Goal: Task Accomplishment & Management: Manage account settings

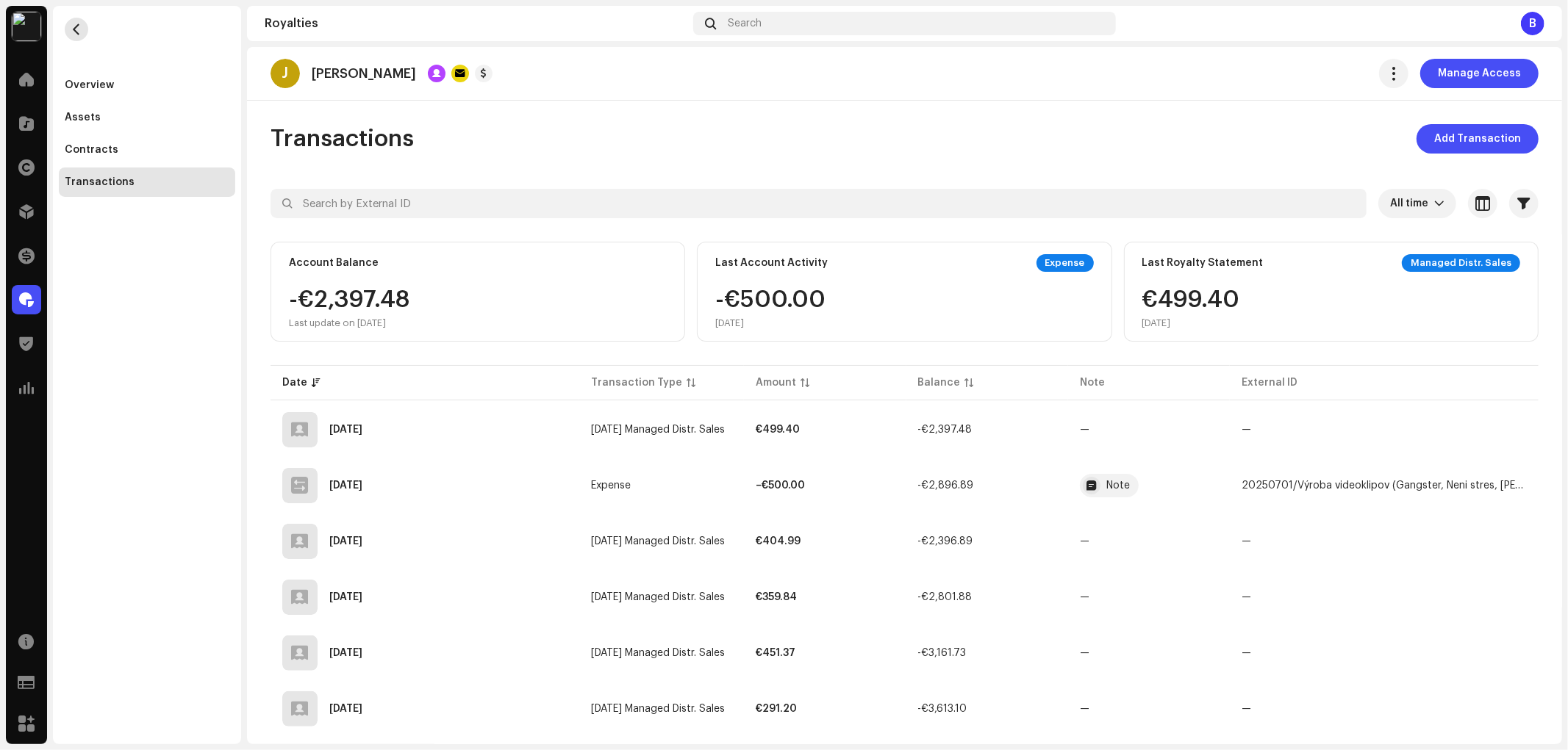
click at [85, 28] on button "button" at bounding box center [76, 29] width 24 height 24
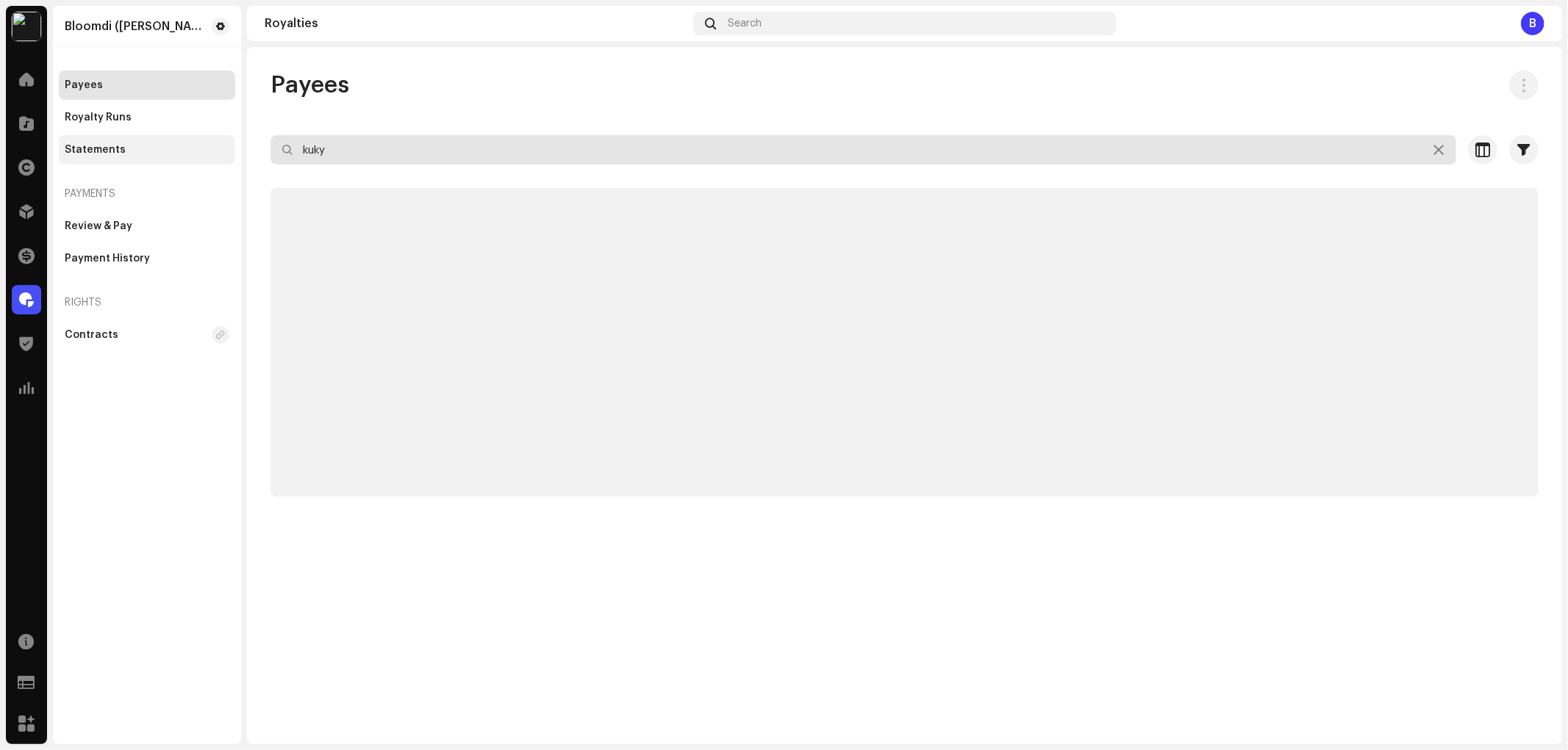
drag, startPoint x: 183, startPoint y: 143, endPoint x: 70, endPoint y: 134, distance: 113.4
click at [70, 134] on div "Bloomdi (Ruka Hore) Home Catalog Rights Distribution Finance Royalties Trust & …" at bounding box center [784, 375] width 1568 height 750
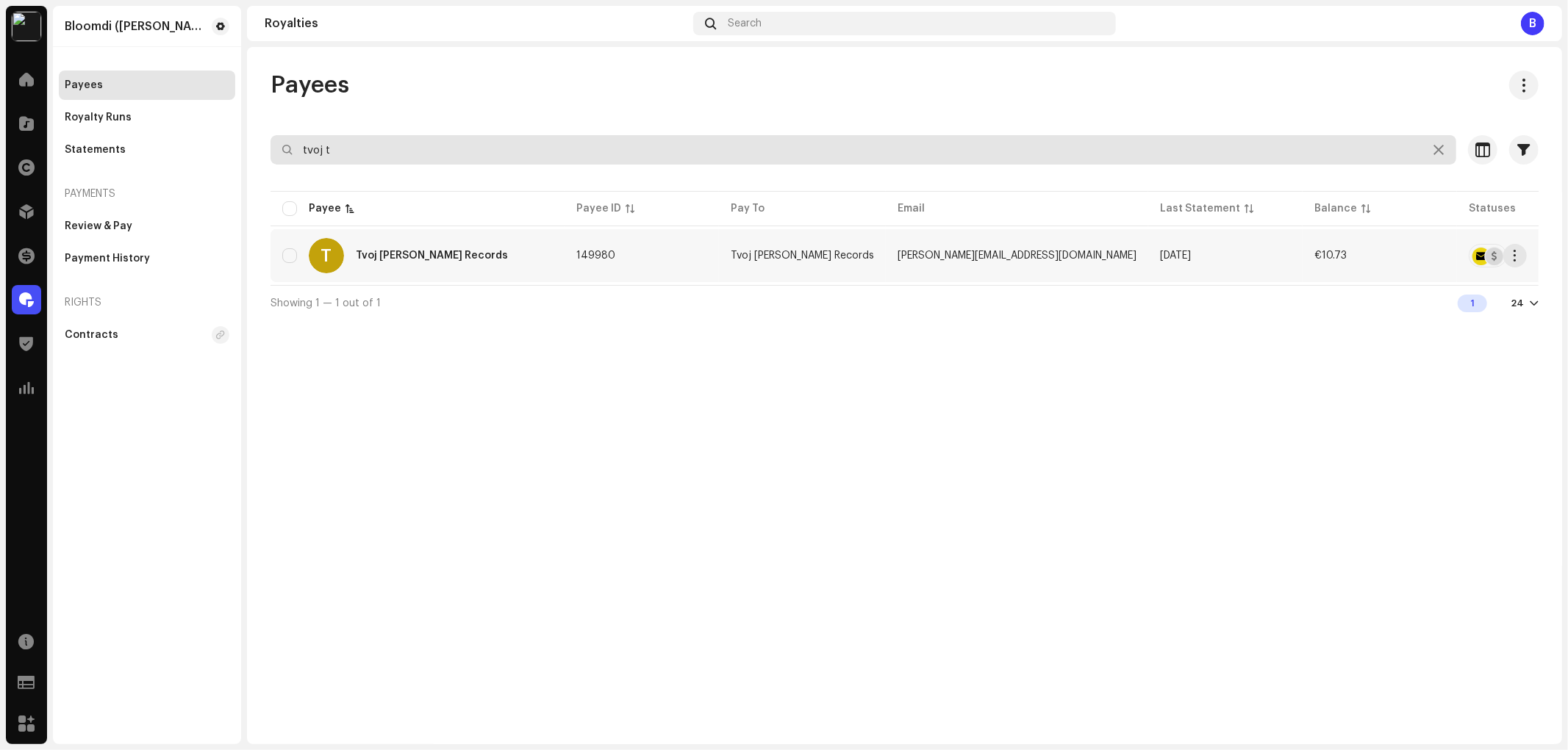
type input "tvoj t"
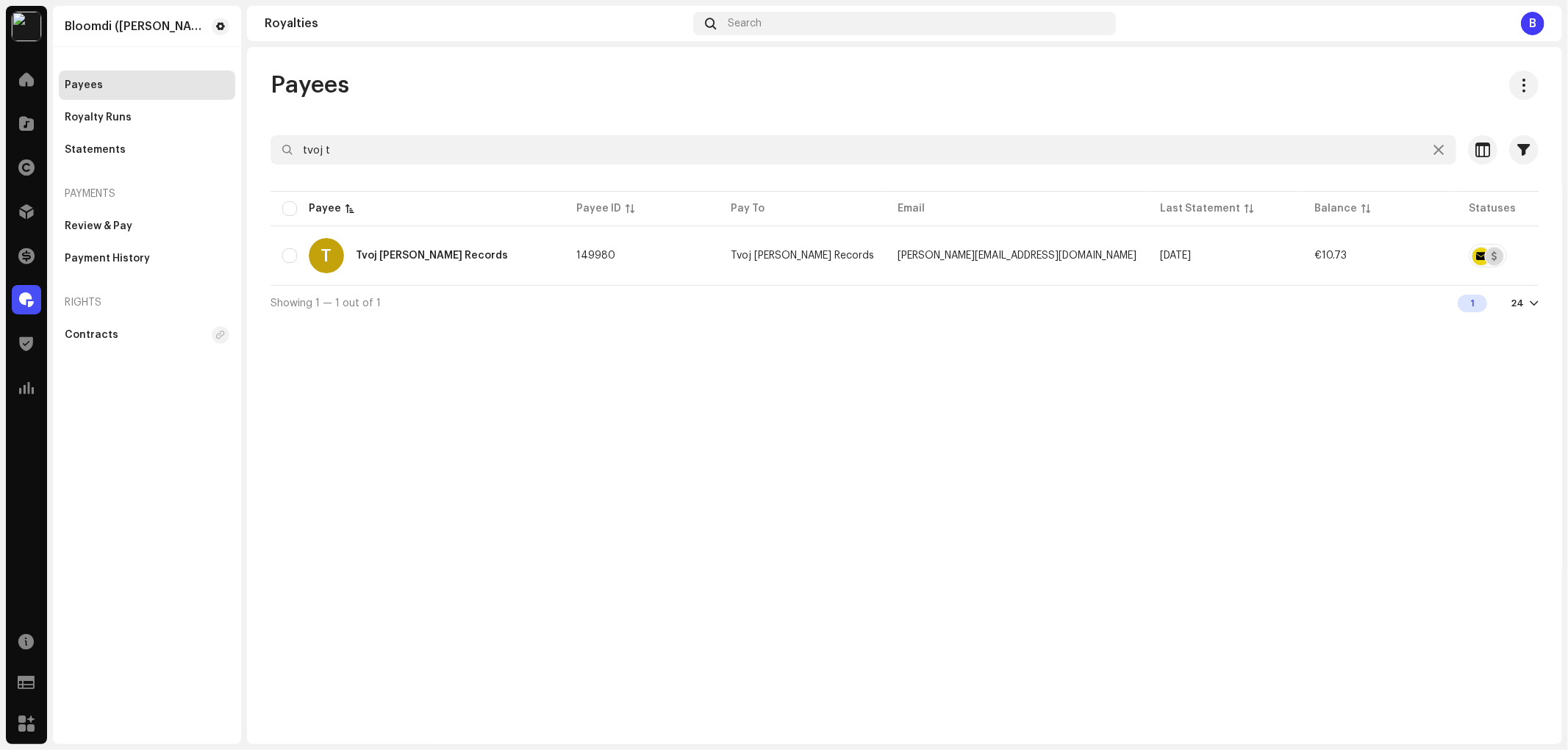
drag, startPoint x: 406, startPoint y: 267, endPoint x: 189, endPoint y: 200, distance: 227.1
click at [405, 267] on div "T Tvoj Tatko Records" at bounding box center [418, 255] width 270 height 35
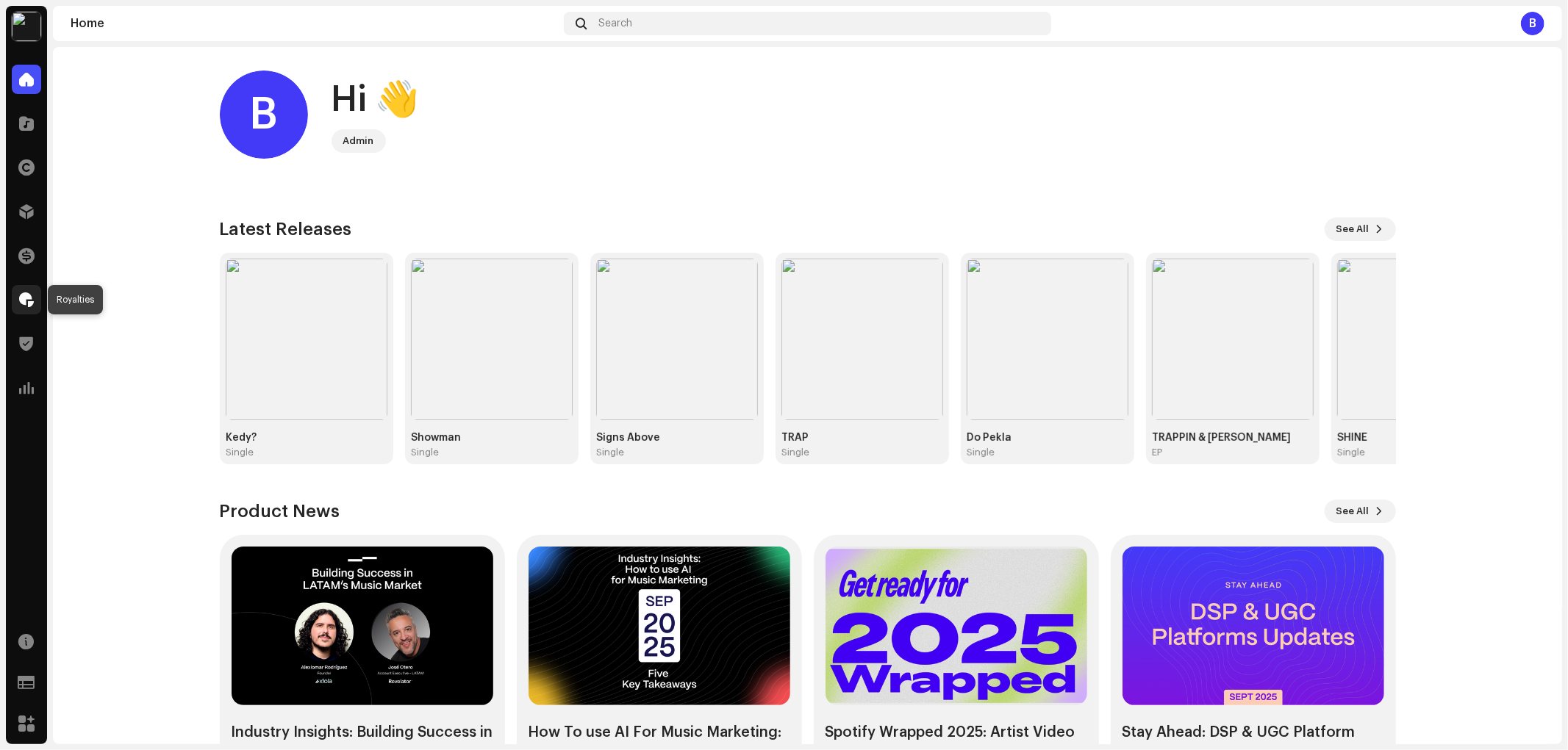
click at [25, 296] on span at bounding box center [26, 300] width 15 height 11
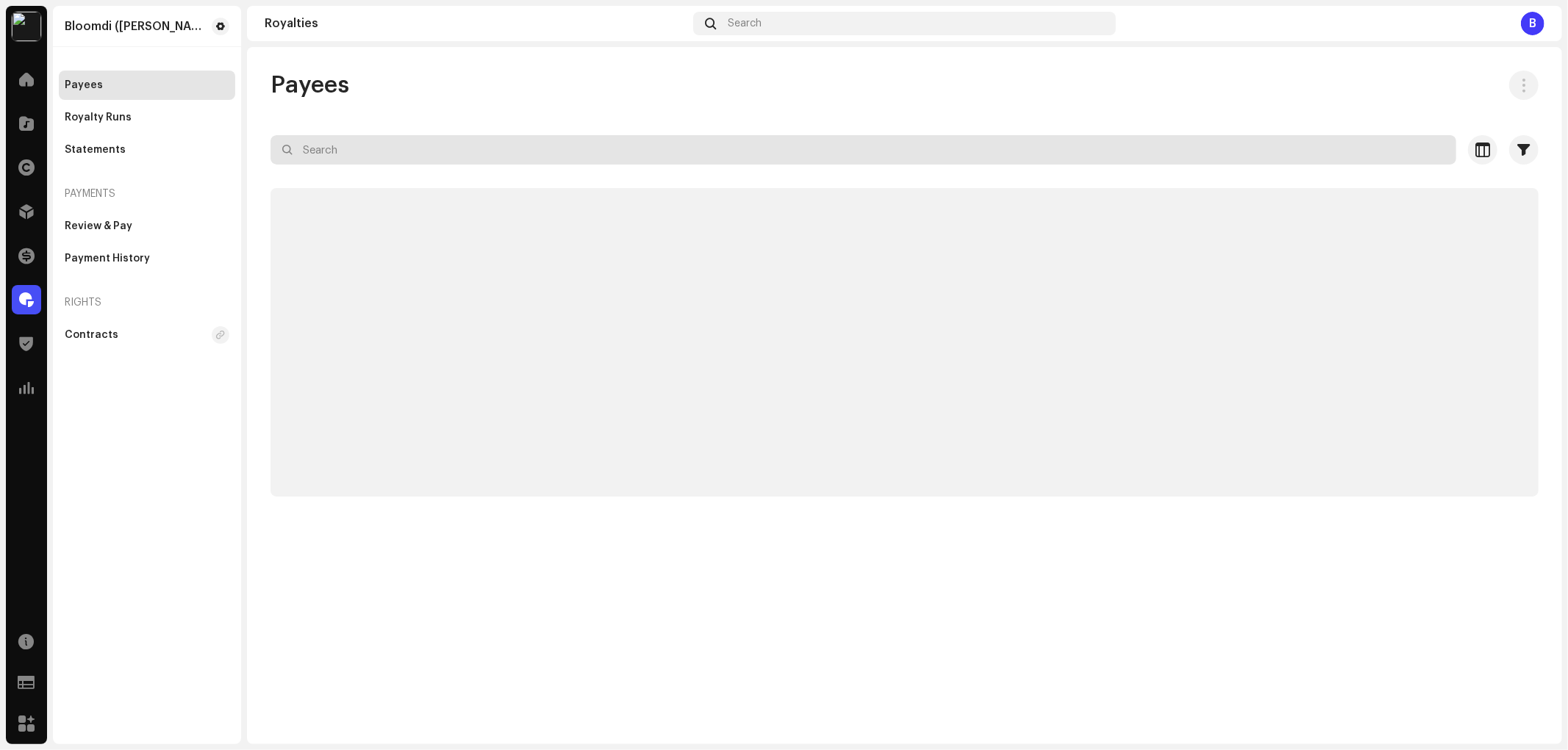
click at [540, 150] on input "text" at bounding box center [863, 150] width 1185 height 29
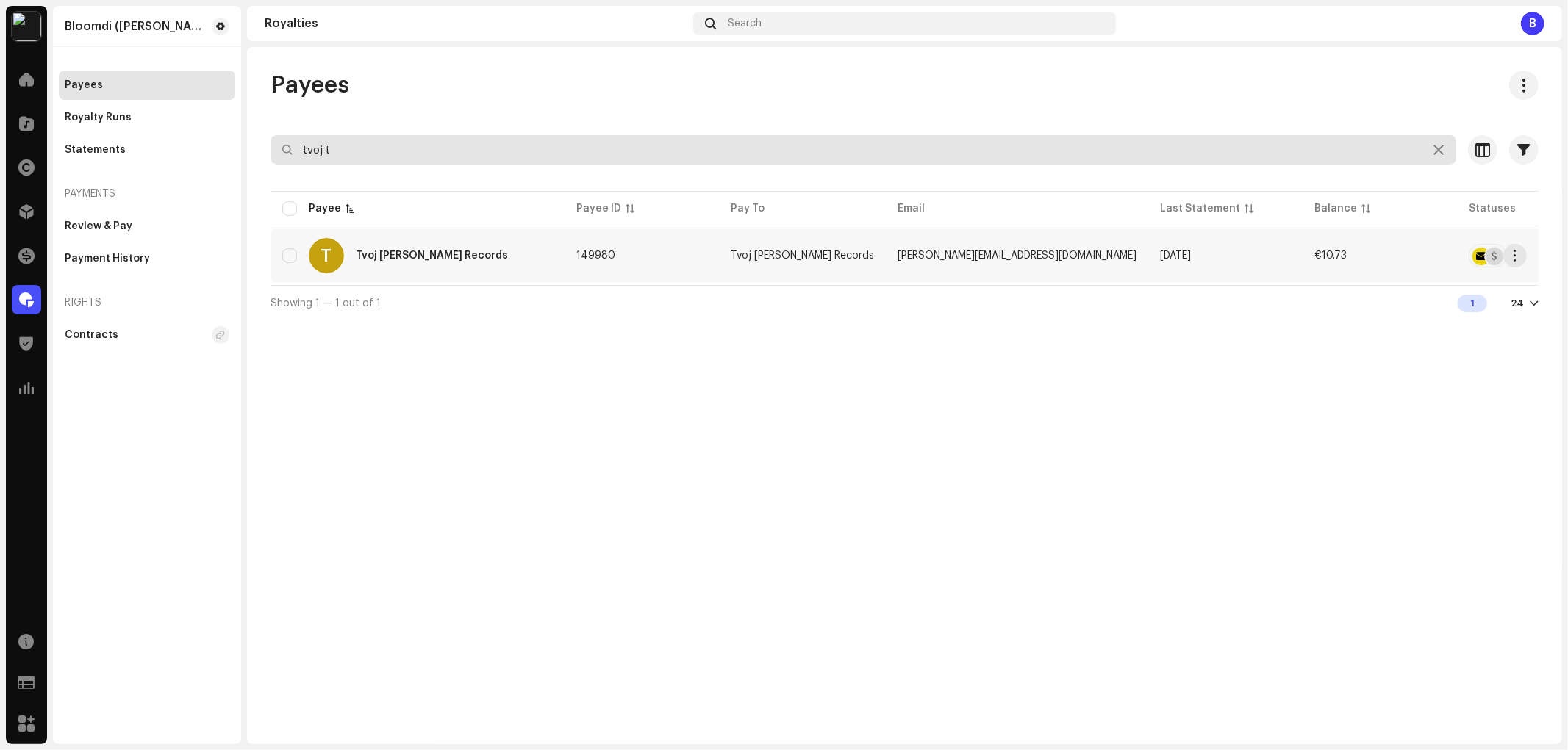
type input "tvoj t"
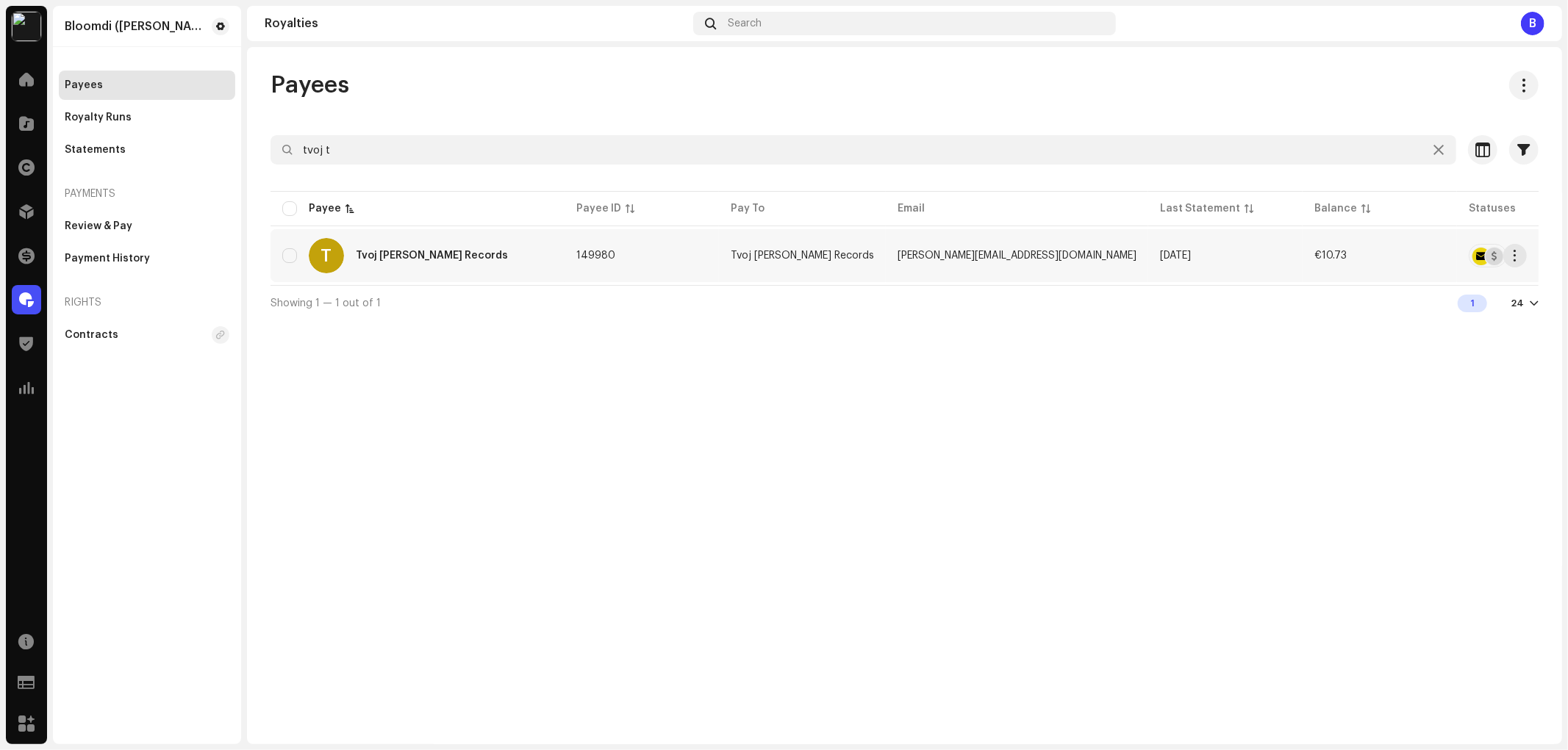
click at [403, 255] on div "Tvoj Tatko Records" at bounding box center [432, 255] width 152 height 11
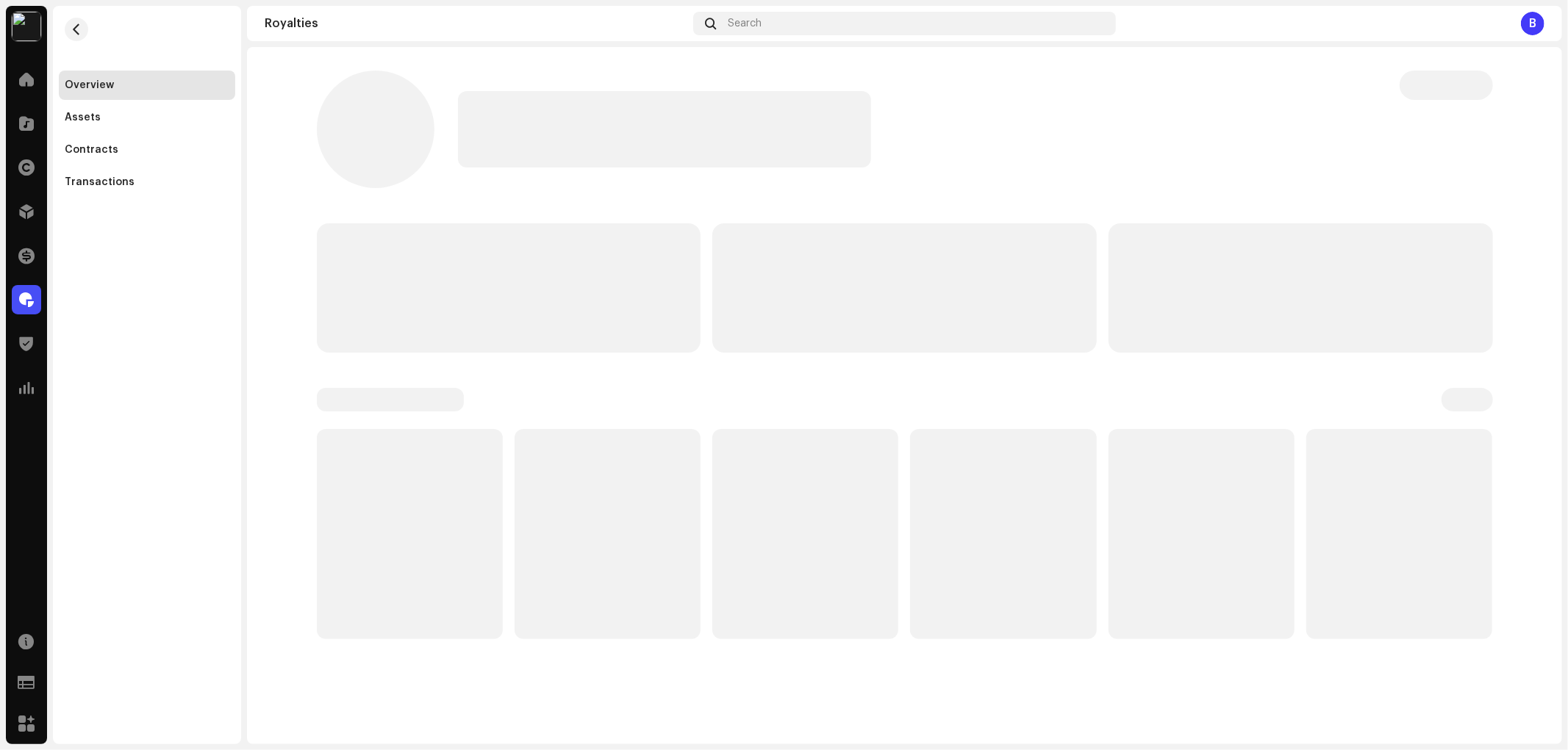
click at [174, 206] on div "Overview Assets Contracts Transactions" at bounding box center [147, 375] width 188 height 739
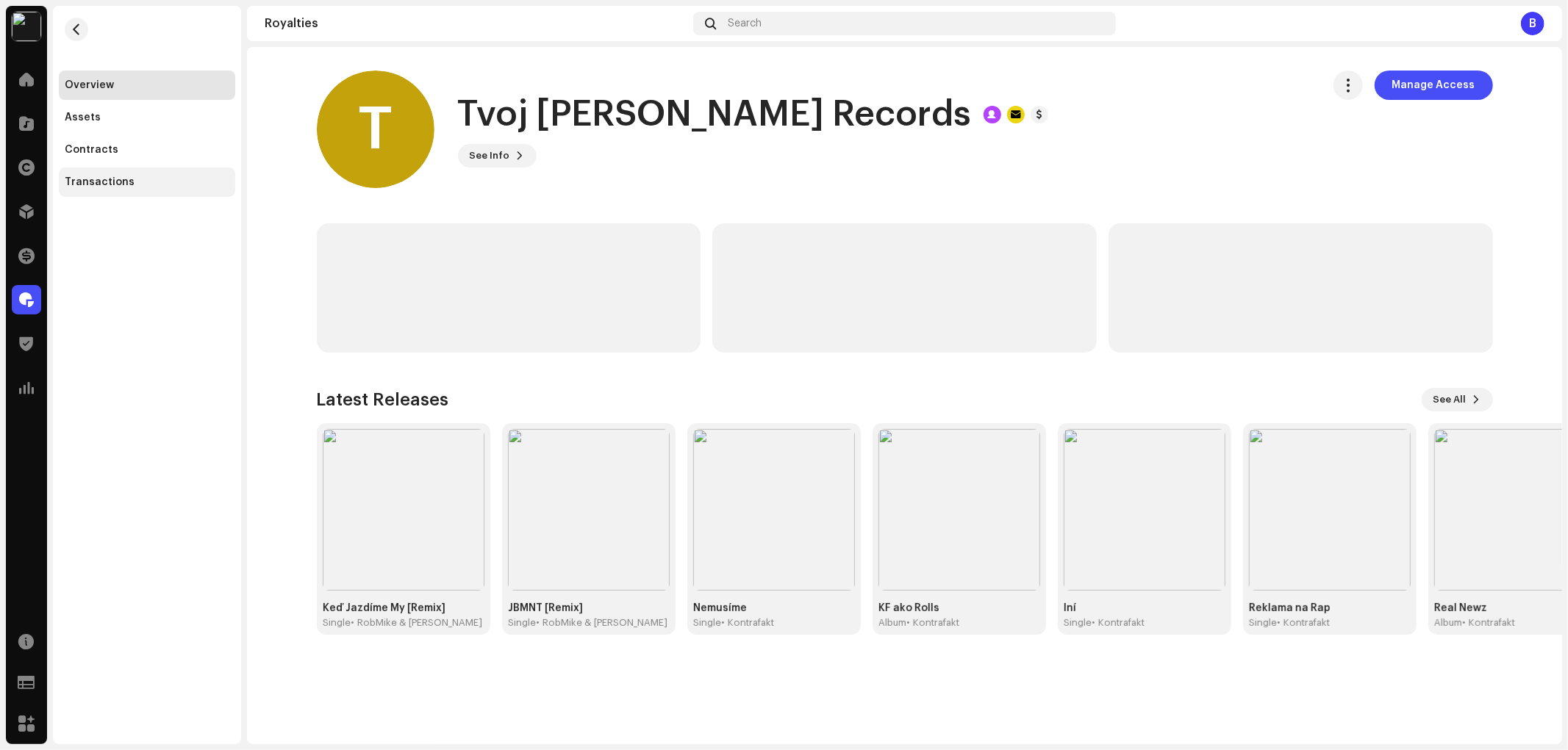
click at [177, 188] on div "Transactions" at bounding box center [147, 182] width 165 height 11
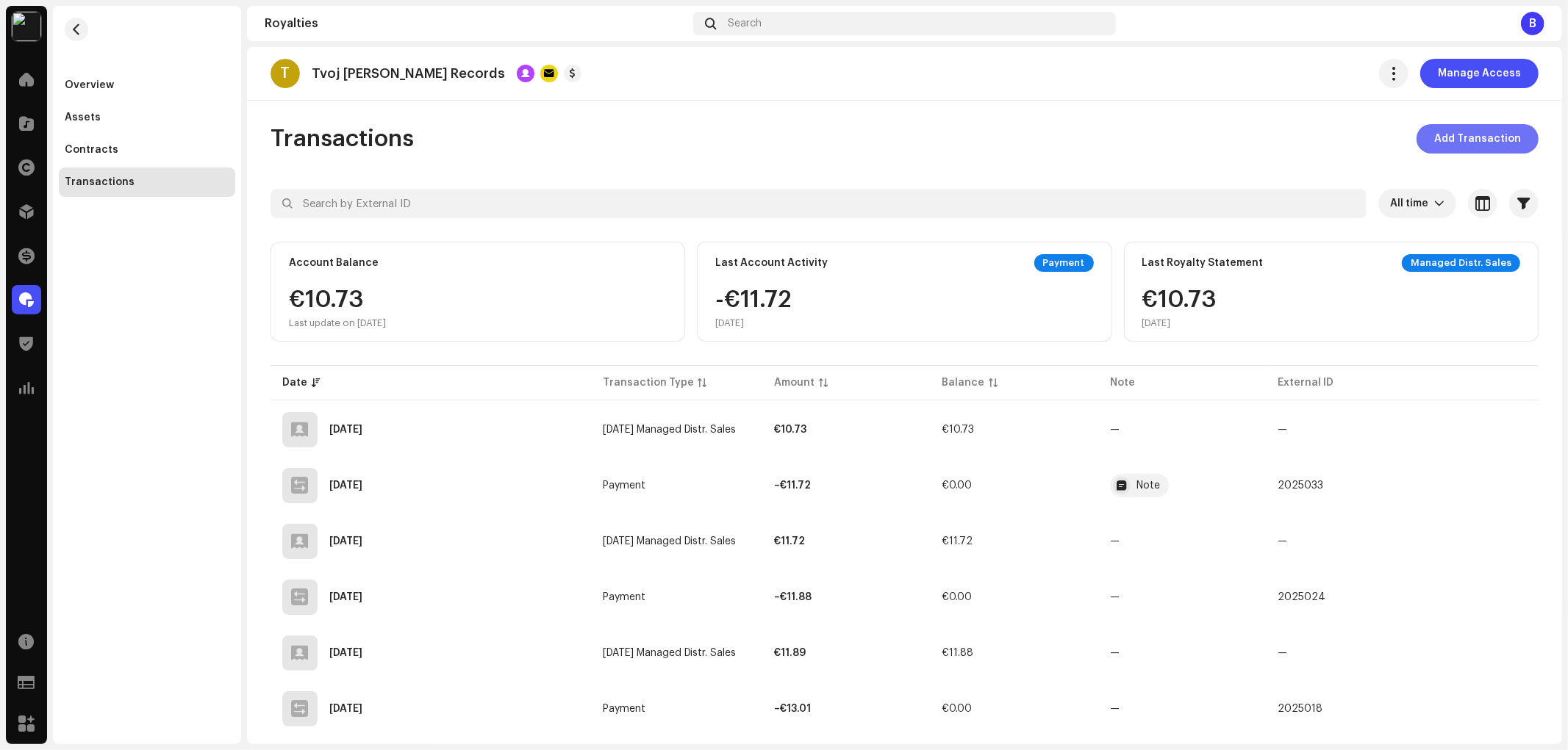
click at [1448, 138] on span "Add Transaction" at bounding box center [1478, 139] width 87 height 29
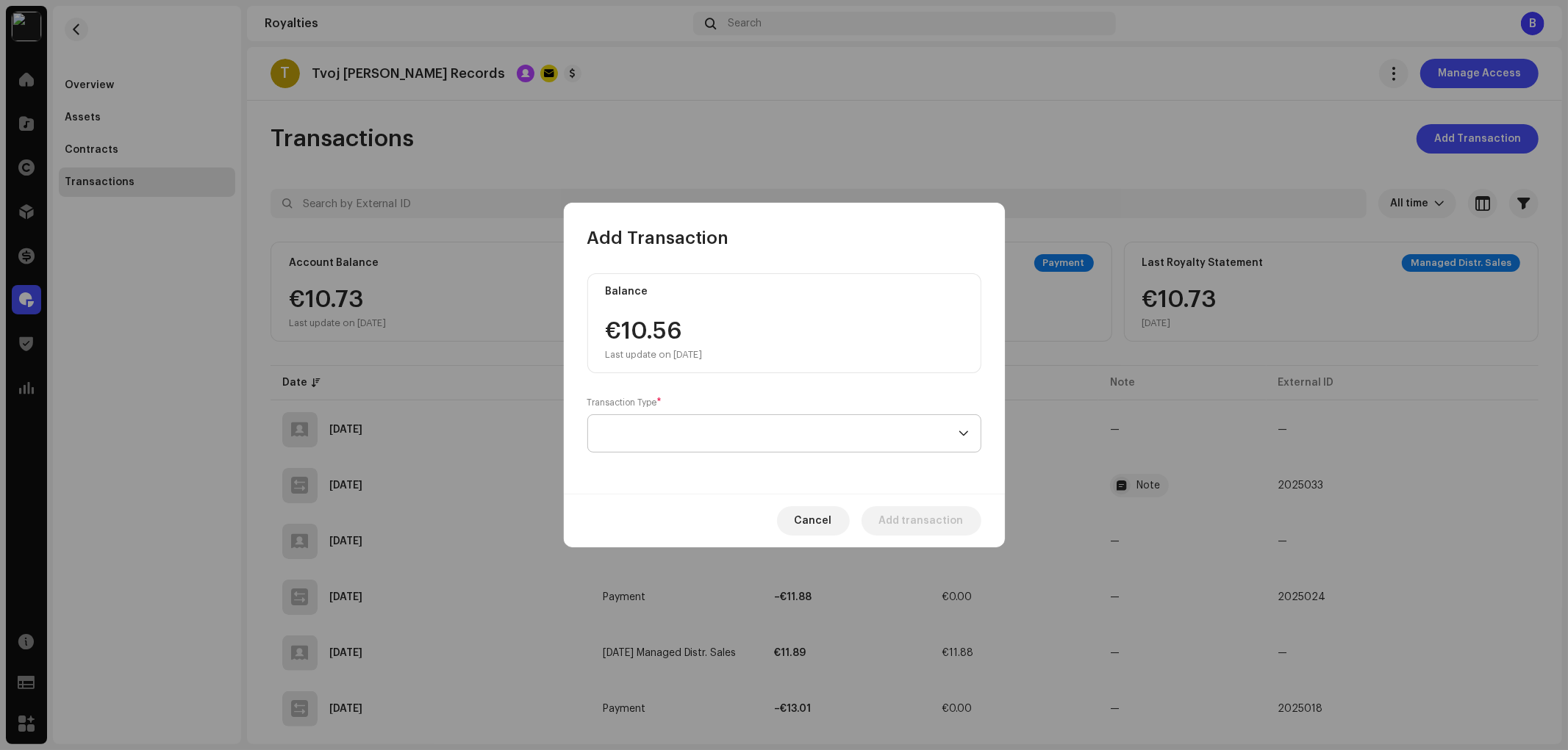
click at [721, 431] on span at bounding box center [779, 433] width 359 height 37
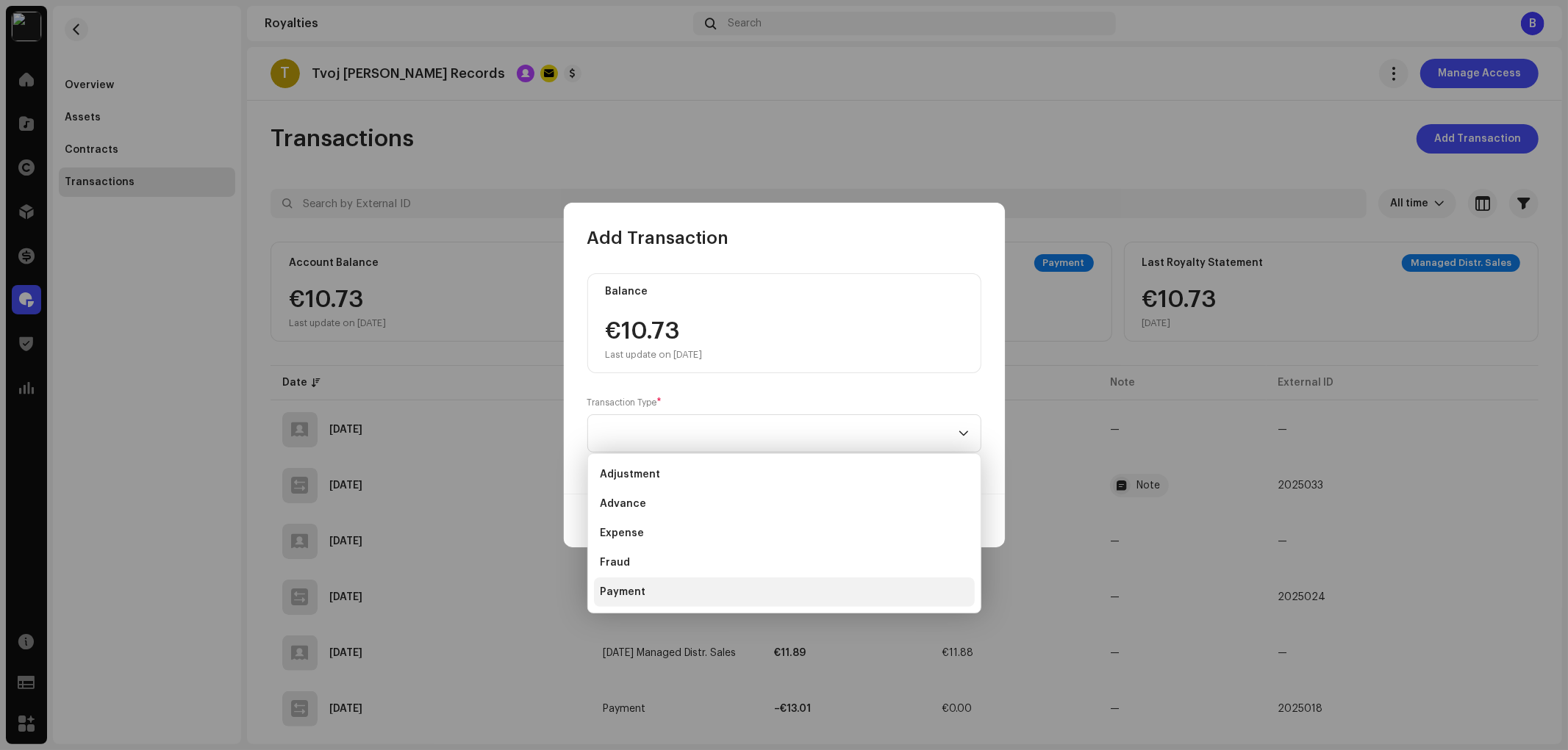
click at [694, 591] on li "Payment" at bounding box center [784, 592] width 381 height 29
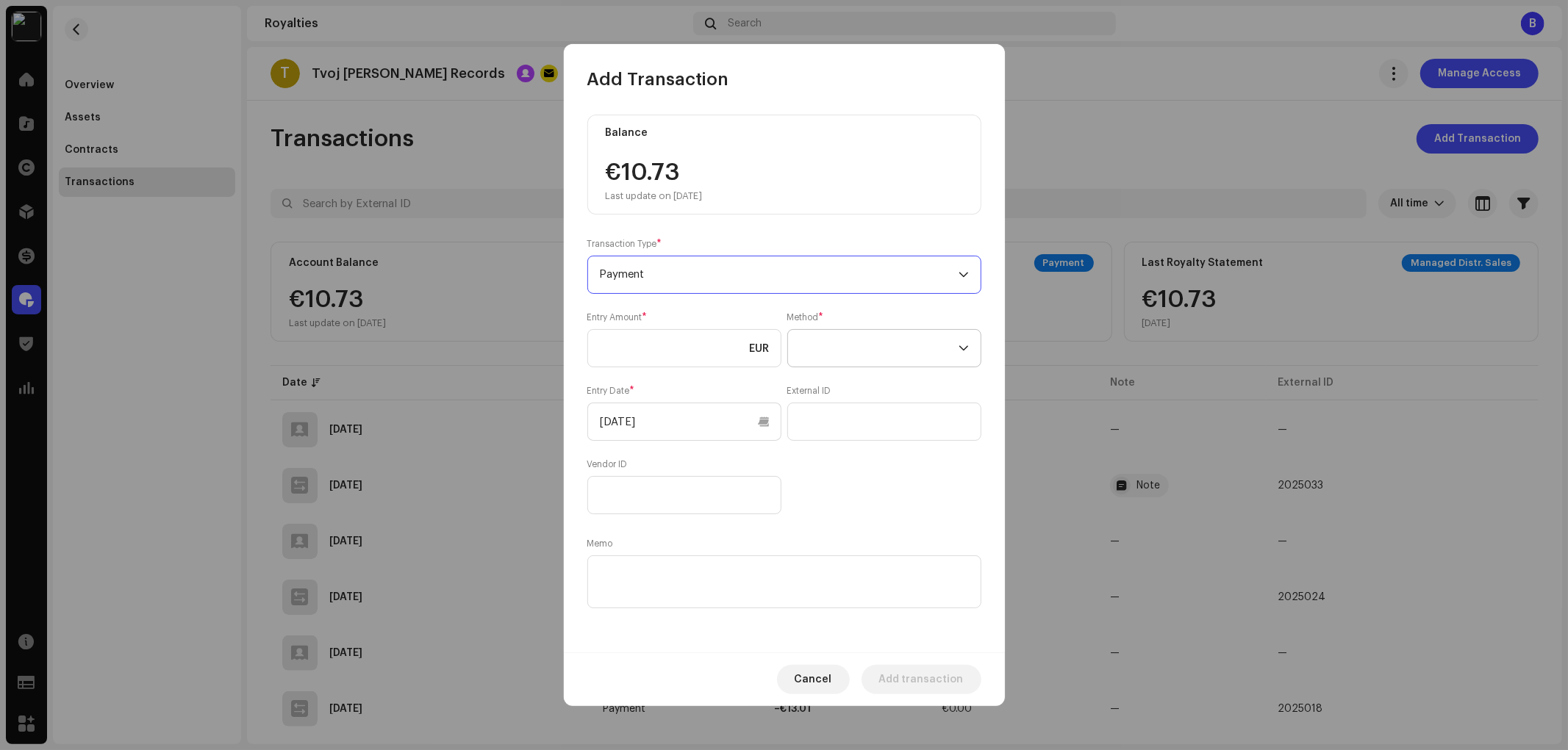
click at [855, 360] on span at bounding box center [879, 348] width 159 height 37
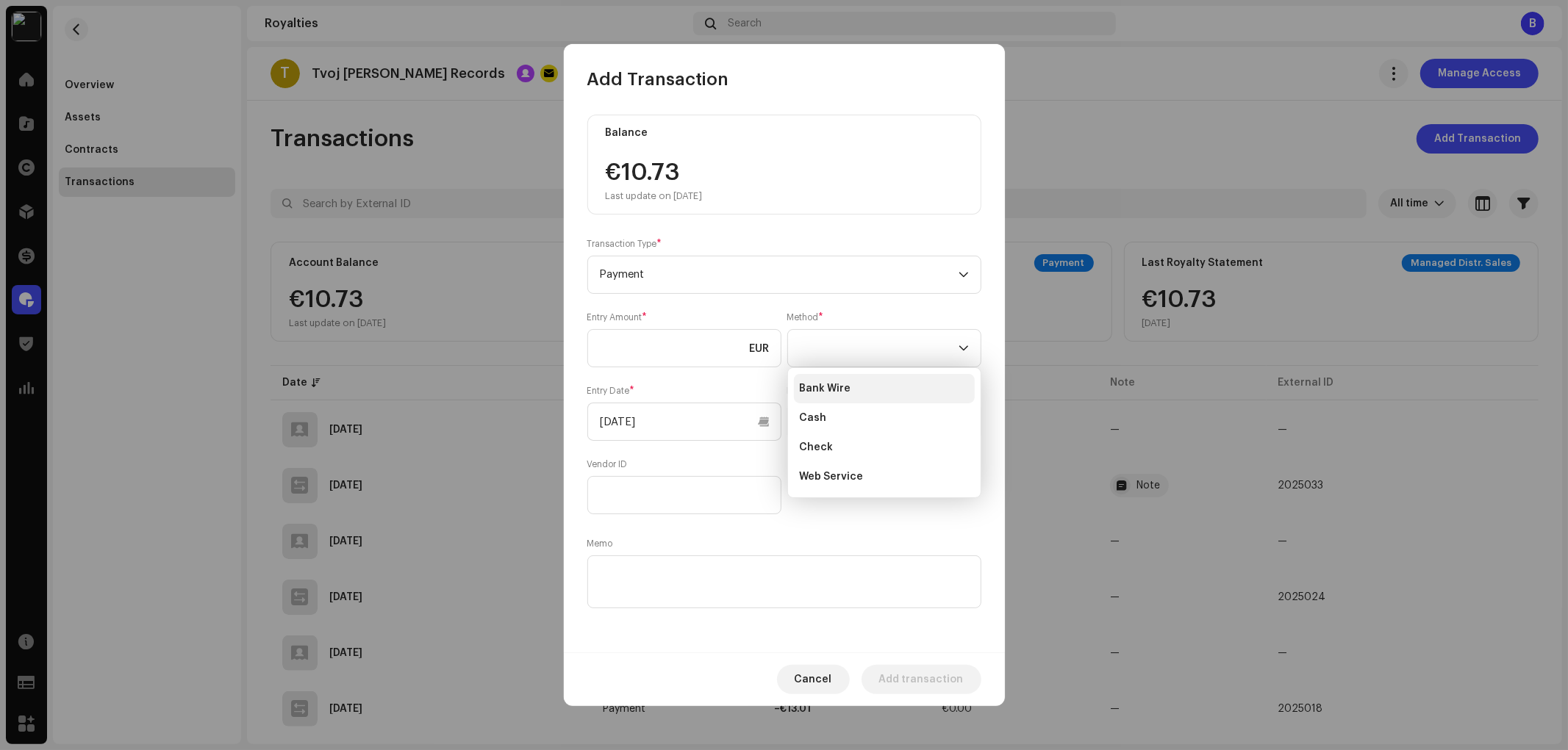
click at [855, 386] on li "Bank Wire" at bounding box center [884, 389] width 181 height 29
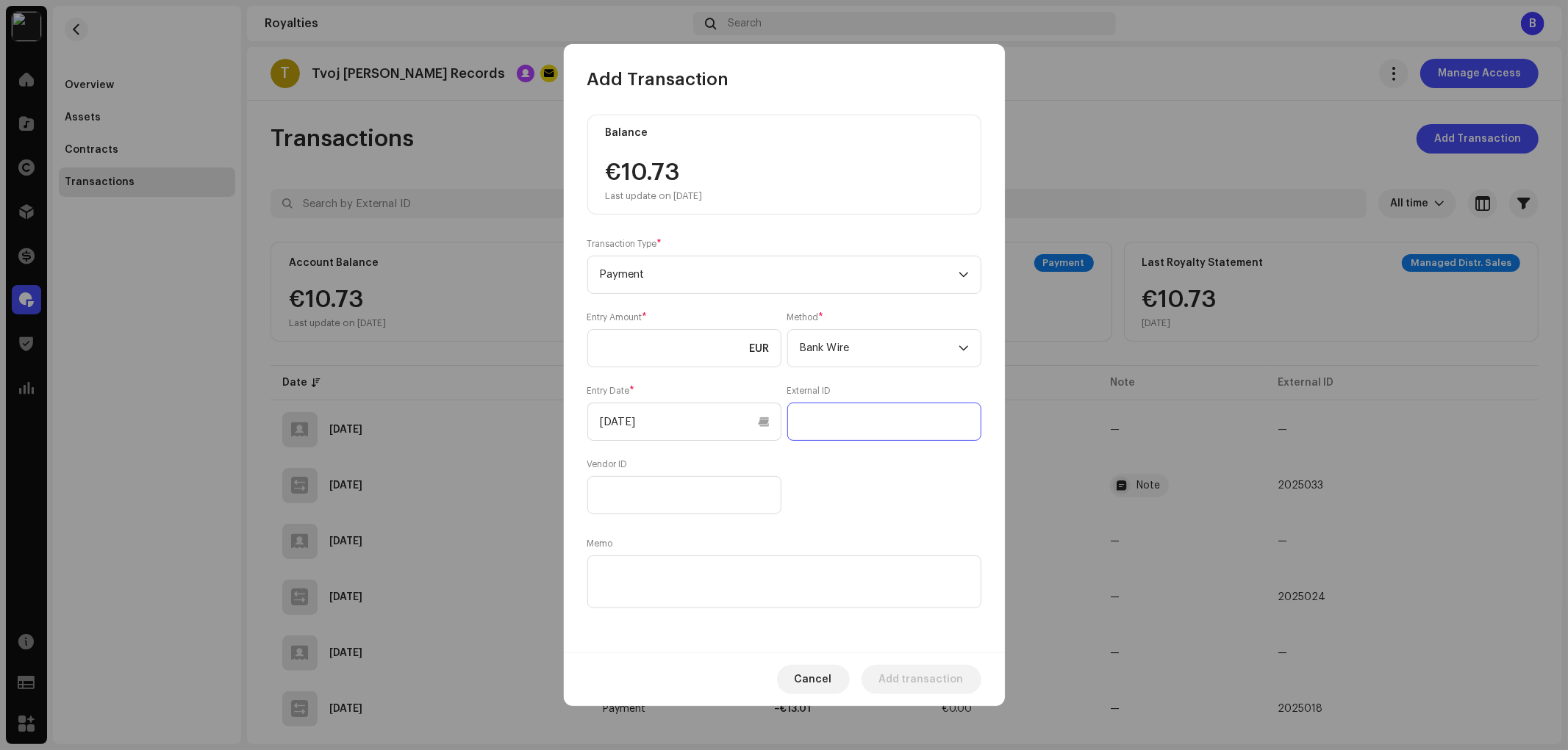
click at [854, 431] on input "text" at bounding box center [884, 422] width 194 height 38
paste input "2025036"
type input "2025036"
click at [763, 562] on textarea at bounding box center [784, 581] width 394 height 53
paste textarea "2025036"
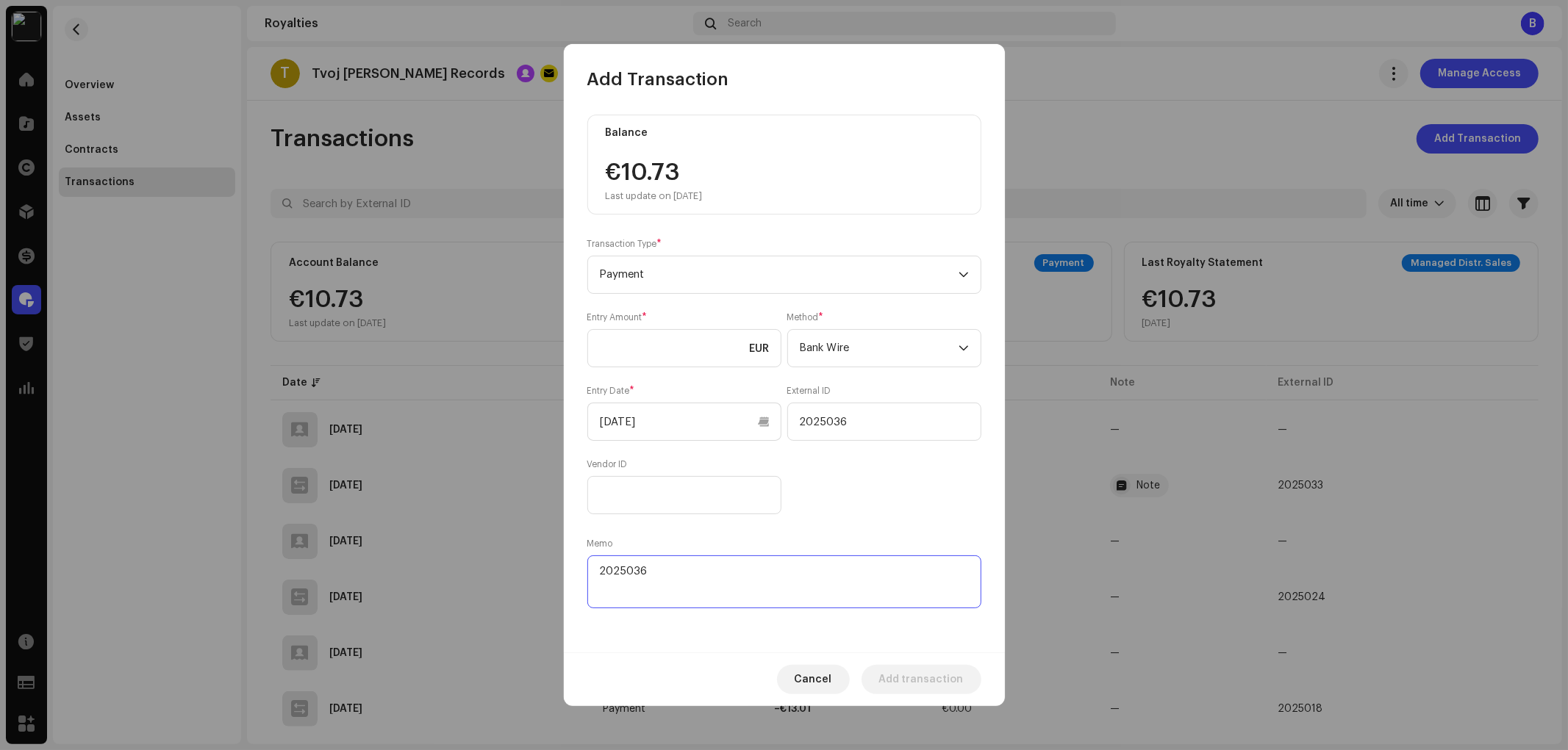
type textarea "2025036"
click at [679, 428] on input "[DATE]" at bounding box center [684, 422] width 194 height 38
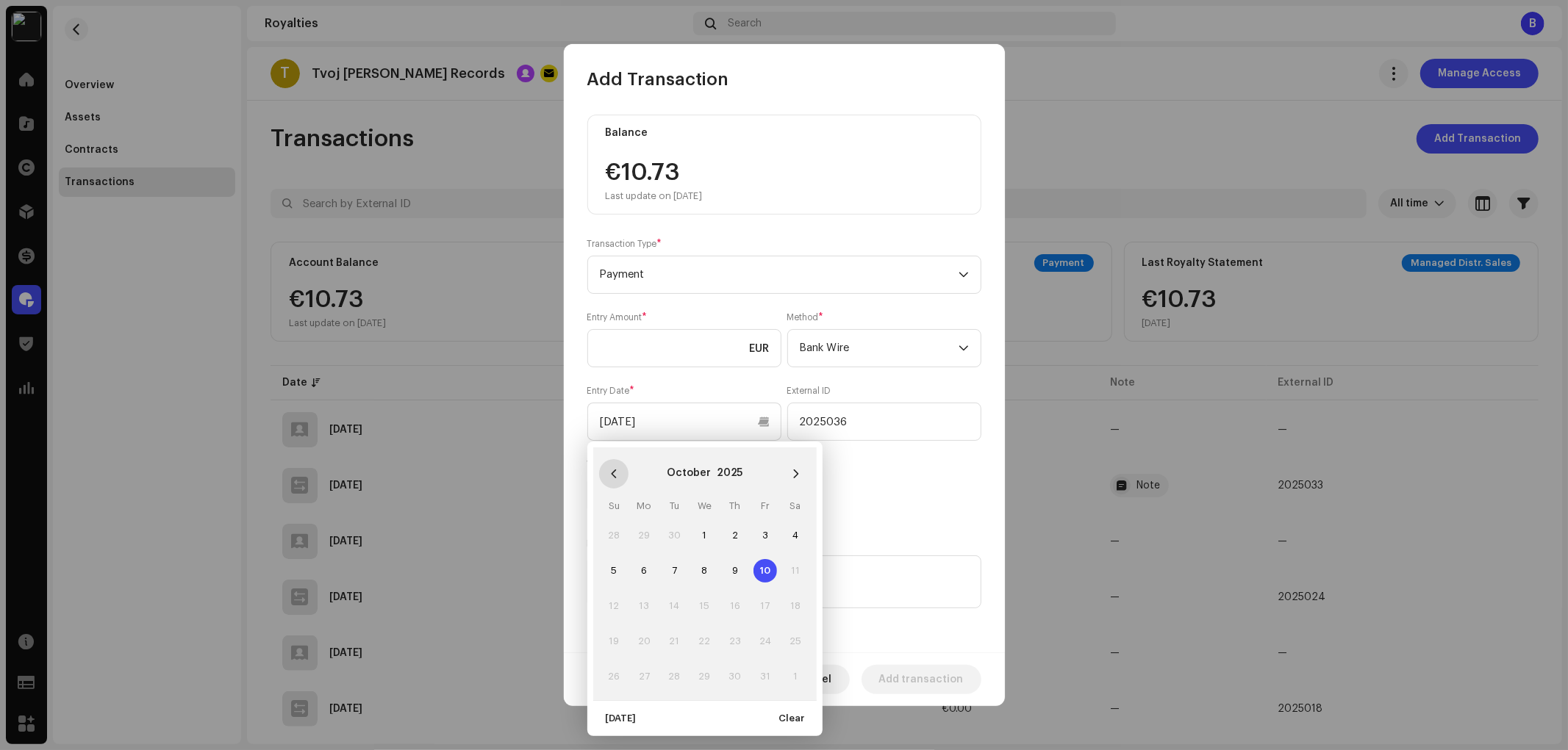
click at [620, 468] on button "Previous Month" at bounding box center [614, 474] width 29 height 29
click at [619, 642] on span "21" at bounding box center [614, 641] width 24 height 24
type input "09/21/2025"
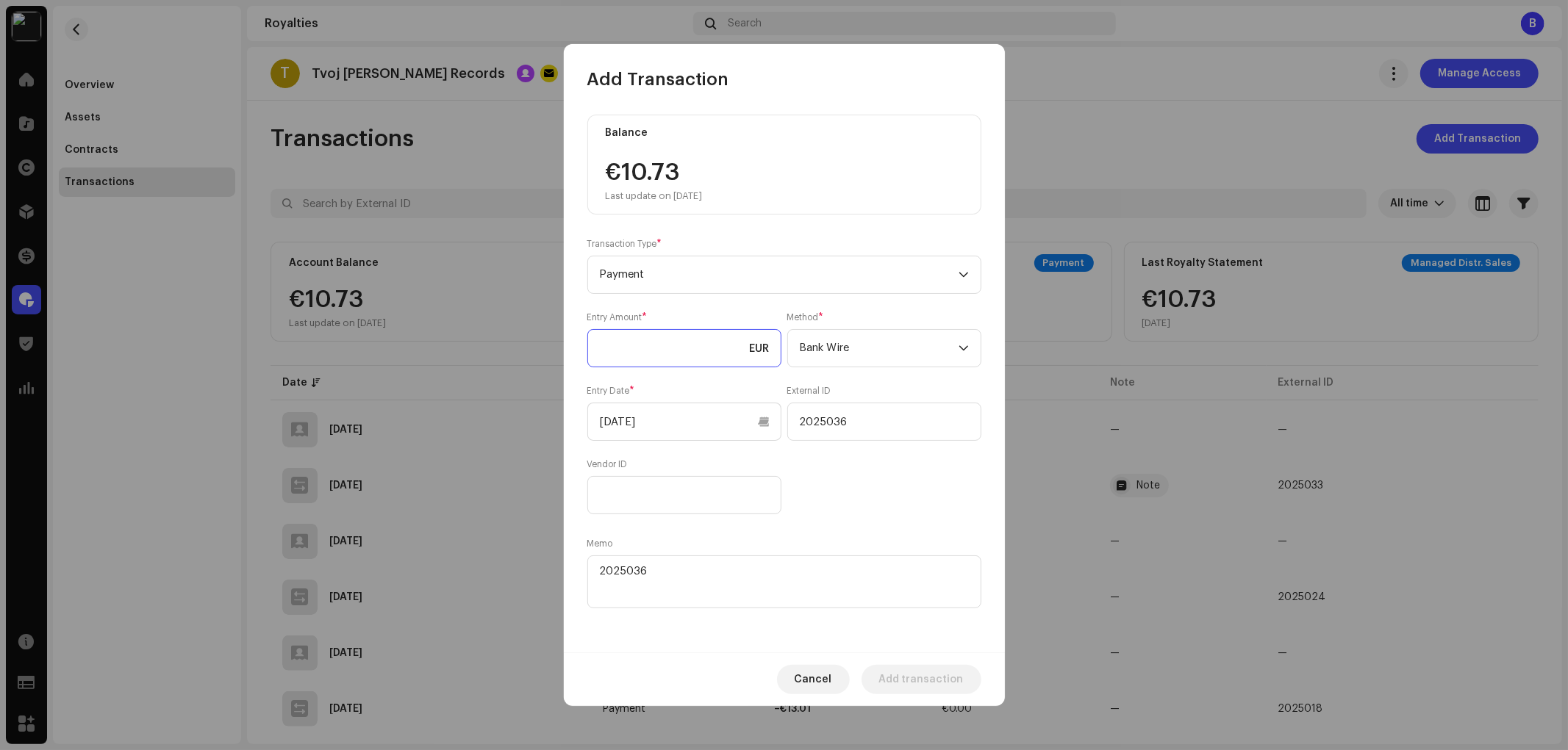
click at [670, 364] on input at bounding box center [684, 348] width 194 height 38
type input "10.73"
click at [929, 685] on span "Add transaction" at bounding box center [921, 680] width 84 height 29
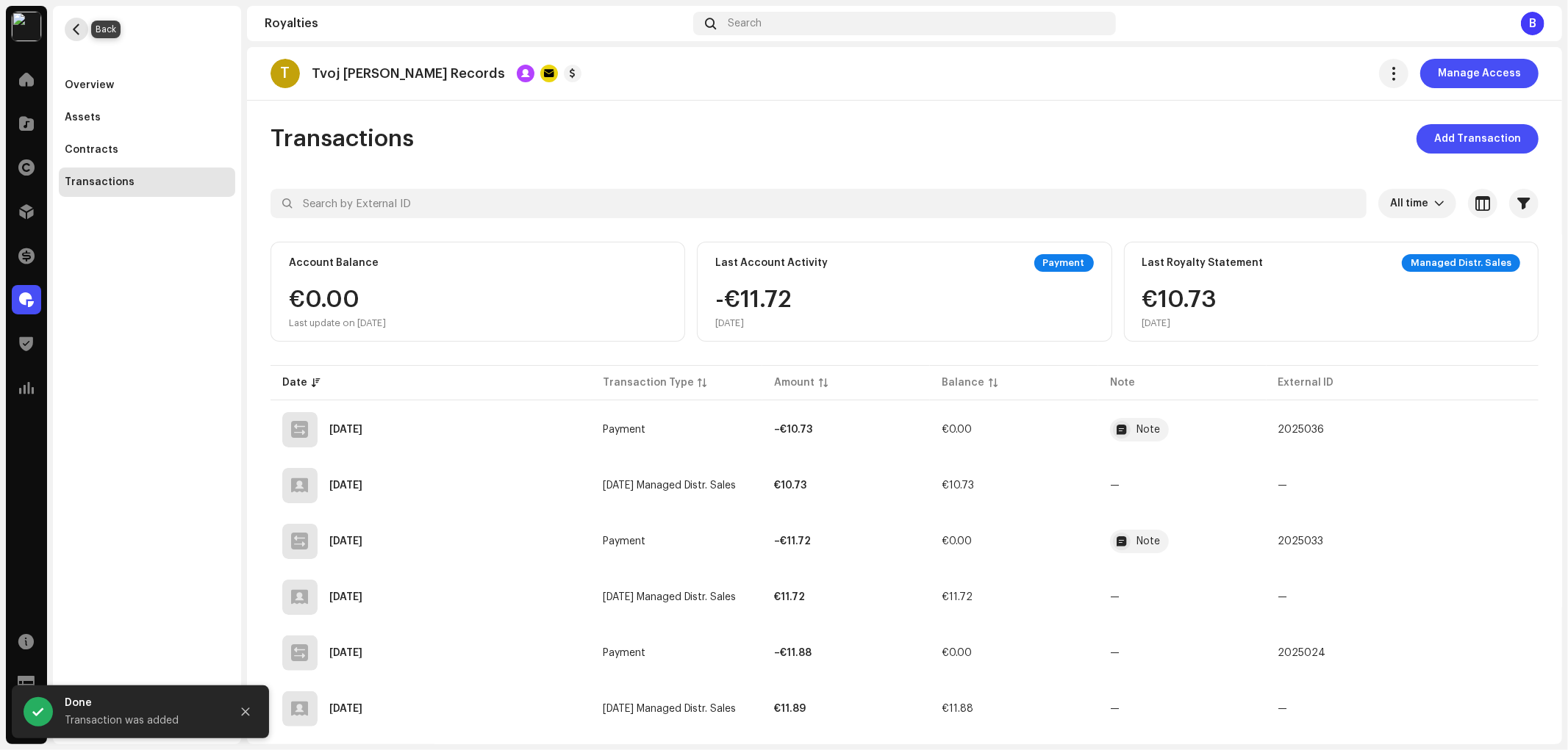
click at [82, 30] on button "button" at bounding box center [76, 29] width 24 height 24
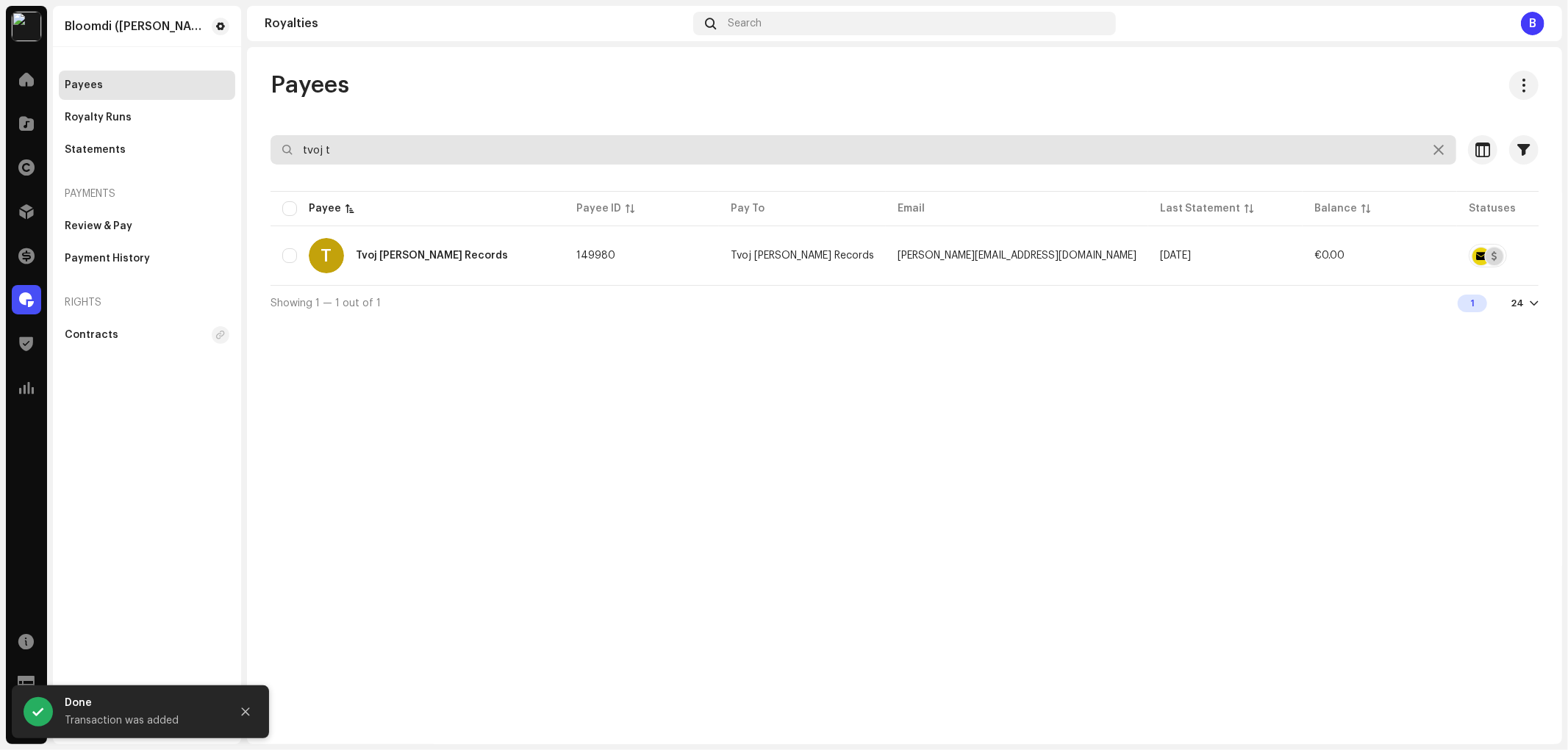
click at [486, 154] on input "tvoj t" at bounding box center [863, 150] width 1185 height 29
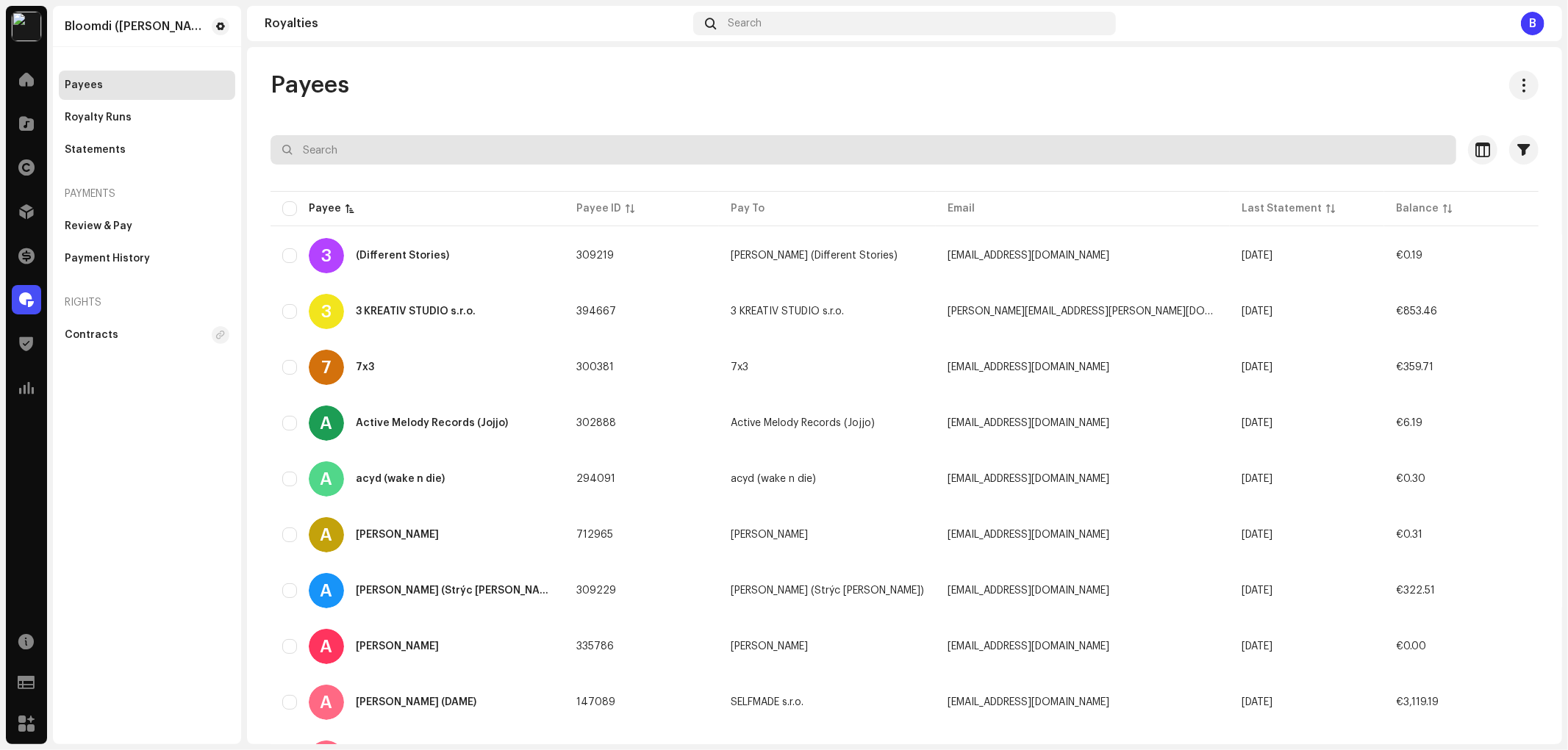
click at [591, 141] on input "text" at bounding box center [863, 150] width 1185 height 29
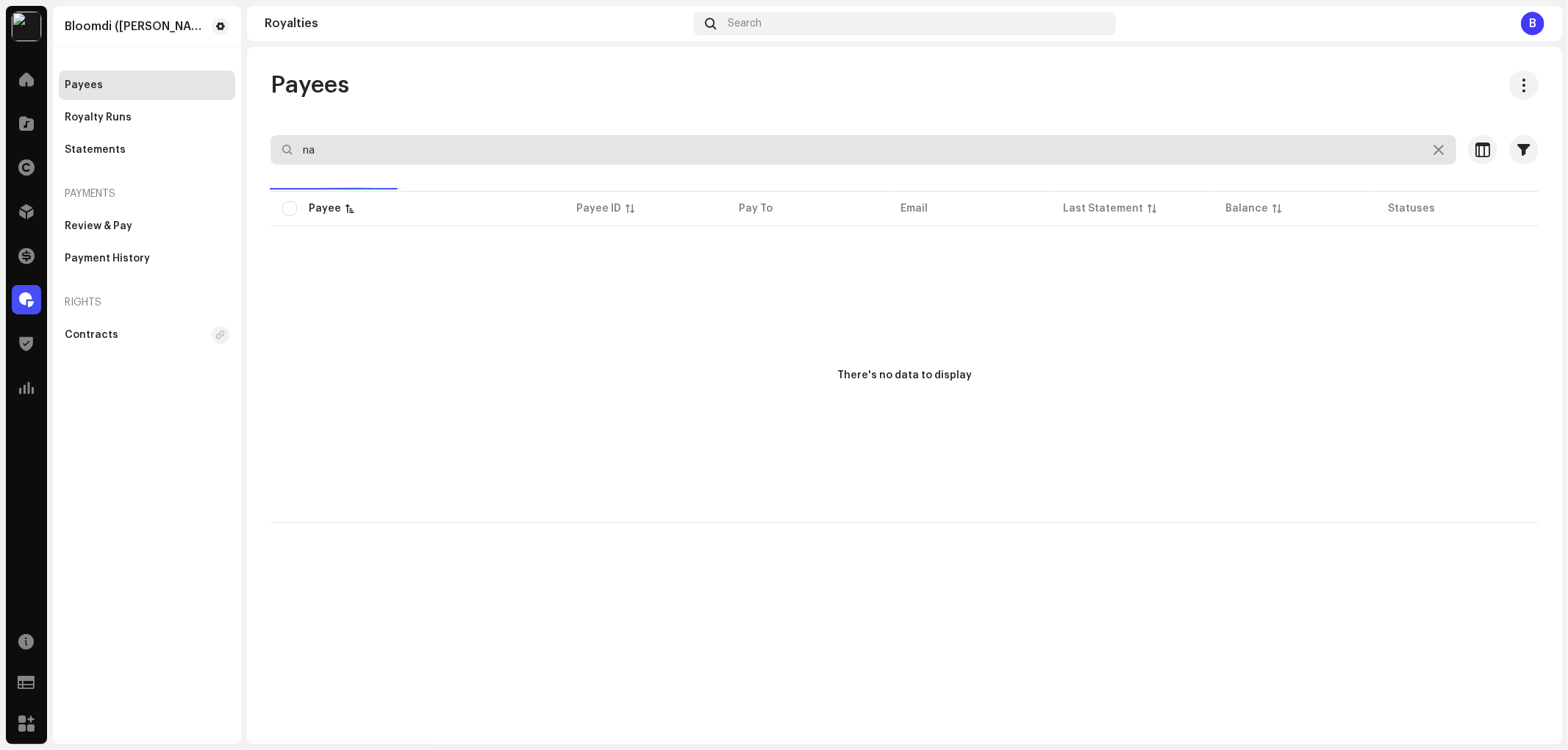
type input "n"
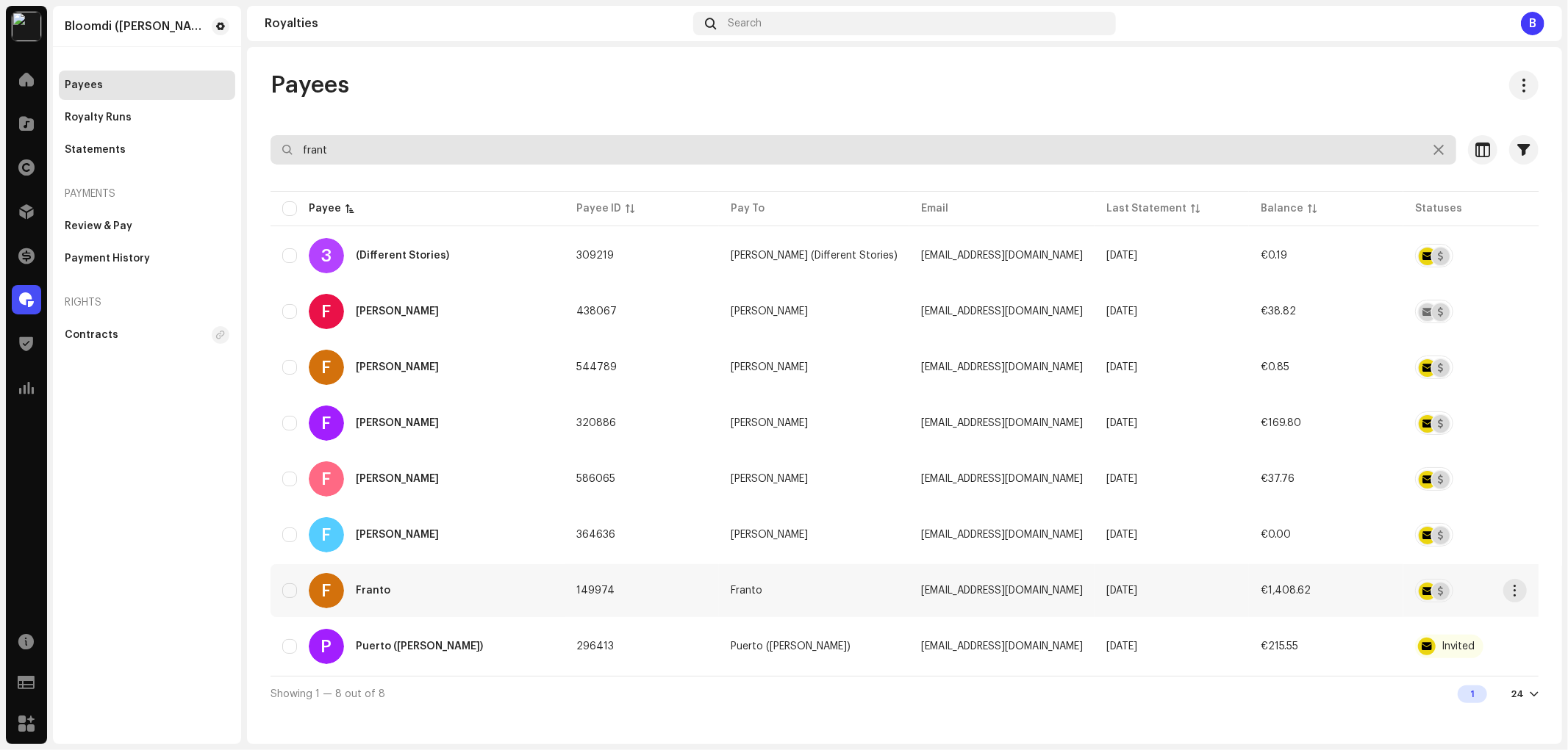
type input "frant"
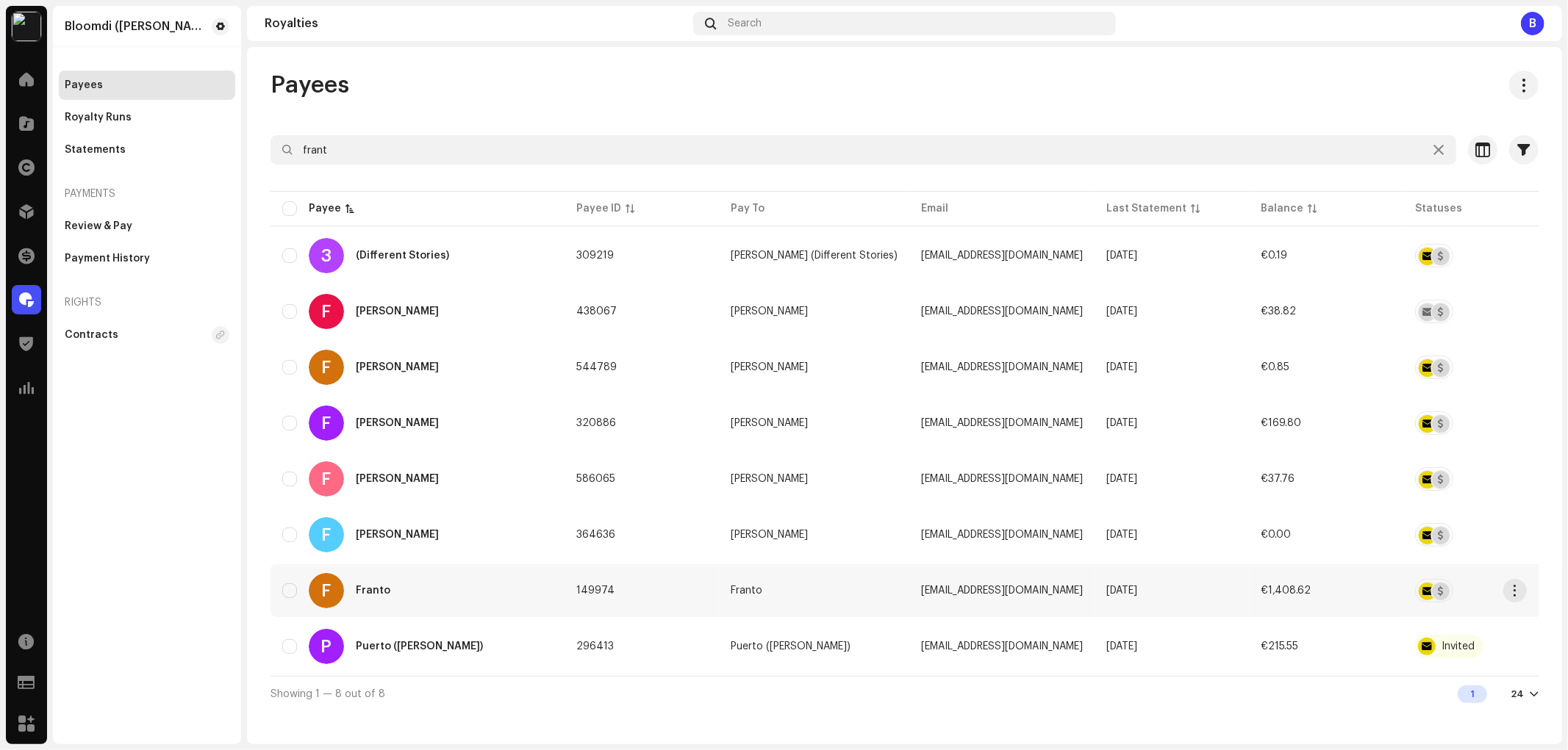
click at [469, 583] on div "F Franto" at bounding box center [418, 590] width 270 height 35
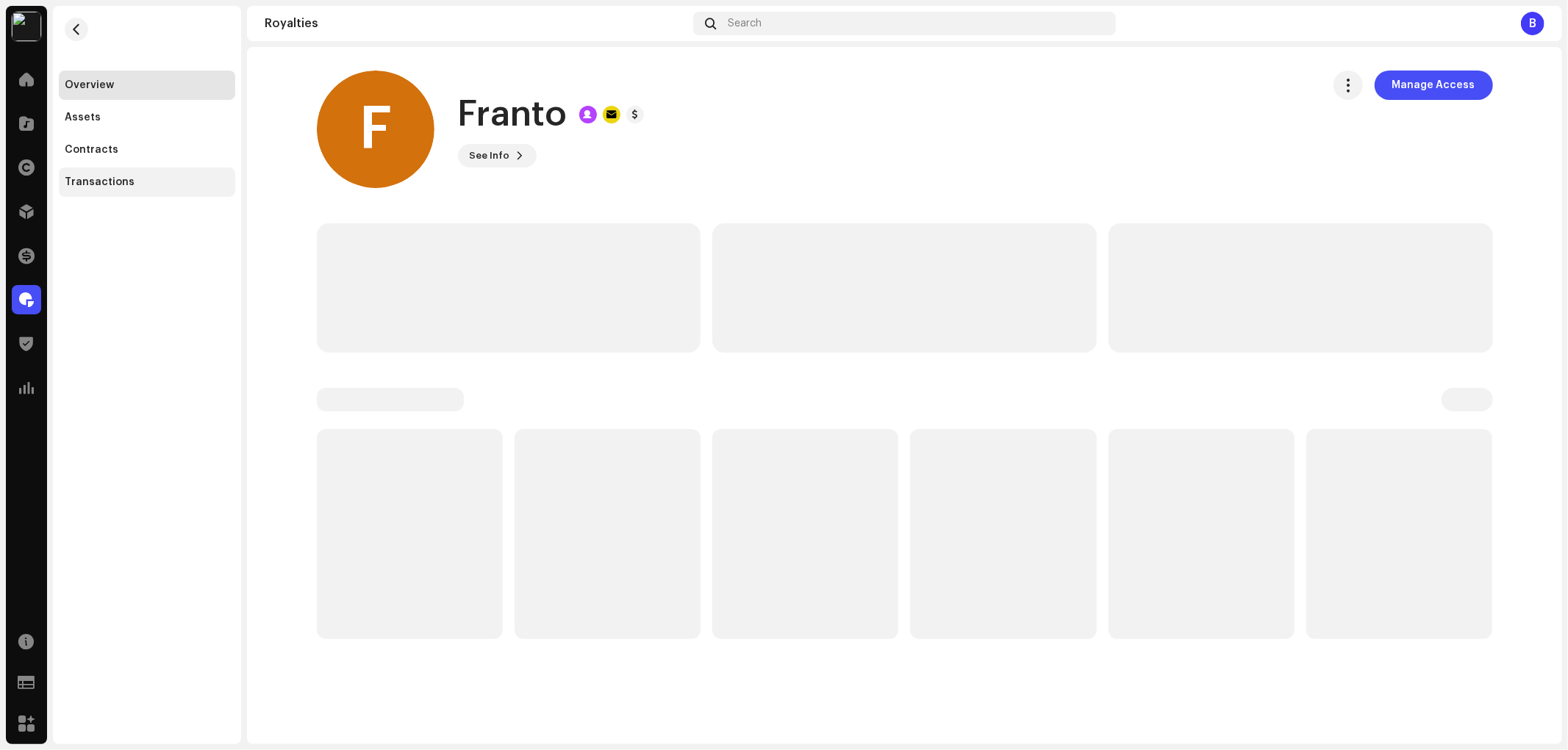
click at [150, 188] on div "Transactions" at bounding box center [147, 183] width 176 height 29
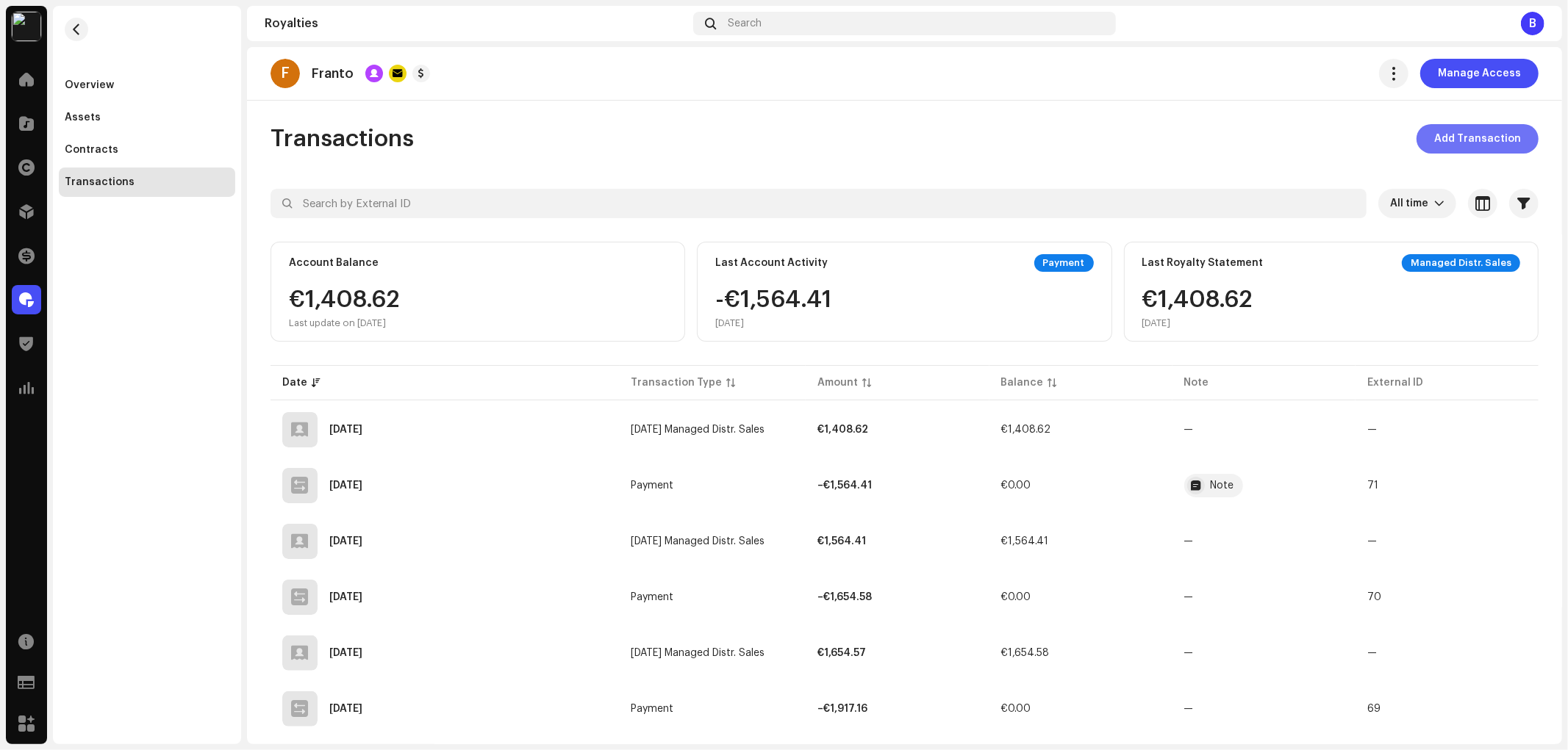
click at [1456, 144] on span "Add Transaction" at bounding box center [1478, 139] width 87 height 29
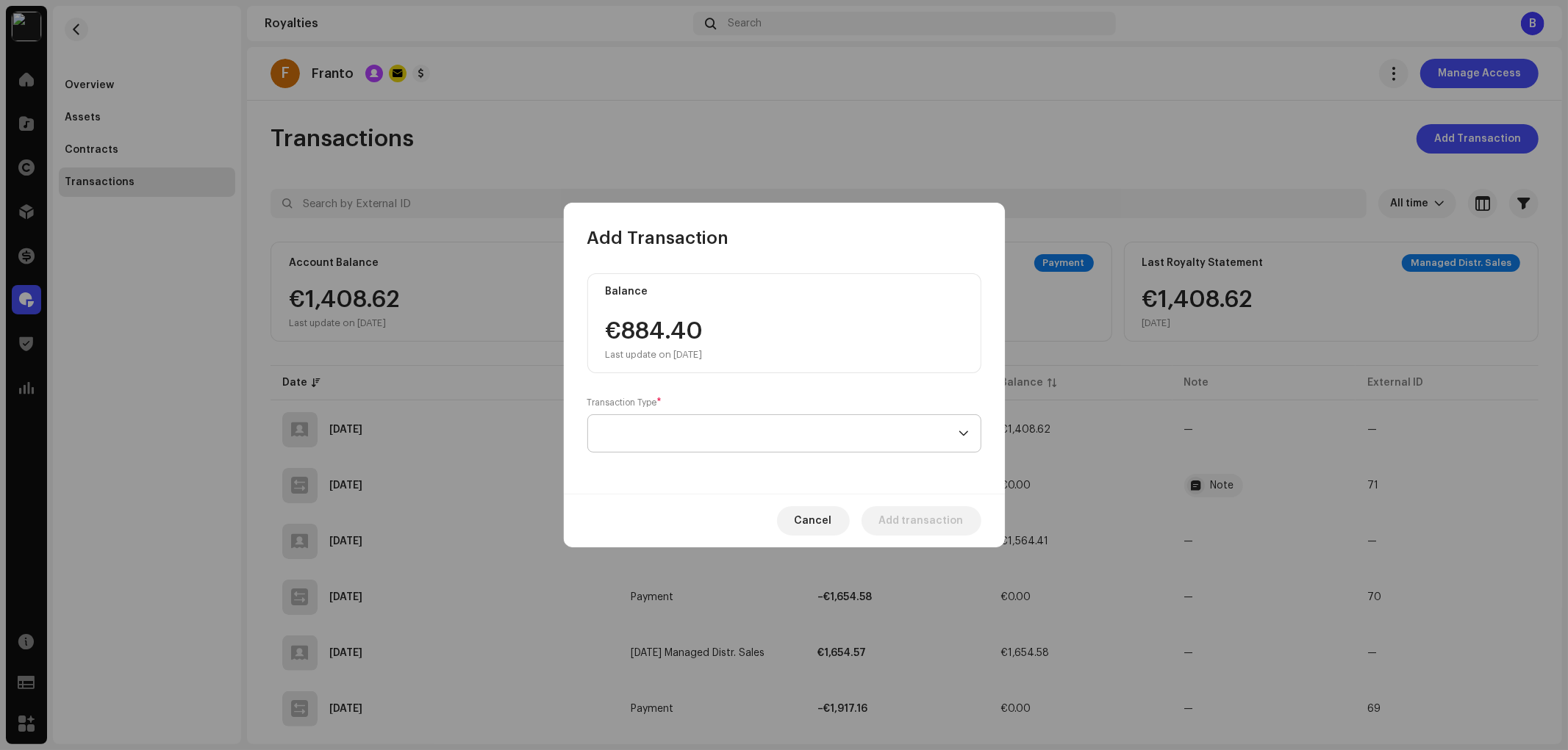
click at [859, 439] on span at bounding box center [779, 433] width 359 height 37
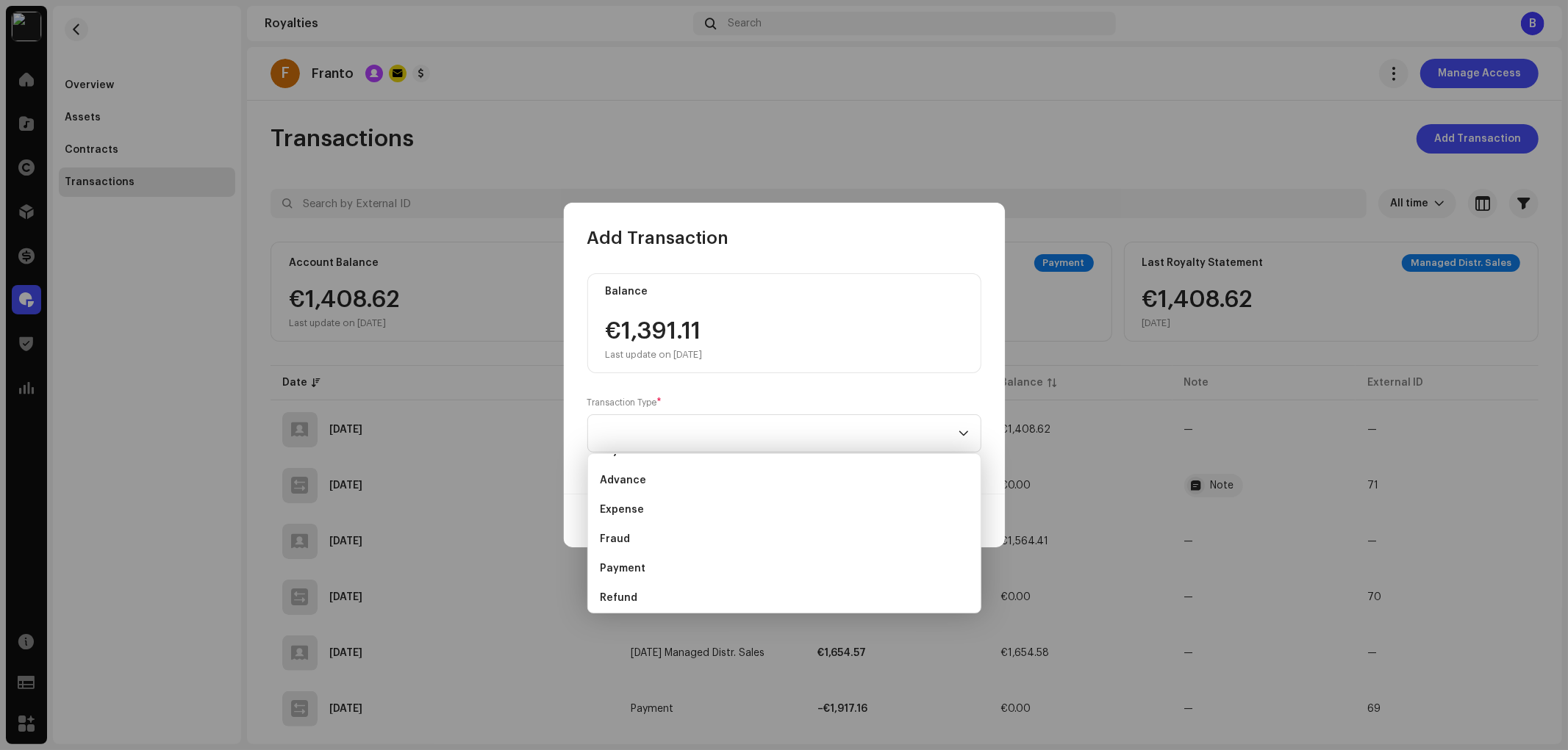
scroll to position [82, 0]
click at [662, 513] on li "Payment" at bounding box center [784, 510] width 381 height 29
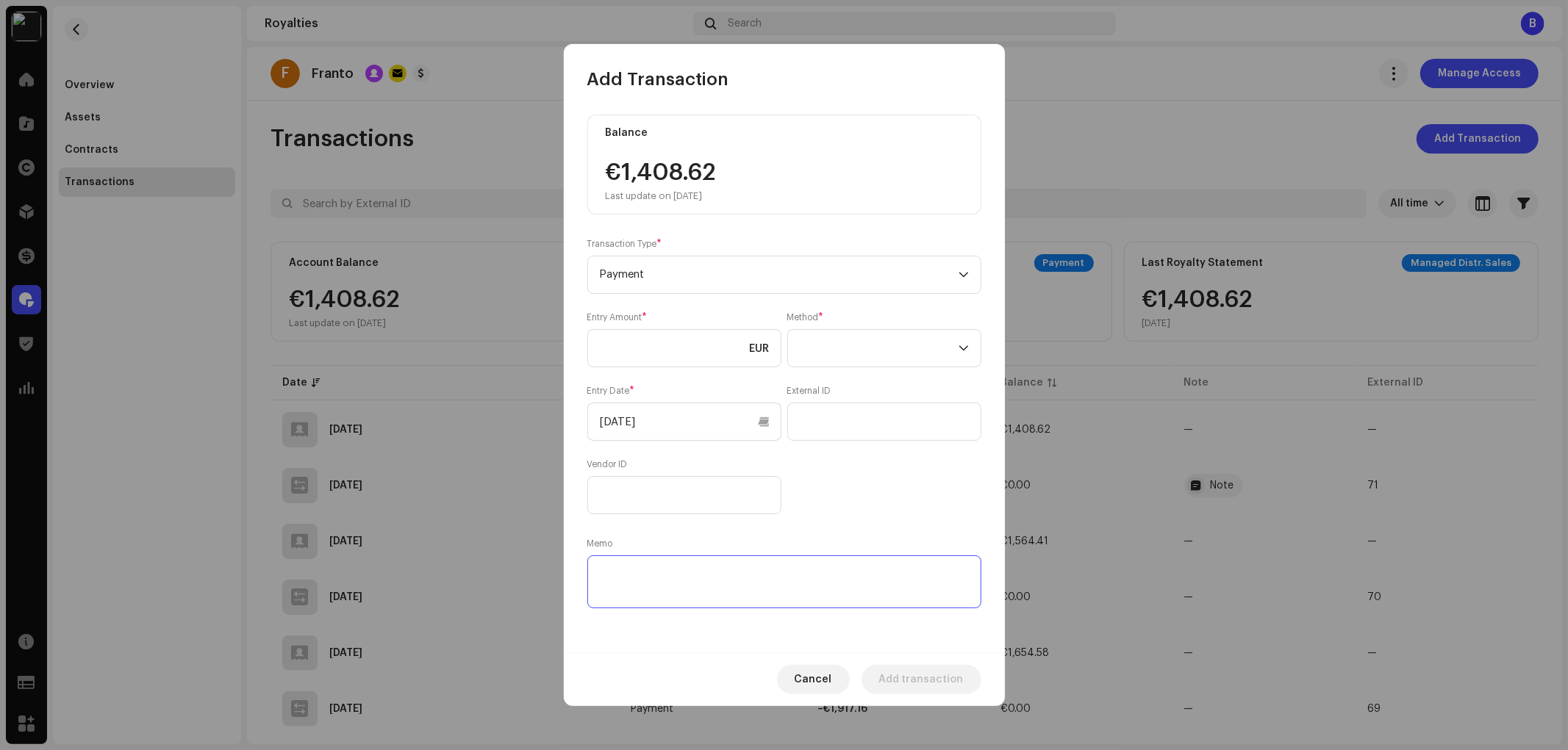
click at [713, 576] on textarea at bounding box center [784, 581] width 394 height 53
click at [877, 340] on span at bounding box center [879, 348] width 159 height 37
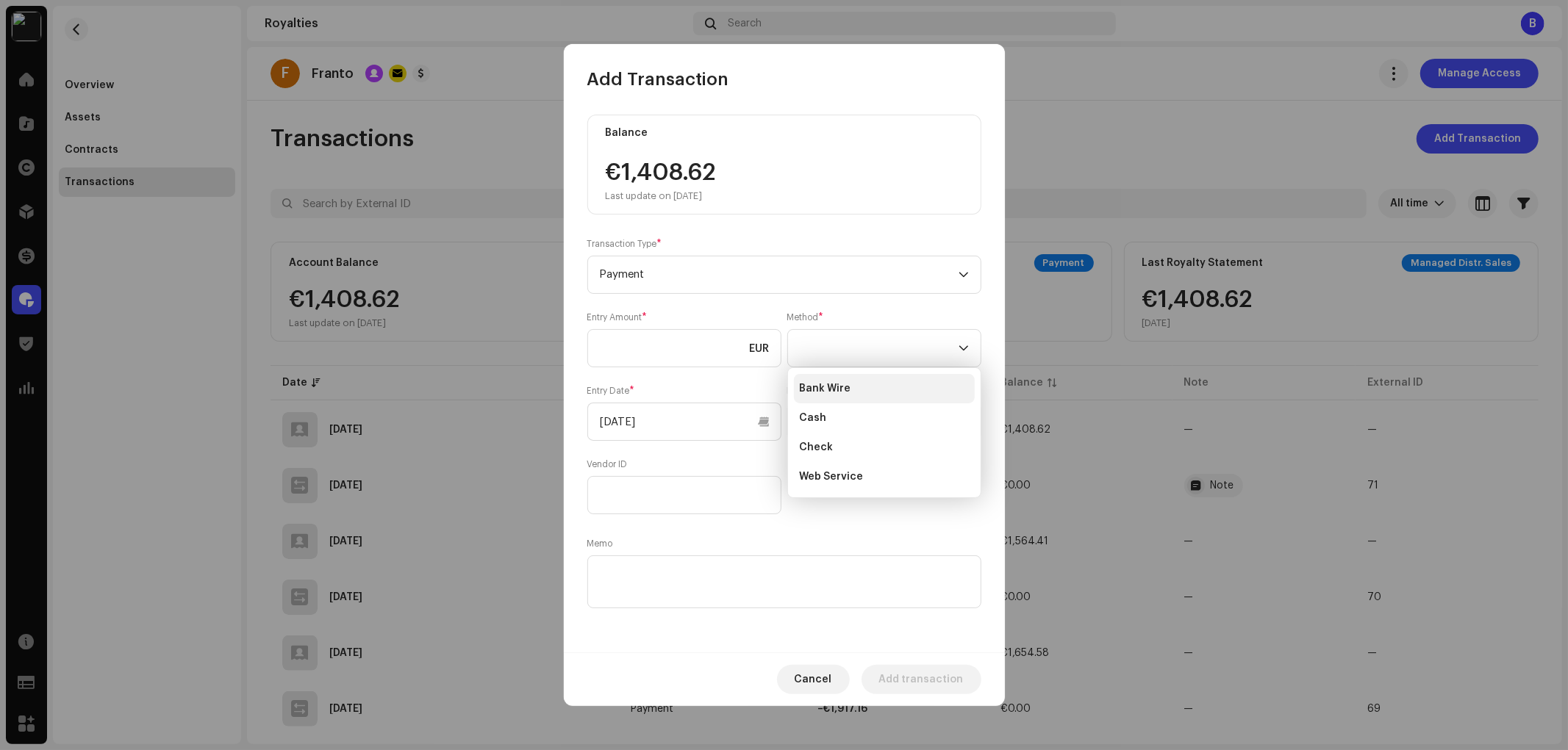
click at [859, 390] on li "Bank Wire" at bounding box center [884, 389] width 181 height 29
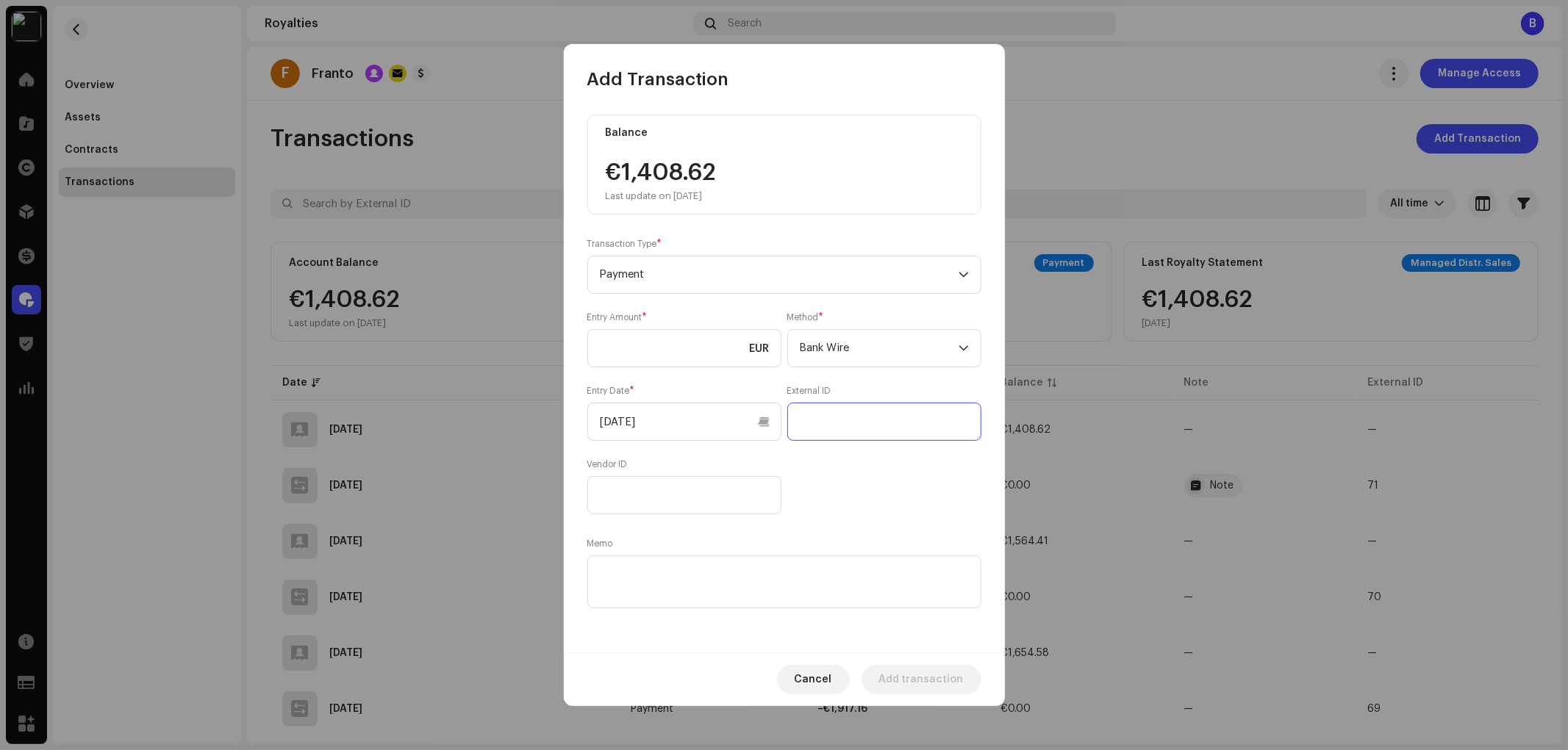
click at [854, 423] on input "text" at bounding box center [884, 422] width 194 height 38
type input "72"
click at [735, 600] on textarea at bounding box center [784, 581] width 394 height 53
type textarea "72"
click at [691, 419] on input "[DATE]" at bounding box center [684, 422] width 194 height 38
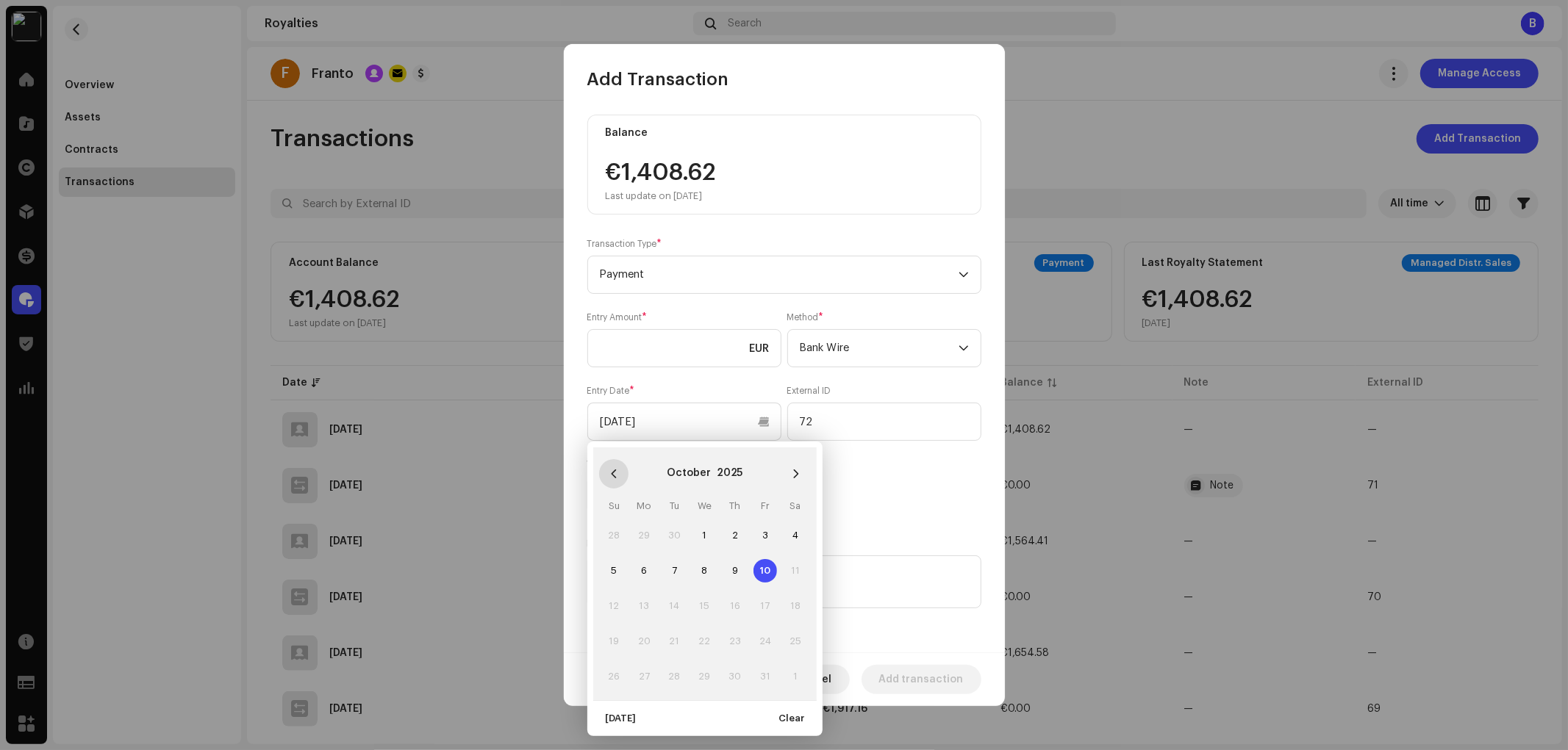
click at [619, 476] on button "Previous Month" at bounding box center [614, 474] width 29 height 29
drag, startPoint x: 616, startPoint y: 640, endPoint x: 620, endPoint y: 634, distance: 7.2
click at [615, 640] on span "21" at bounding box center [614, 641] width 24 height 24
type input "09/21/2025"
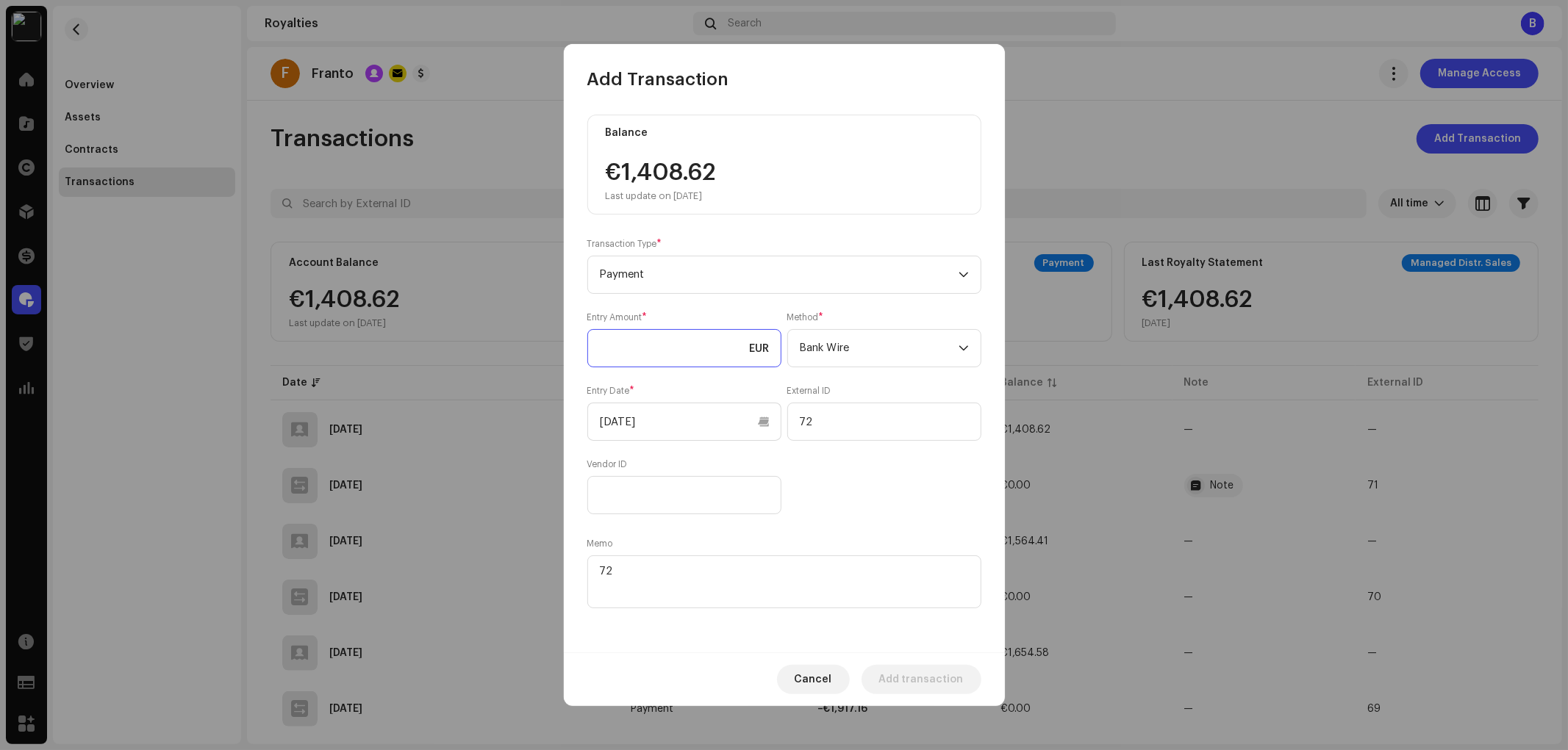
click at [678, 342] on input at bounding box center [684, 348] width 194 height 38
type input "1,408.62"
click at [829, 427] on input "72" at bounding box center [884, 422] width 194 height 38
click at [703, 436] on input "09/21/2025" at bounding box center [684, 422] width 194 height 38
click at [897, 531] on div "Balance €1,408.62 Last update on Oct 10, 2025 Transaction Type * Payment Entry …" at bounding box center [784, 363] width 394 height 497
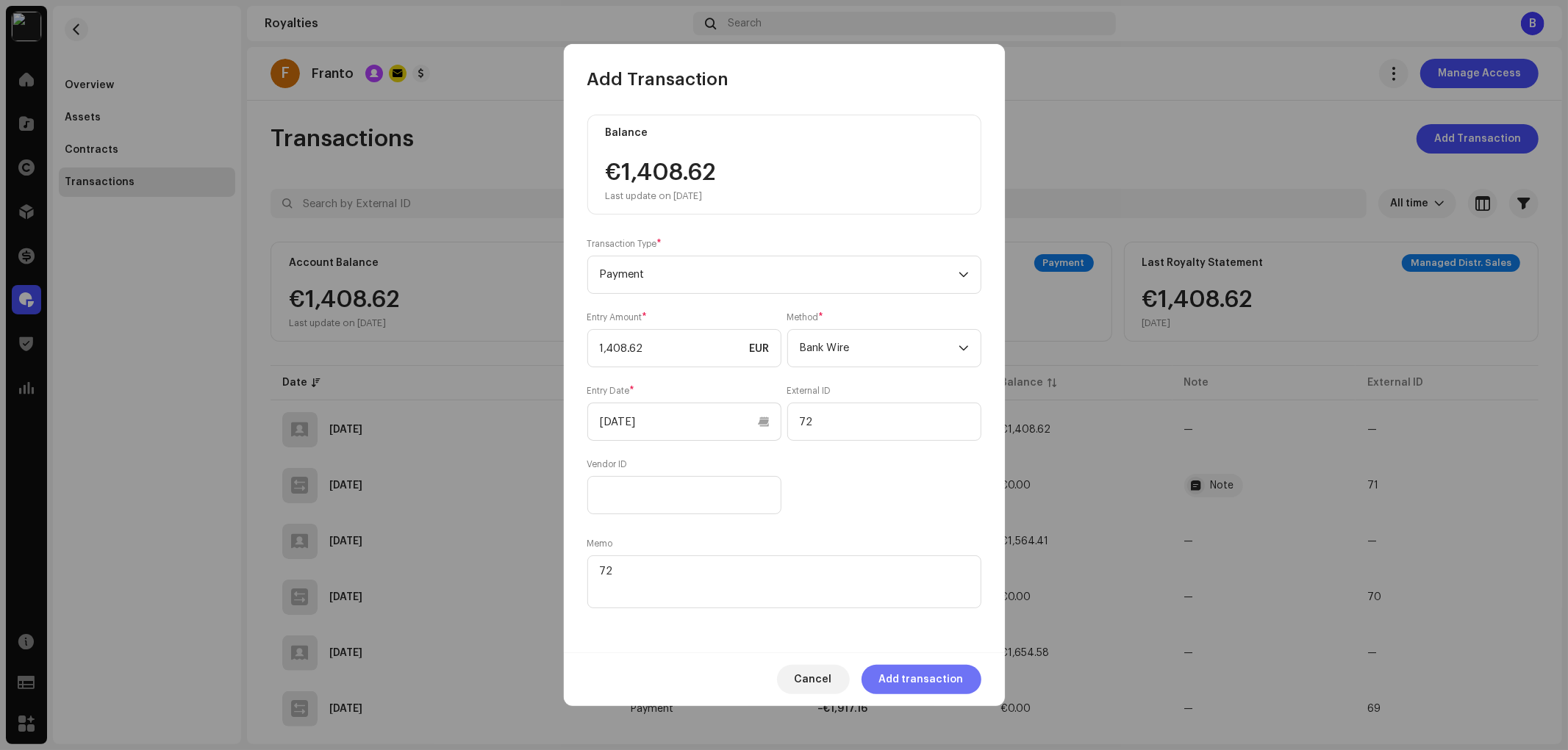
click at [943, 686] on span "Add transaction" at bounding box center [921, 680] width 84 height 29
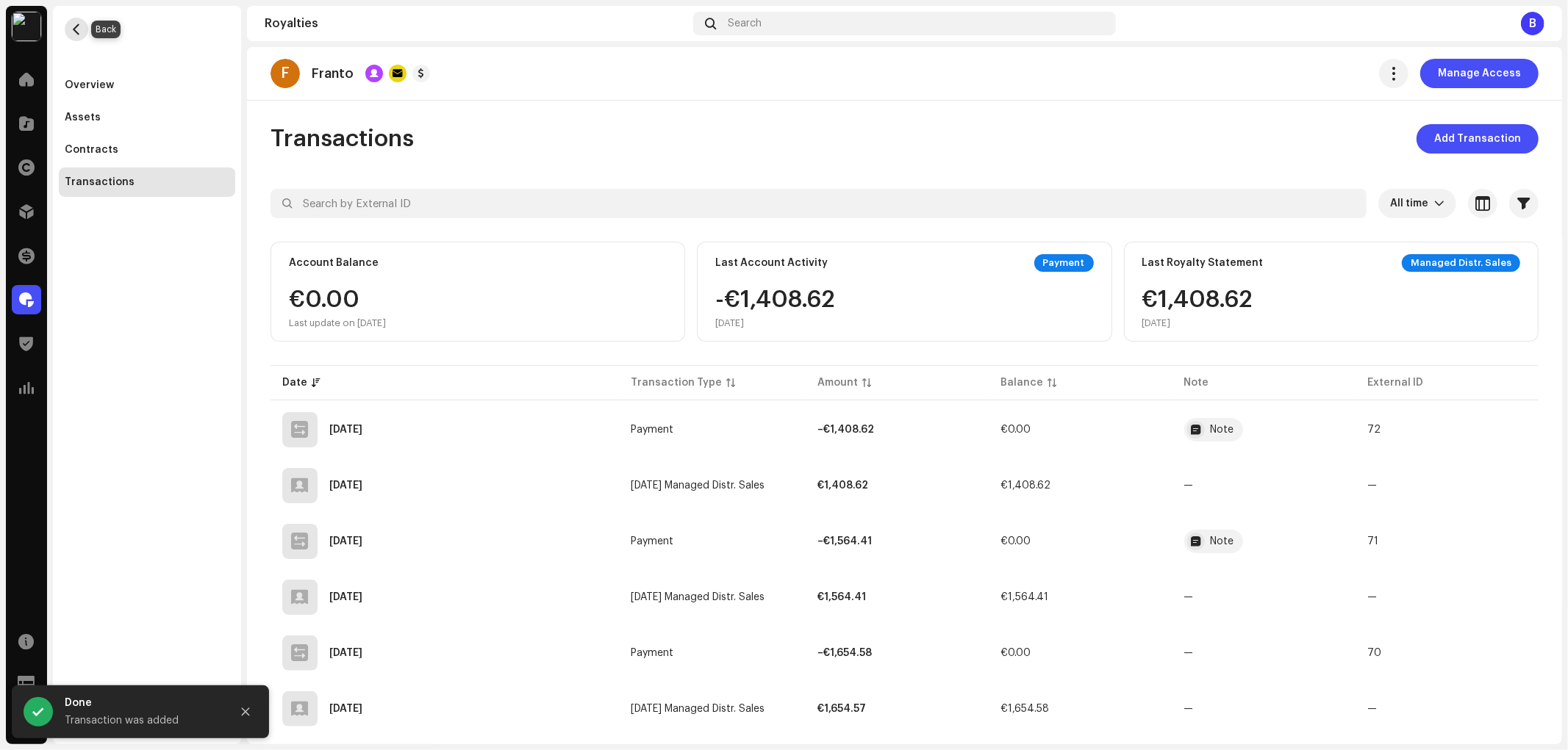
click at [75, 34] on span "button" at bounding box center [76, 29] width 11 height 11
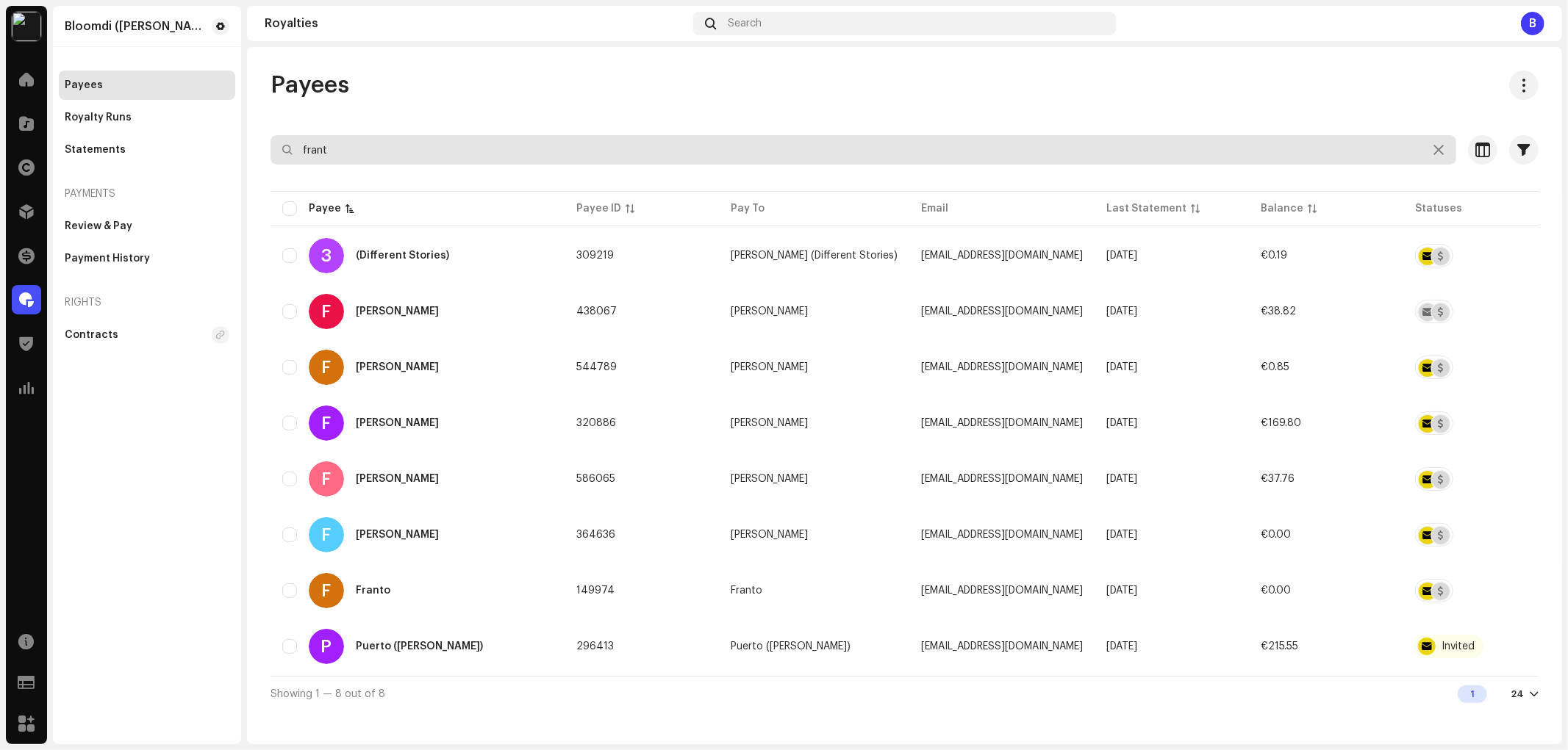
click at [397, 146] on input "frant" at bounding box center [863, 150] width 1185 height 29
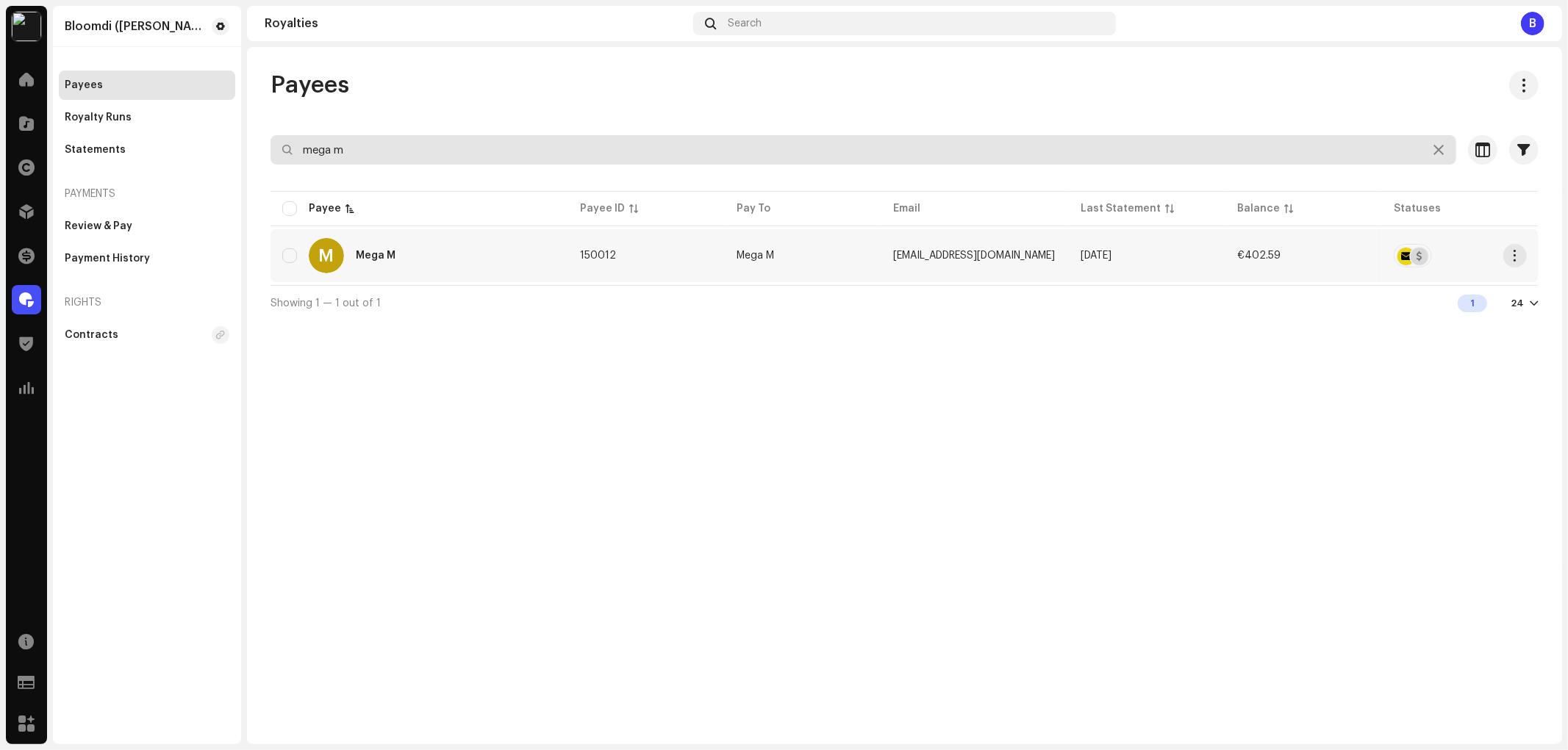
type input "mega m"
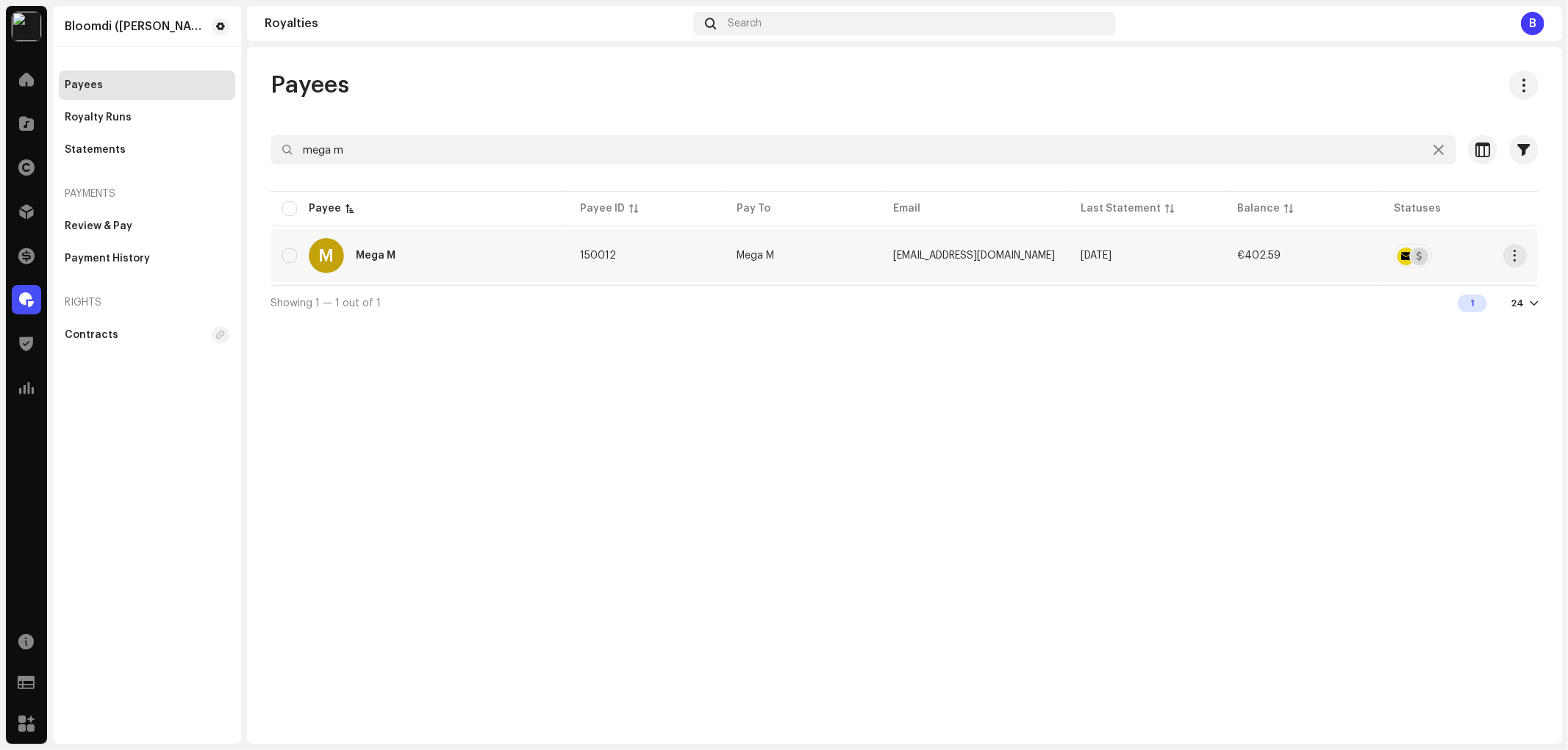
click at [417, 254] on div "M Mega M" at bounding box center [419, 255] width 274 height 35
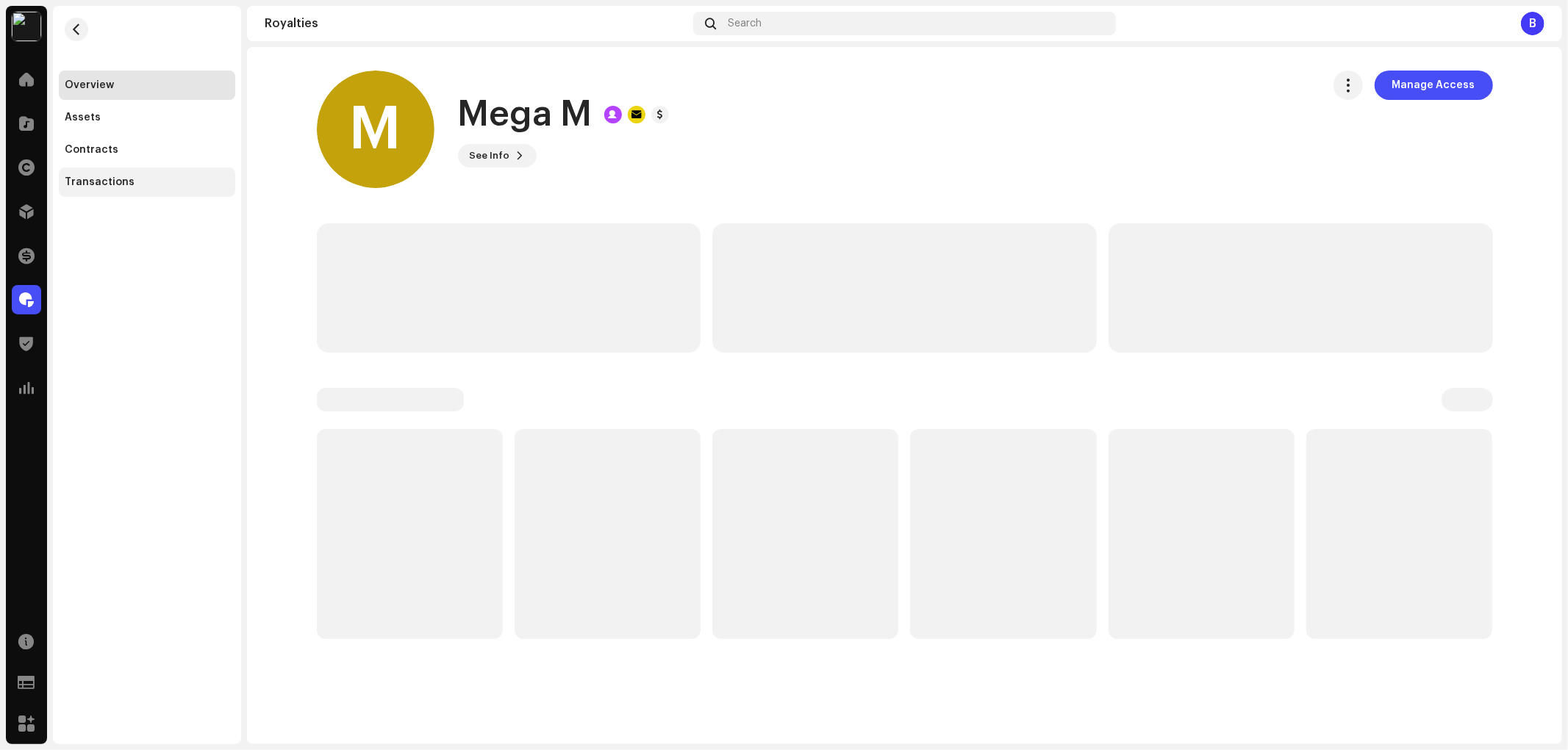
click at [178, 174] on div "Transactions" at bounding box center [147, 183] width 176 height 29
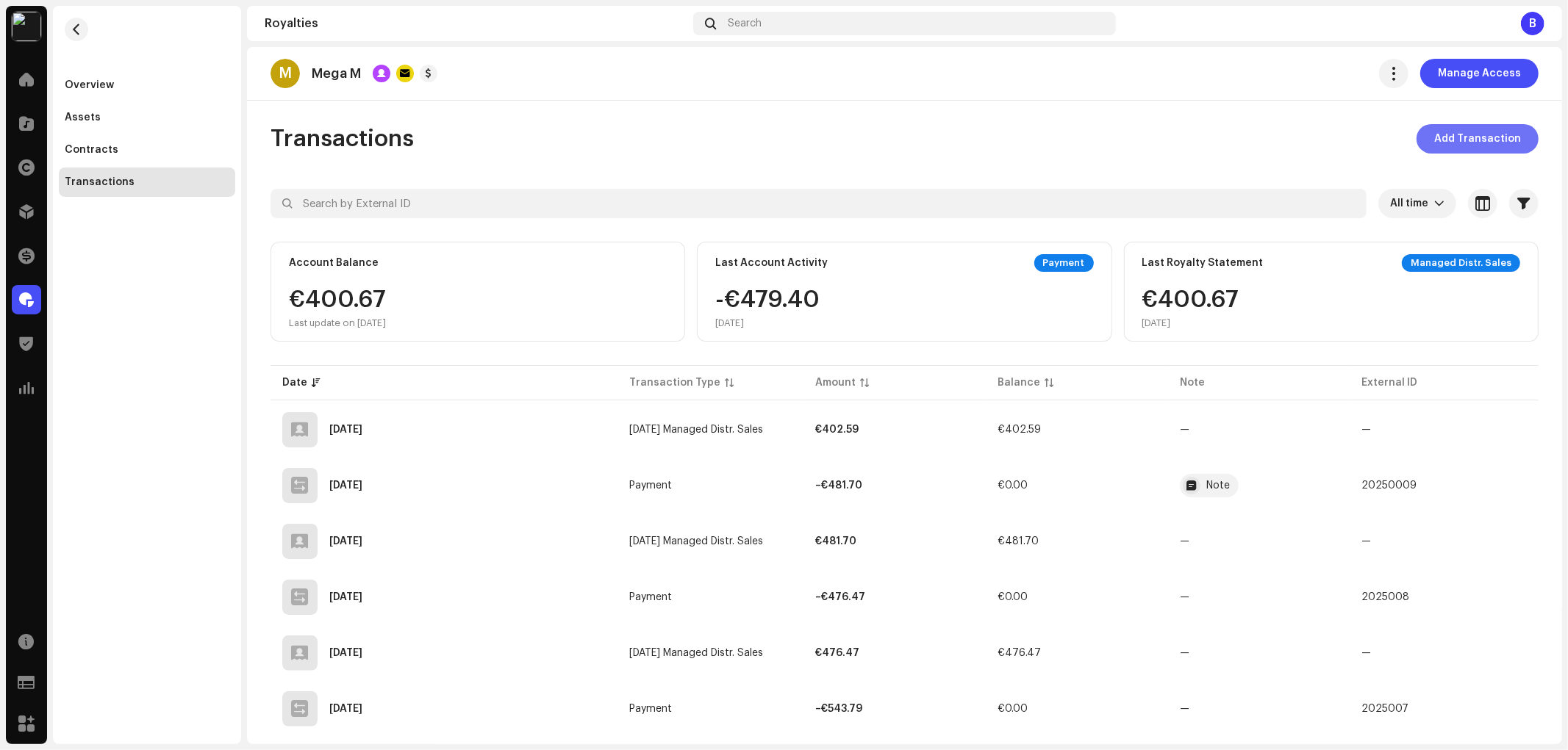
click at [1438, 149] on span "Add Transaction" at bounding box center [1478, 139] width 87 height 29
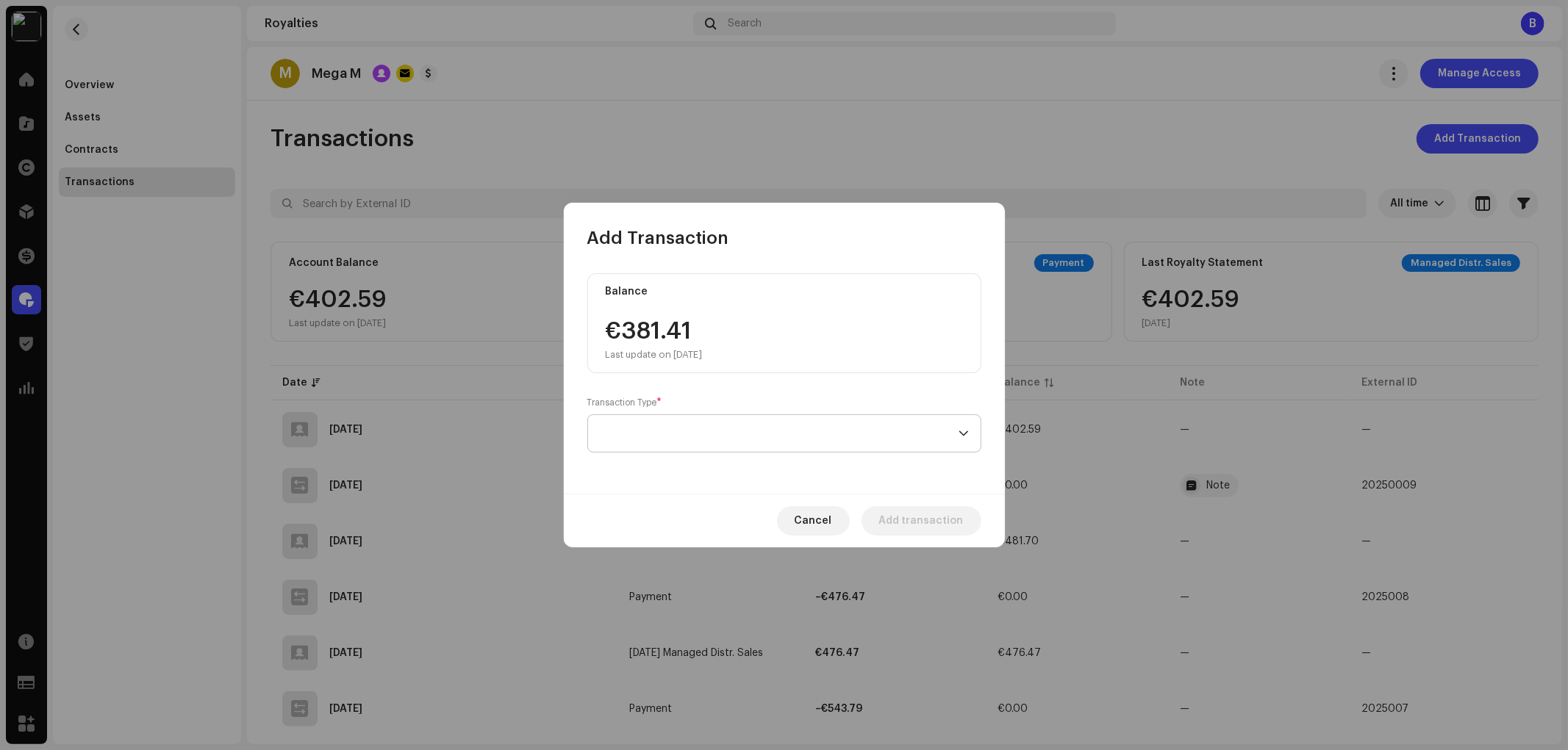
click at [755, 441] on span at bounding box center [779, 433] width 359 height 37
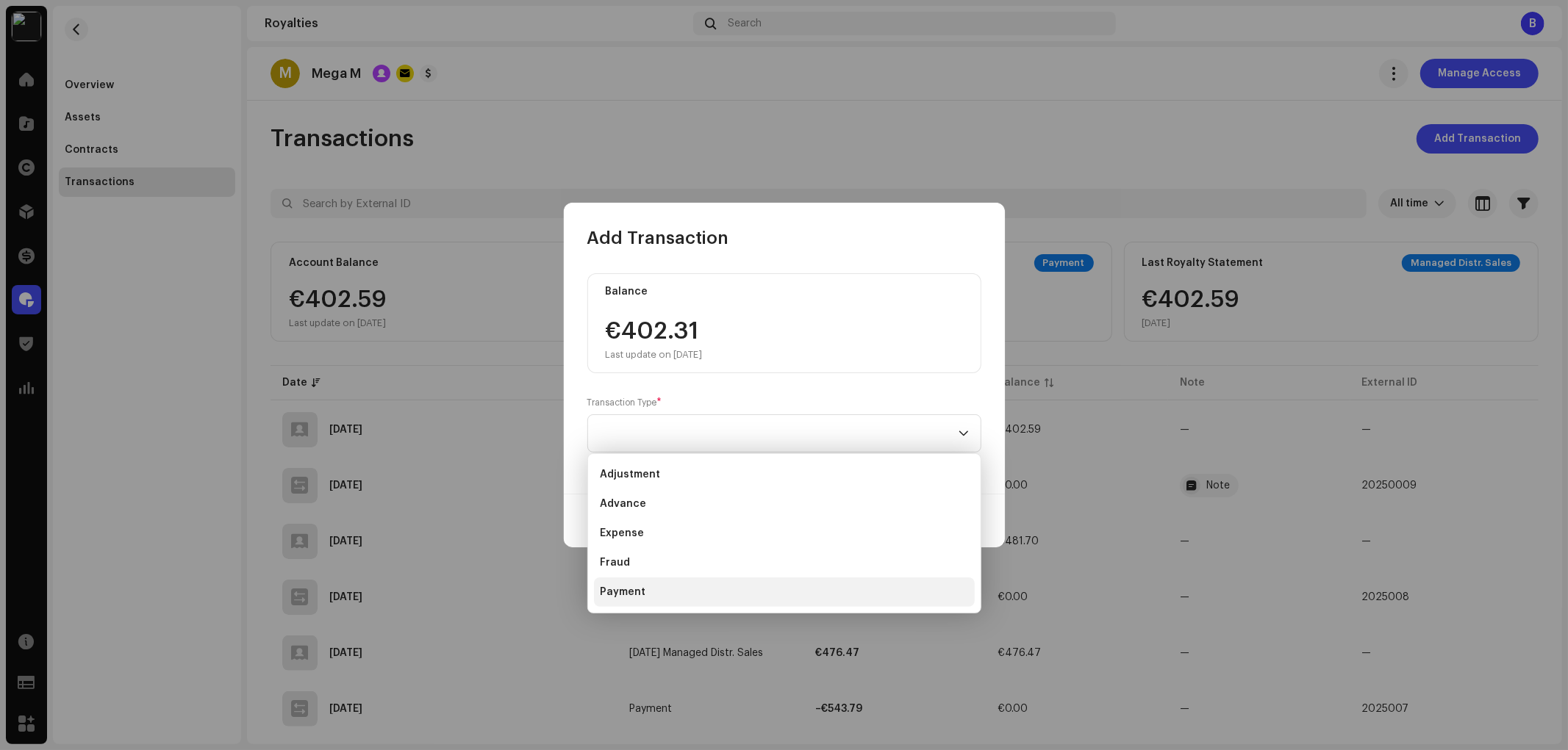
click at [709, 585] on li "Payment" at bounding box center [784, 592] width 381 height 29
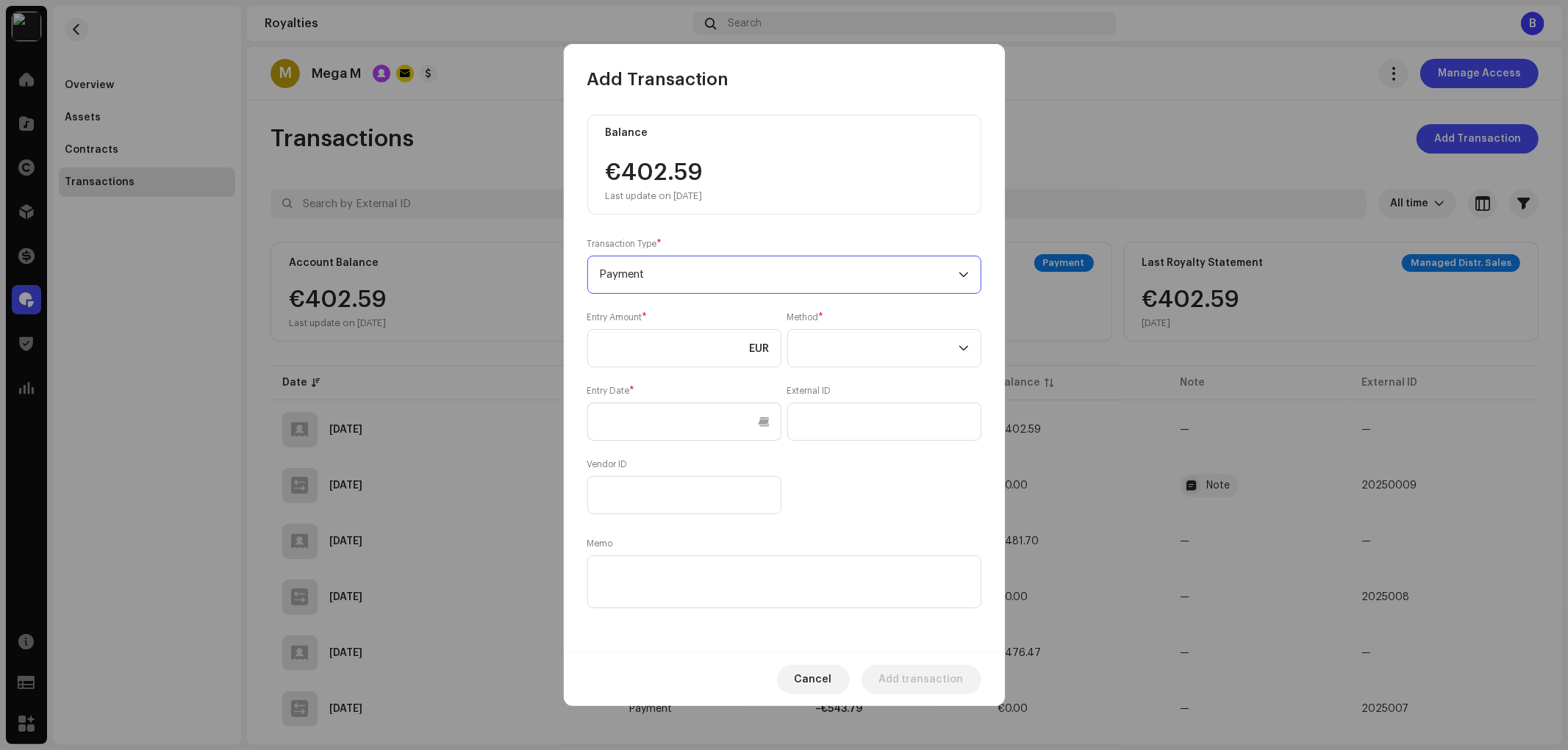
click at [827, 368] on div "Entry Amount * EUR Method * Entry Date * External ID Vendor ID" at bounding box center [784, 413] width 394 height 203
click at [857, 362] on span at bounding box center [879, 348] width 159 height 37
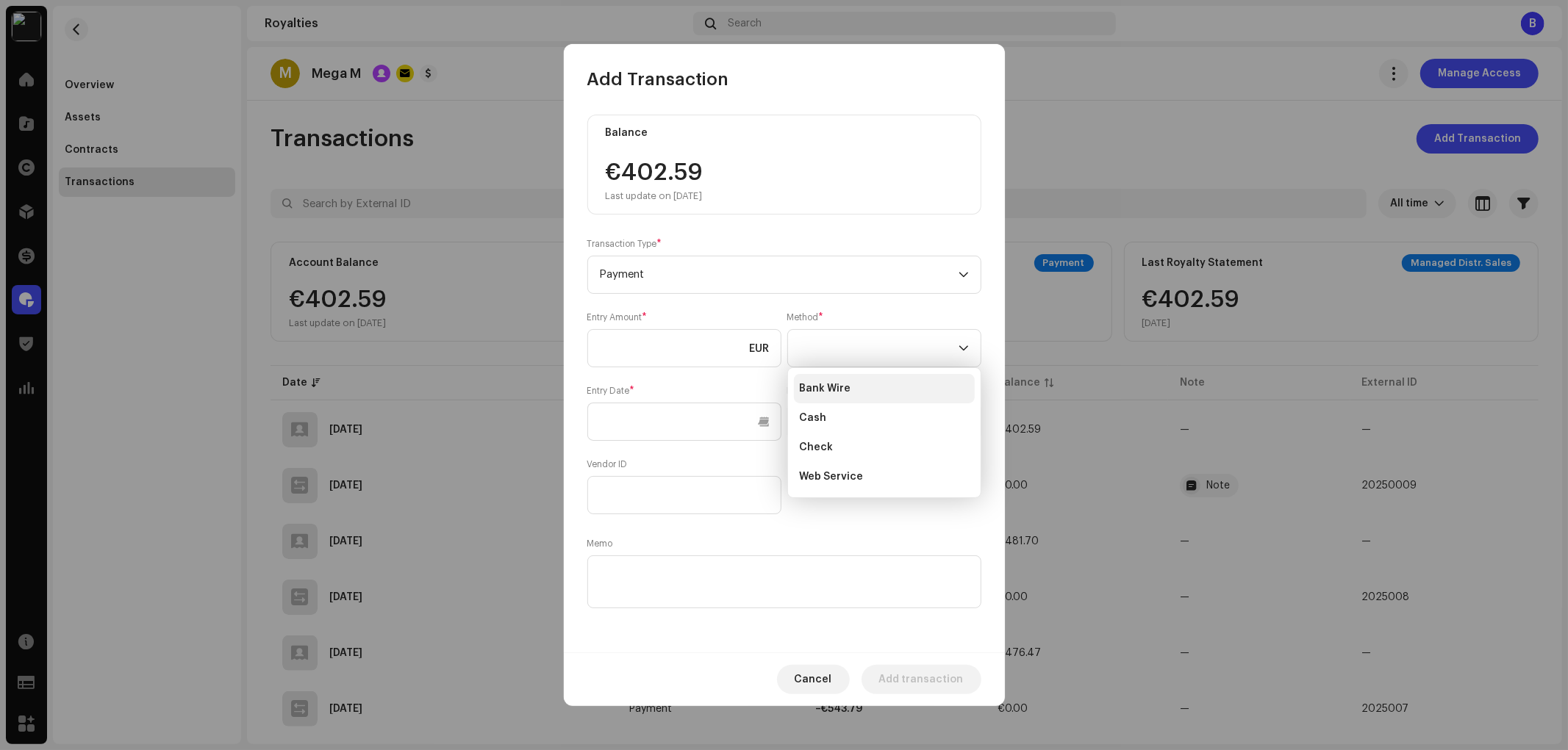
click at [859, 390] on li "Bank Wire" at bounding box center [884, 389] width 181 height 29
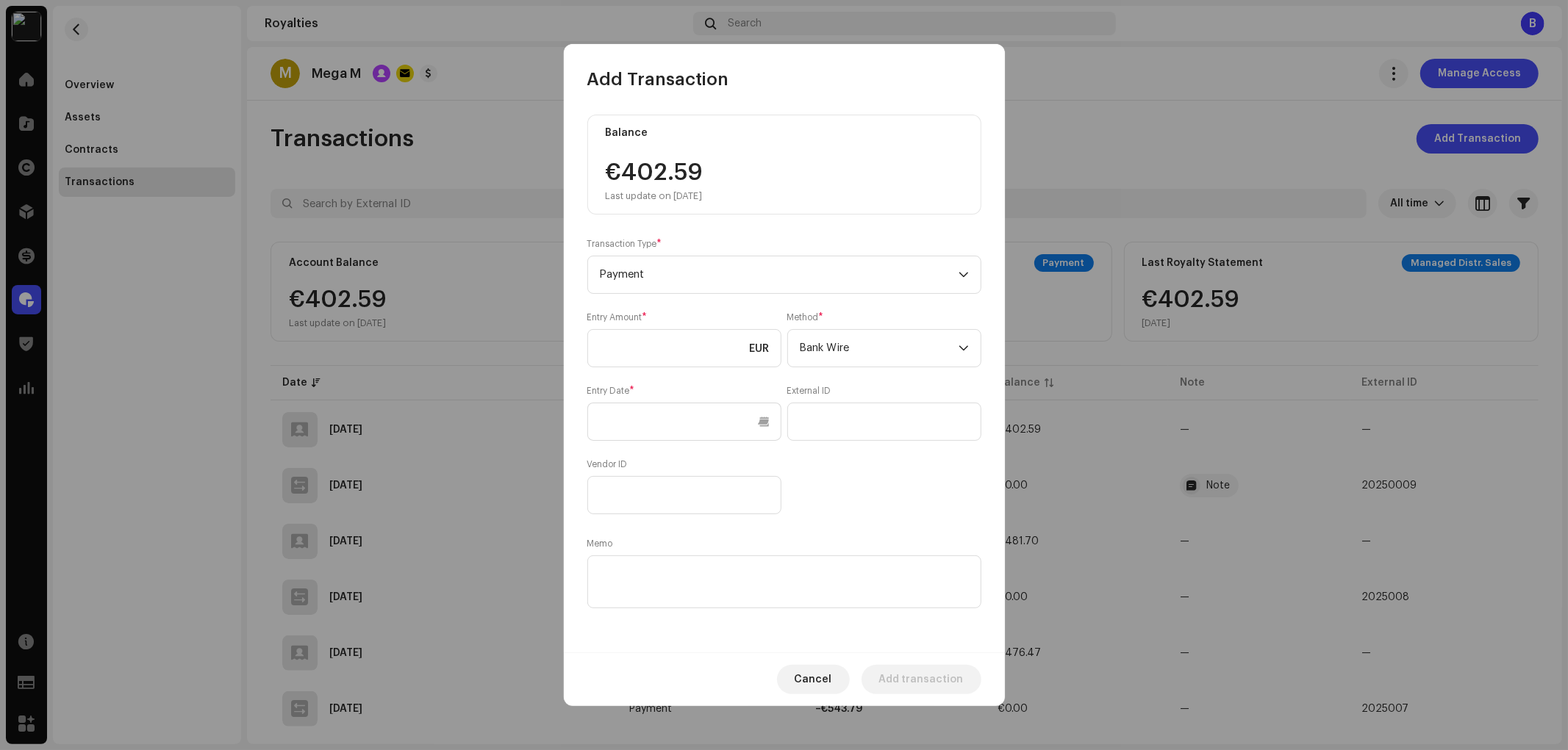
click at [848, 420] on input "text" at bounding box center [884, 422] width 194 height 38
type input "20250010"
click at [681, 590] on textarea at bounding box center [784, 581] width 394 height 53
paste textarea "20250010"
type textarea "20250010"
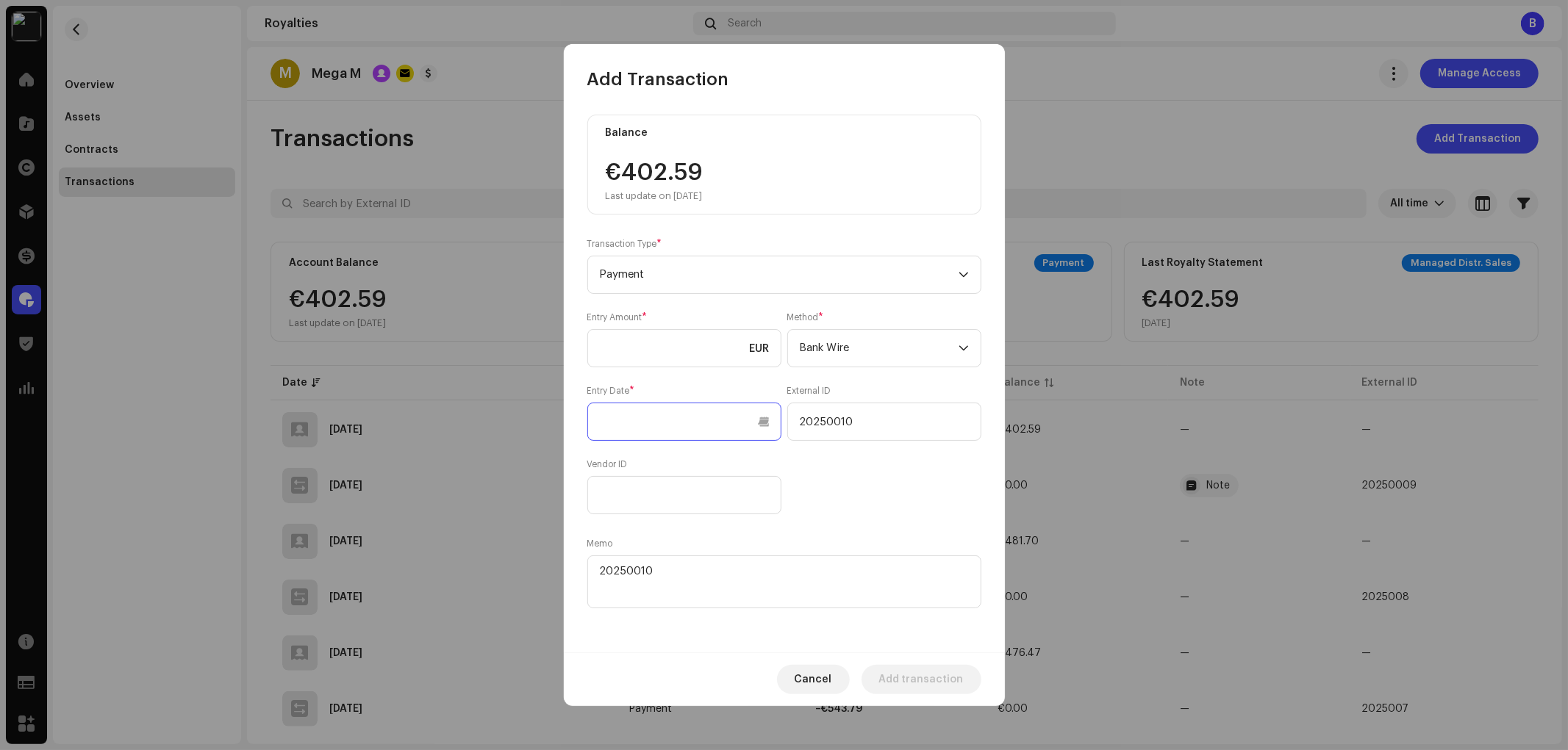
click at [656, 422] on input "text" at bounding box center [684, 422] width 194 height 38
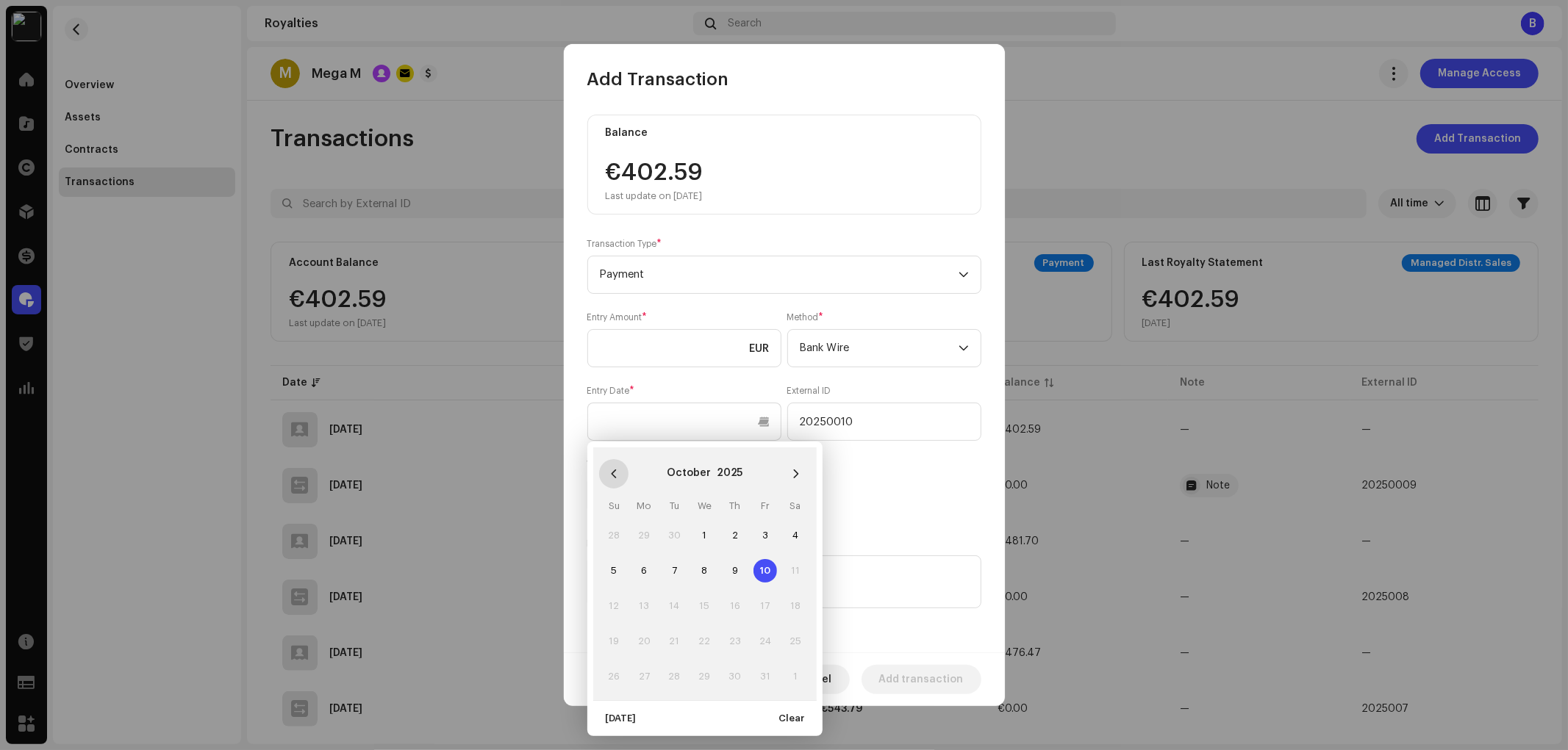
click at [611, 476] on icon "Previous Month" at bounding box center [614, 473] width 11 height 11
click at [765, 607] on span "19" at bounding box center [765, 606] width 24 height 24
type input "[DATE]"
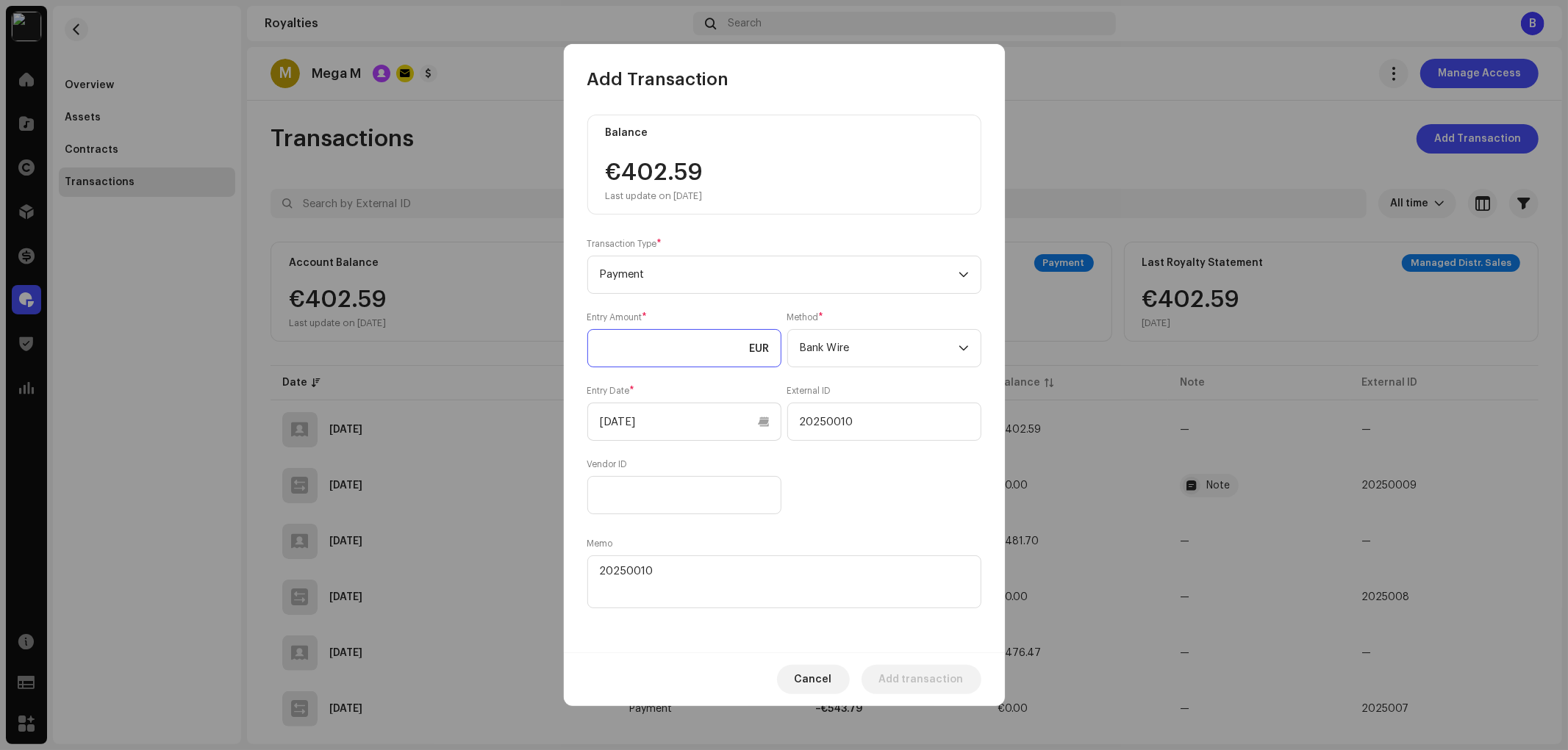
click at [678, 361] on input at bounding box center [684, 348] width 194 height 38
type input "402.59"
click at [826, 526] on div "Balance €402.59 Last update on Oct 10, 2025 Transaction Type * Payment Entry Am…" at bounding box center [784, 363] width 394 height 497
click at [828, 465] on div "Entry Amount * 402.59 EUR Method * Bank Wire Entry Date * 09/19/2025 External I…" at bounding box center [784, 413] width 394 height 203
click at [929, 674] on span "Add transaction" at bounding box center [921, 680] width 84 height 29
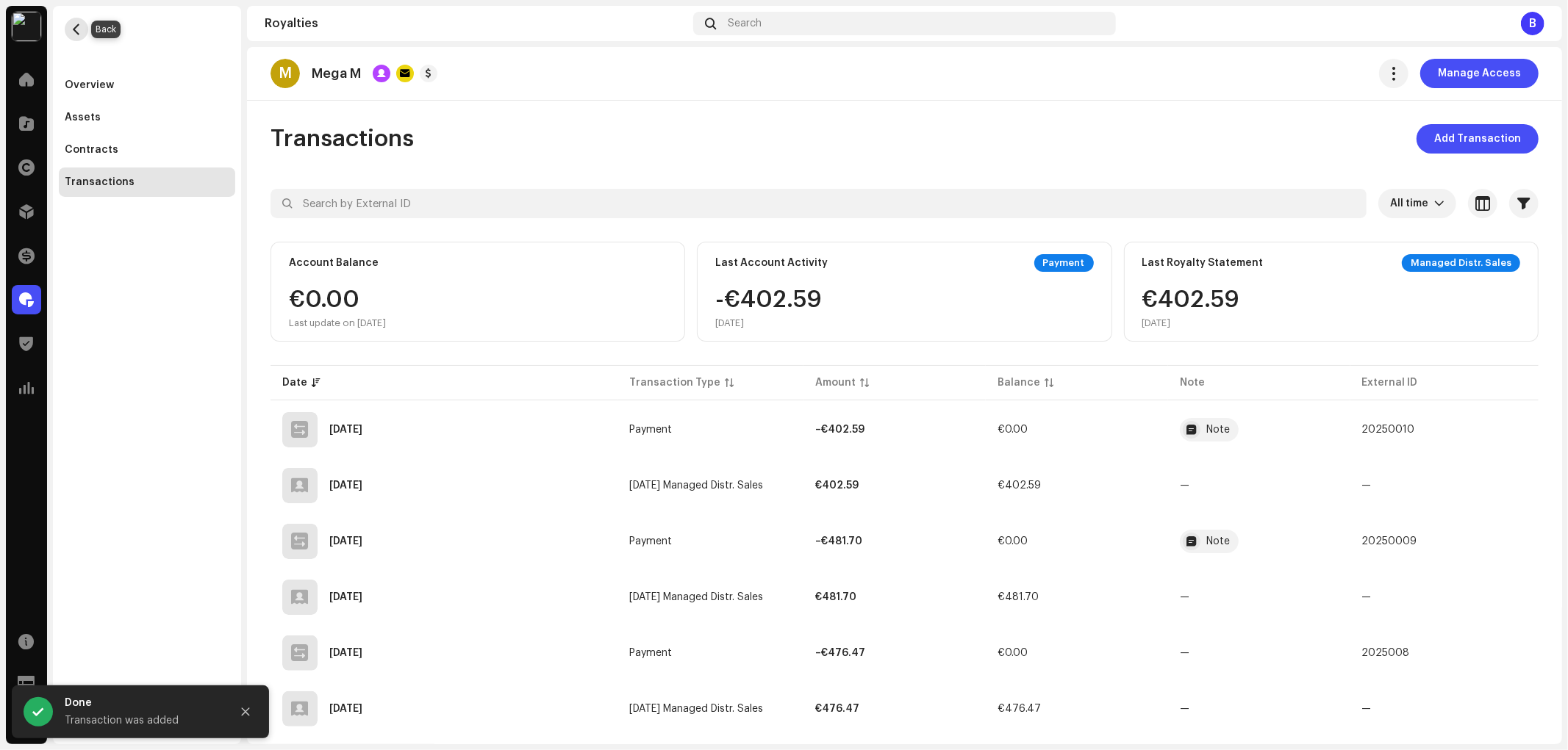
click at [77, 29] on span "button" at bounding box center [76, 29] width 11 height 11
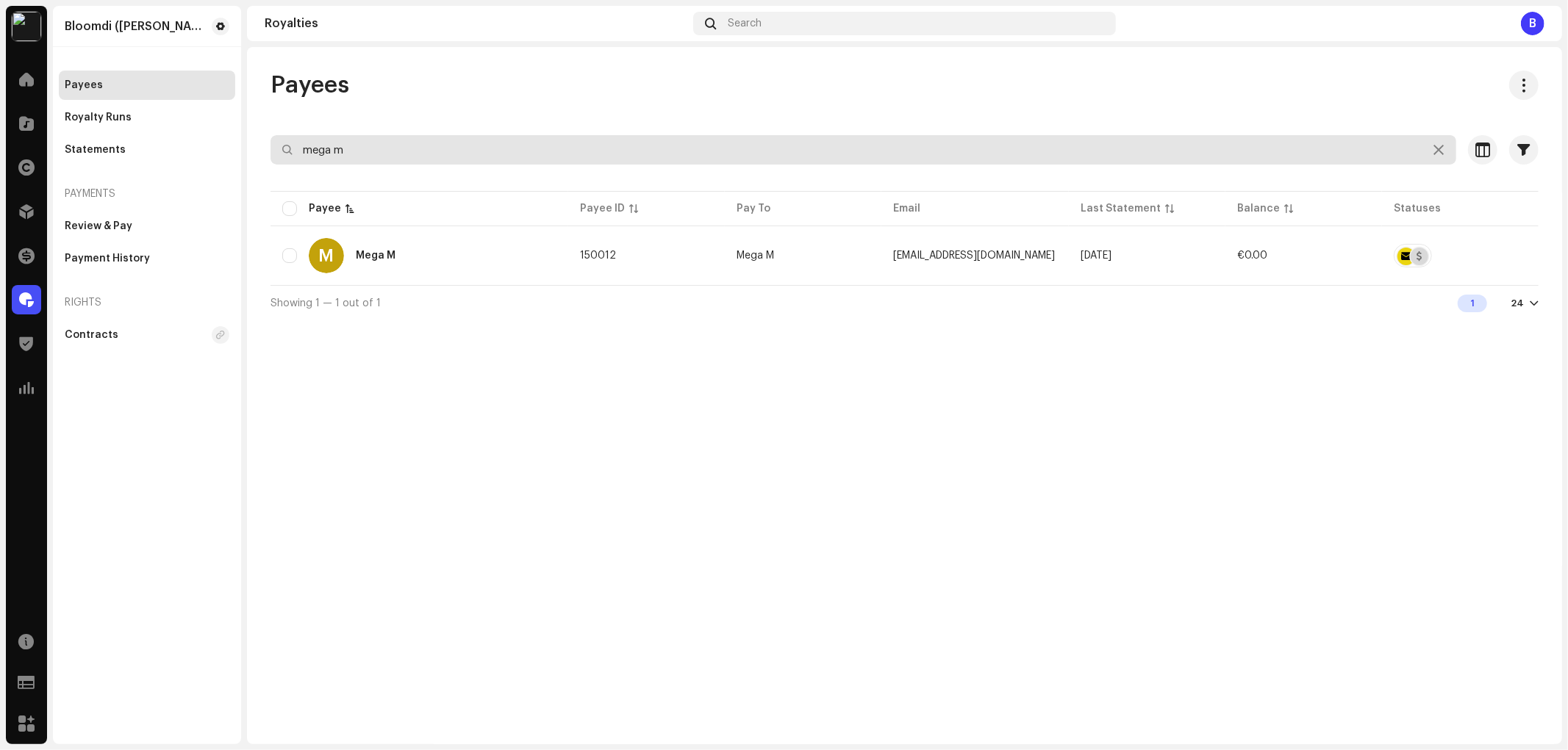
click at [408, 143] on input "mega m" at bounding box center [863, 150] width 1185 height 29
click at [408, 144] on input "mega m" at bounding box center [863, 150] width 1185 height 29
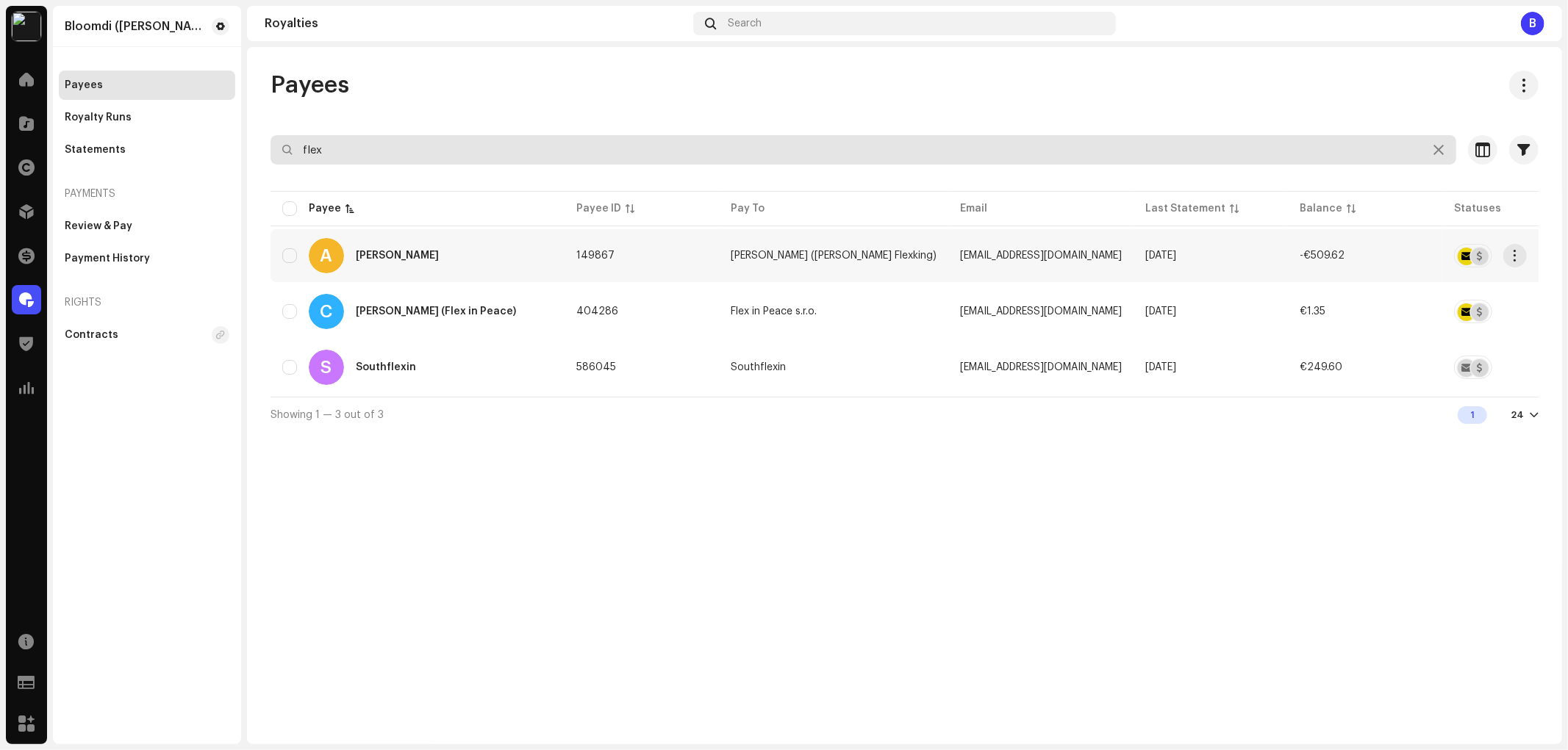
type input "flex"
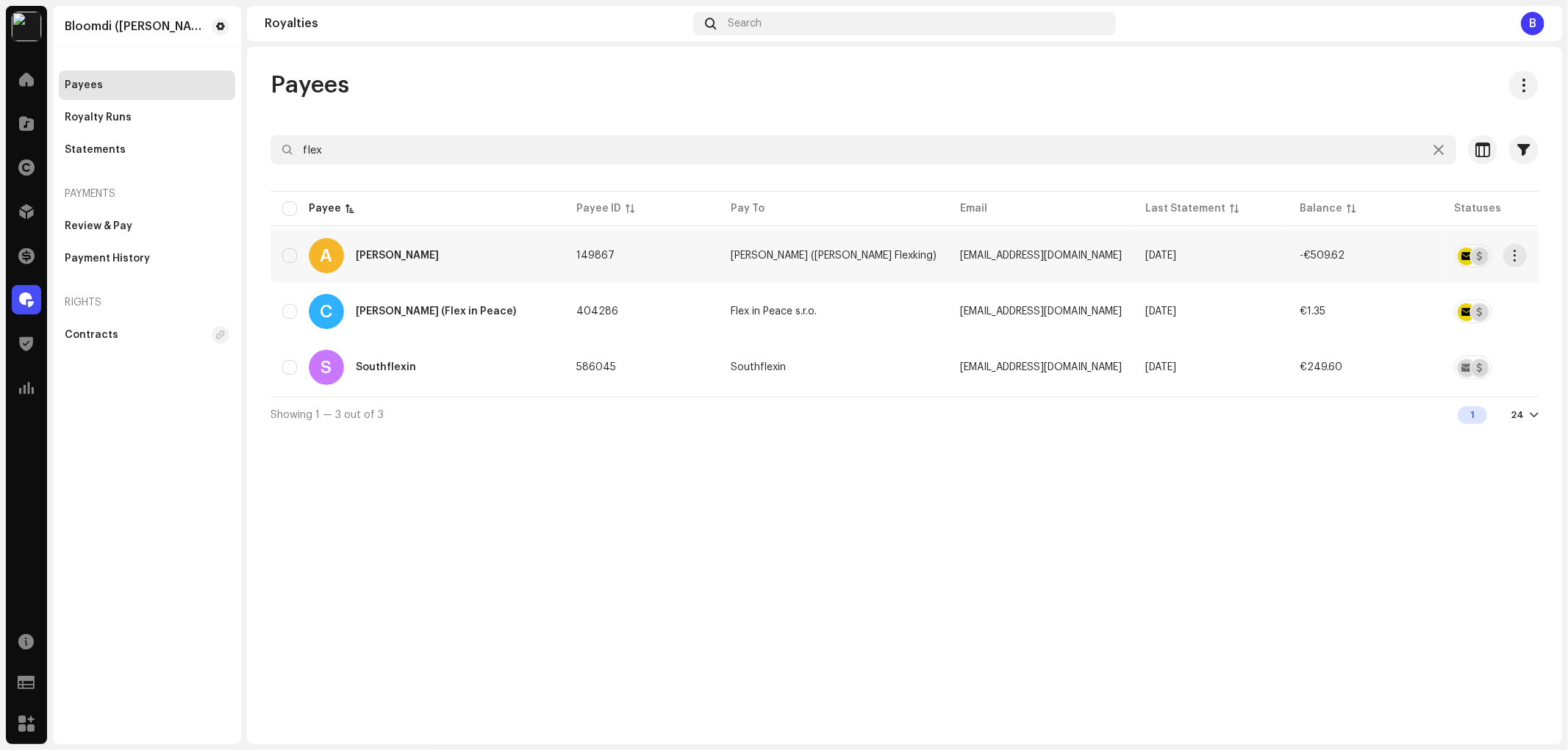
click at [451, 260] on div "A Andreas Stolarik" at bounding box center [418, 255] width 270 height 35
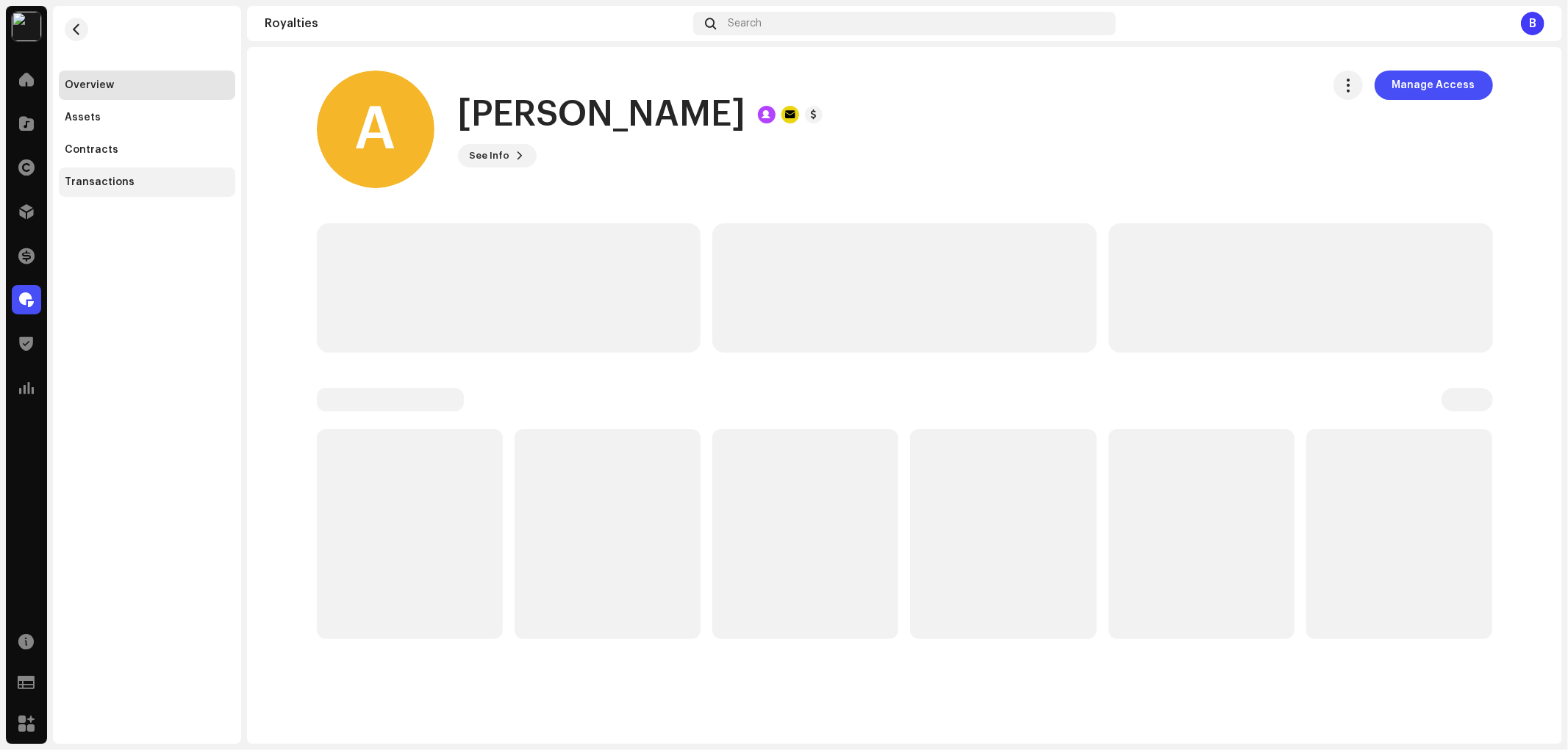
click at [154, 187] on div "Transactions" at bounding box center [147, 182] width 165 height 11
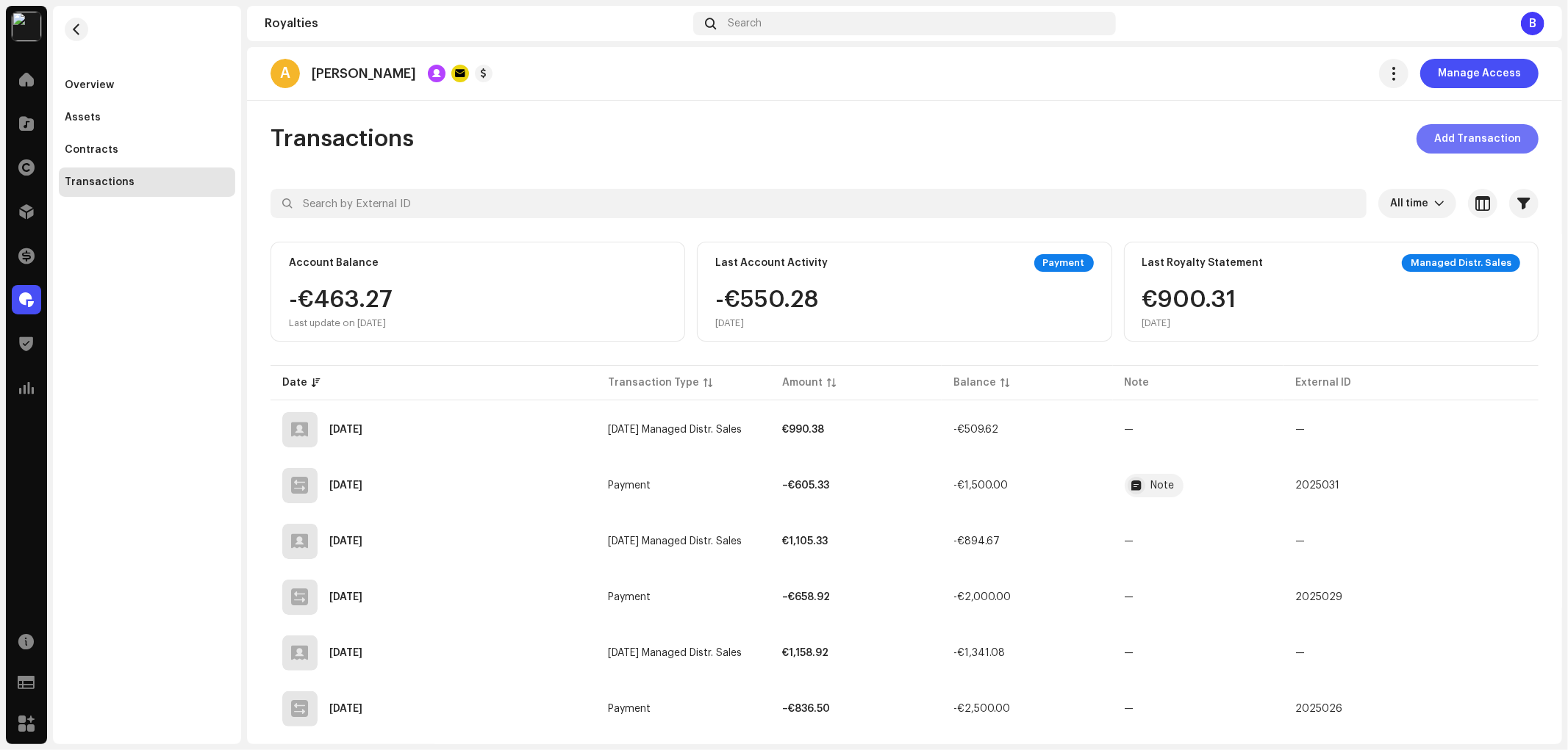
click at [1465, 144] on span "Add Transaction" at bounding box center [1478, 139] width 87 height 29
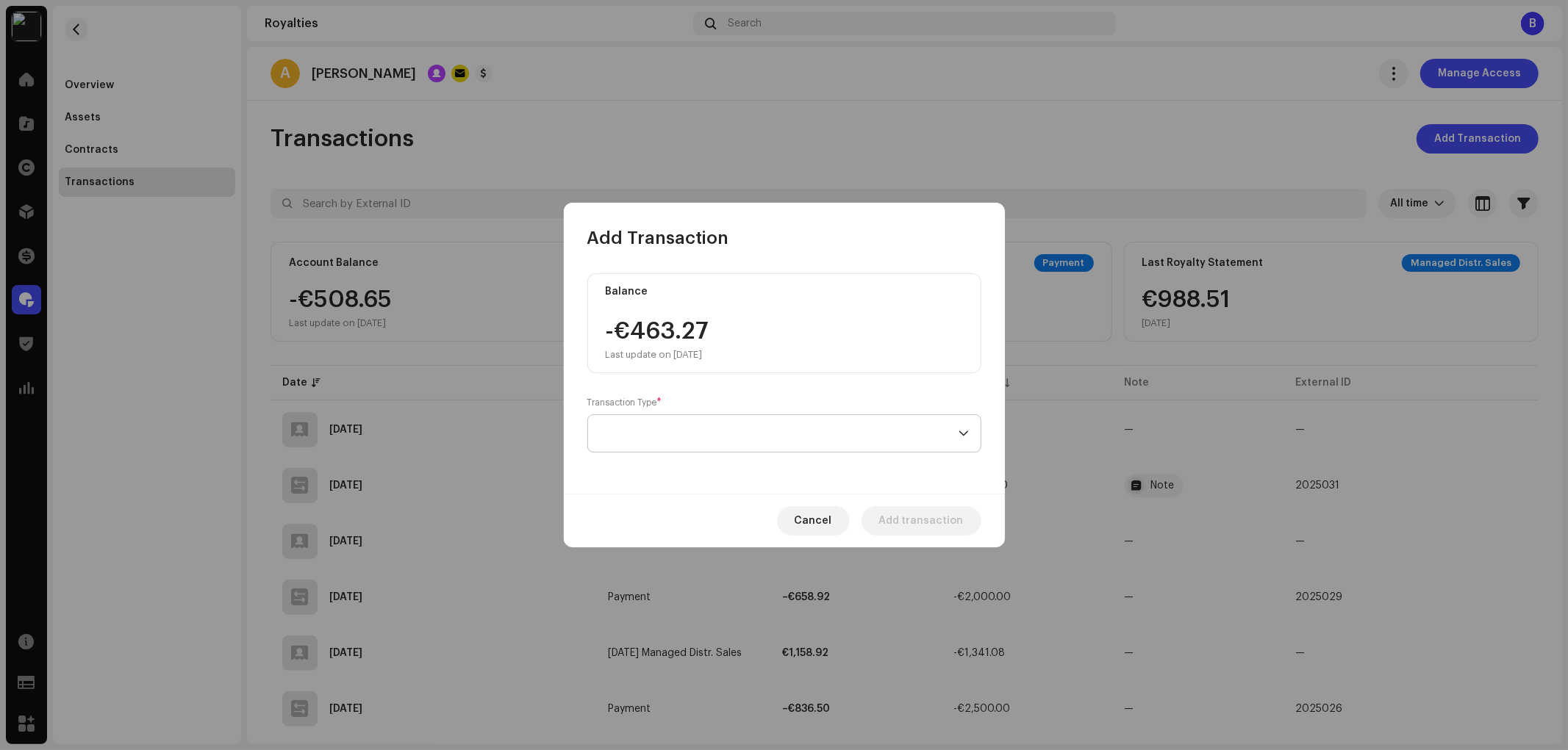
click at [809, 417] on span at bounding box center [779, 433] width 359 height 37
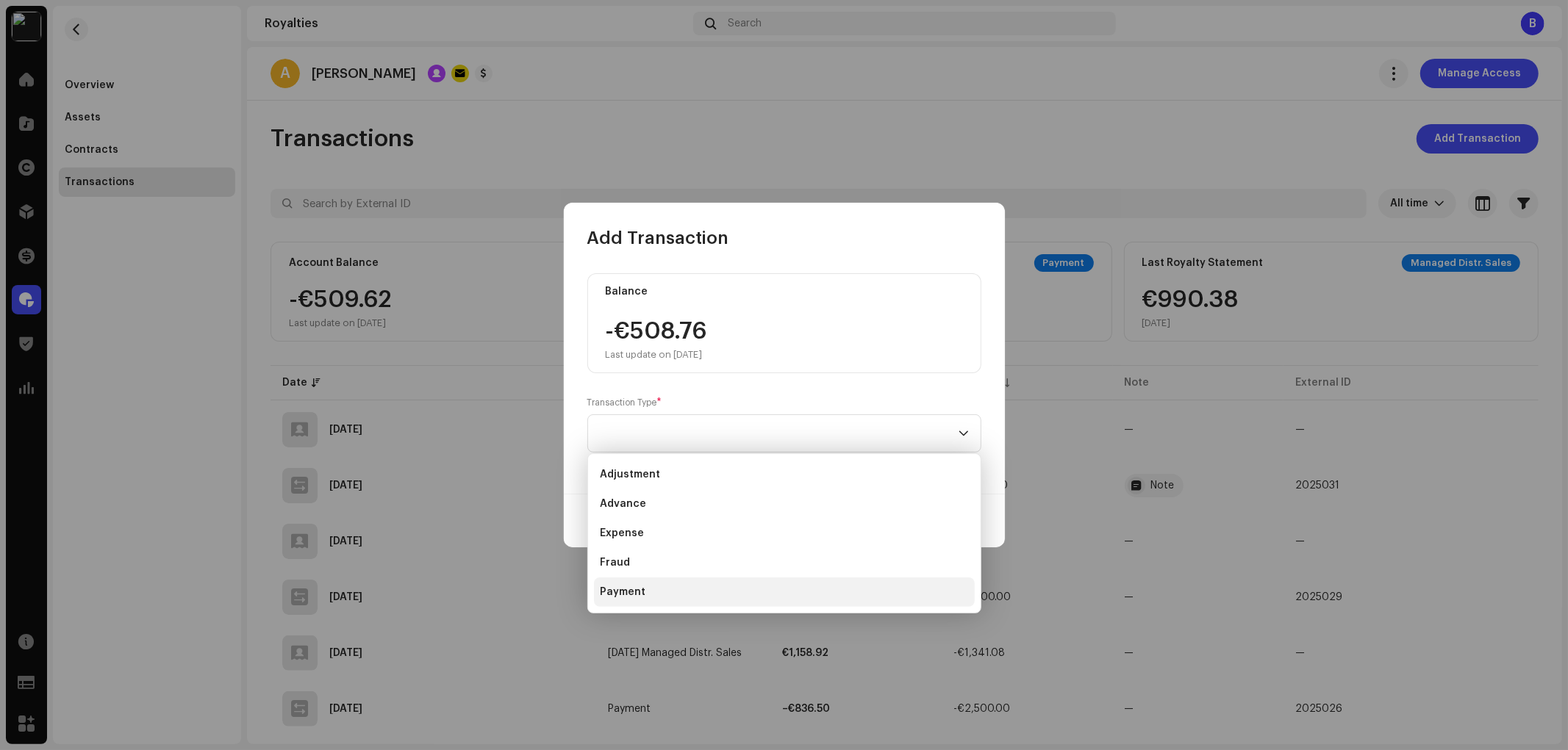
click at [714, 582] on li "Payment" at bounding box center [784, 592] width 381 height 29
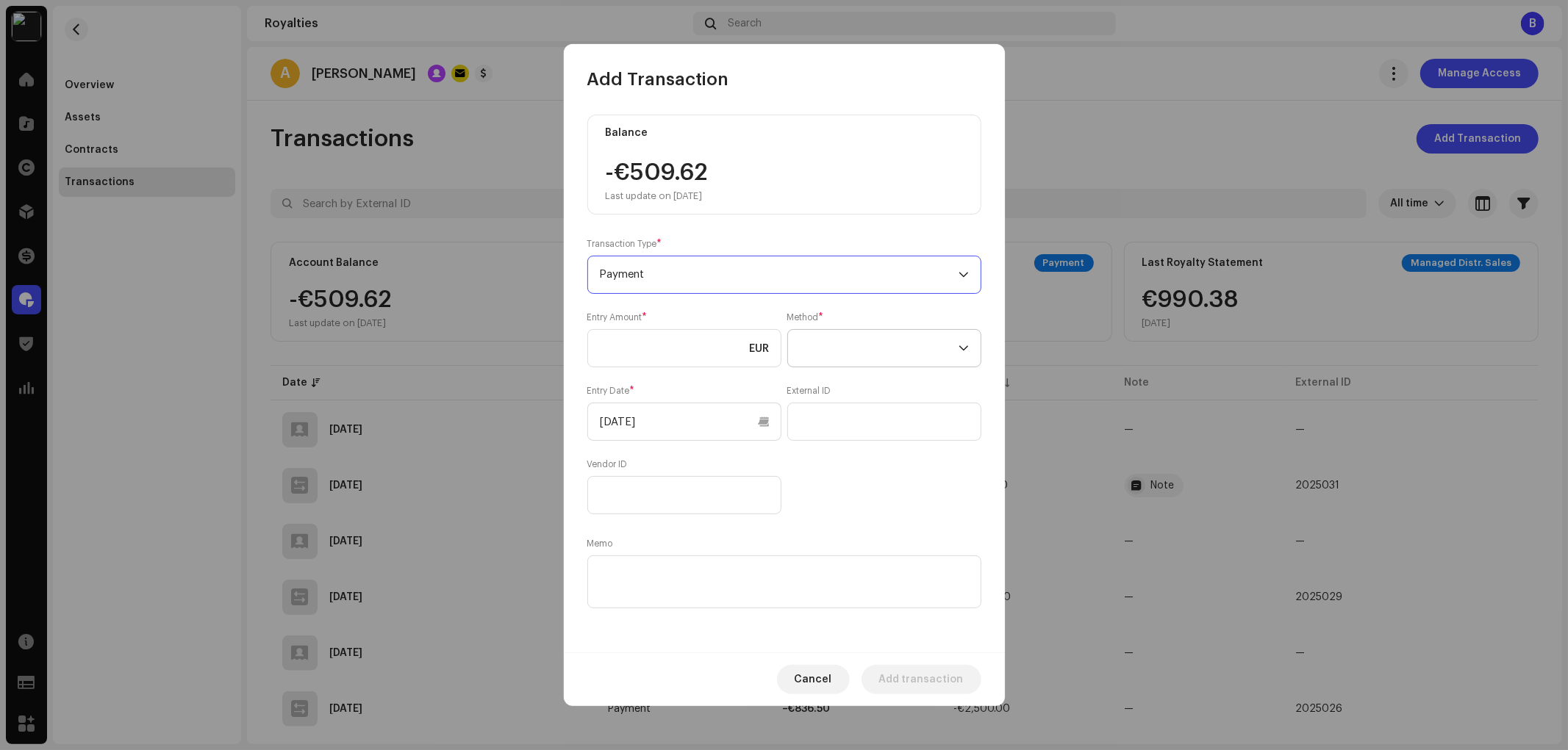
click at [883, 350] on span at bounding box center [879, 348] width 159 height 37
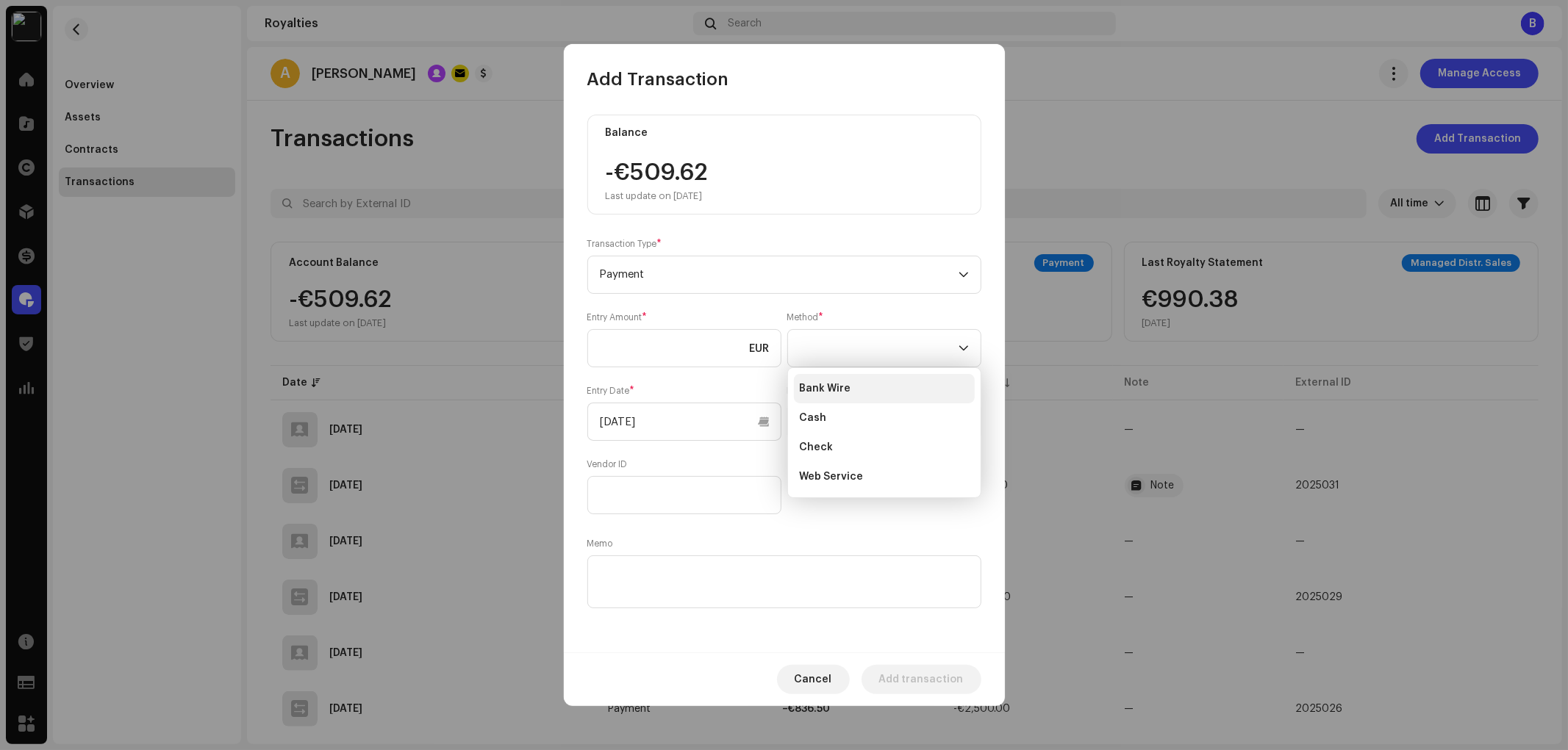
click at [883, 391] on li "Bank Wire" at bounding box center [884, 389] width 181 height 29
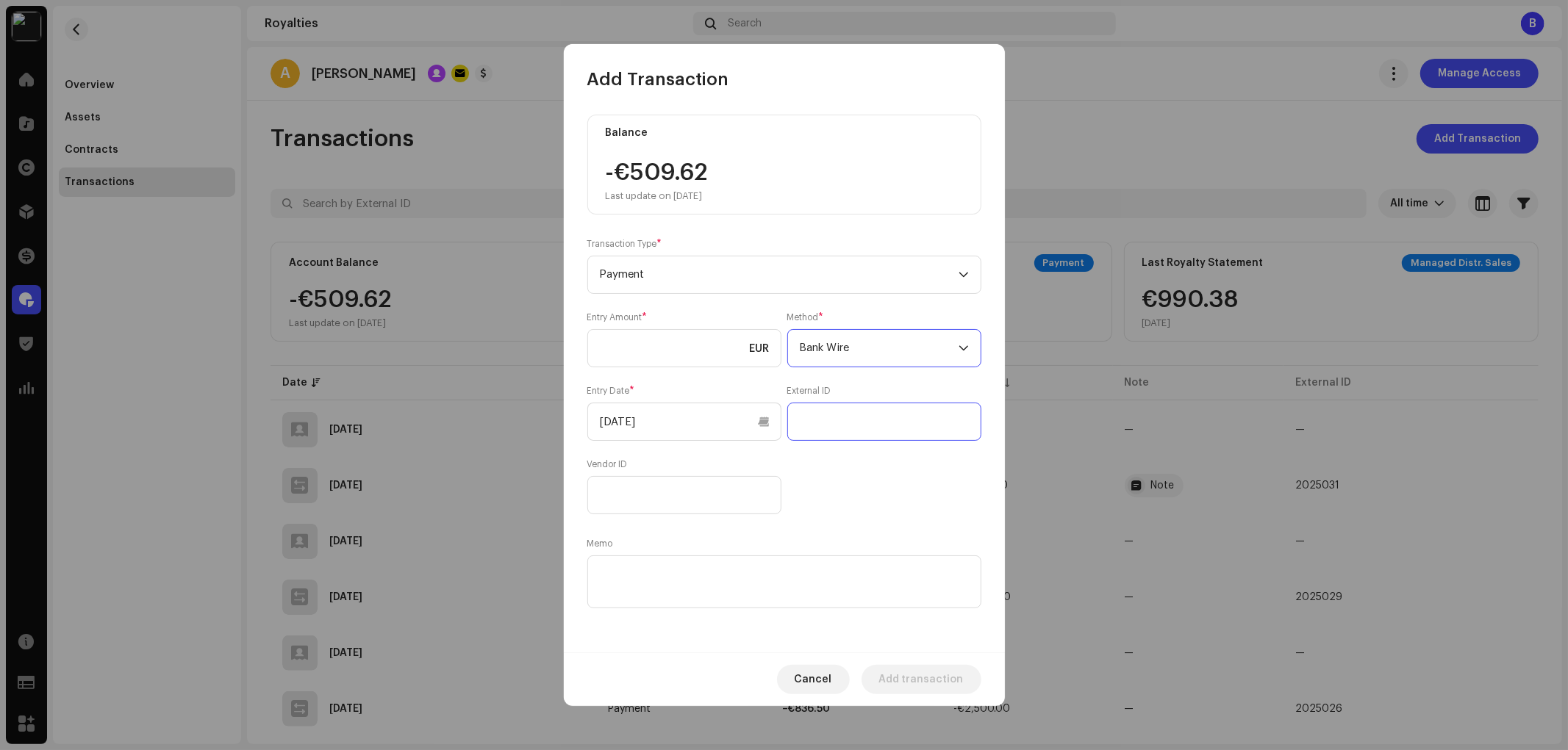
drag, startPoint x: 908, startPoint y: 432, endPoint x: 895, endPoint y: 431, distance: 13.0
click at [908, 433] on input "text" at bounding box center [884, 422] width 194 height 38
paste input "2025035"
type input "2025035"
click at [779, 576] on textarea at bounding box center [784, 581] width 394 height 53
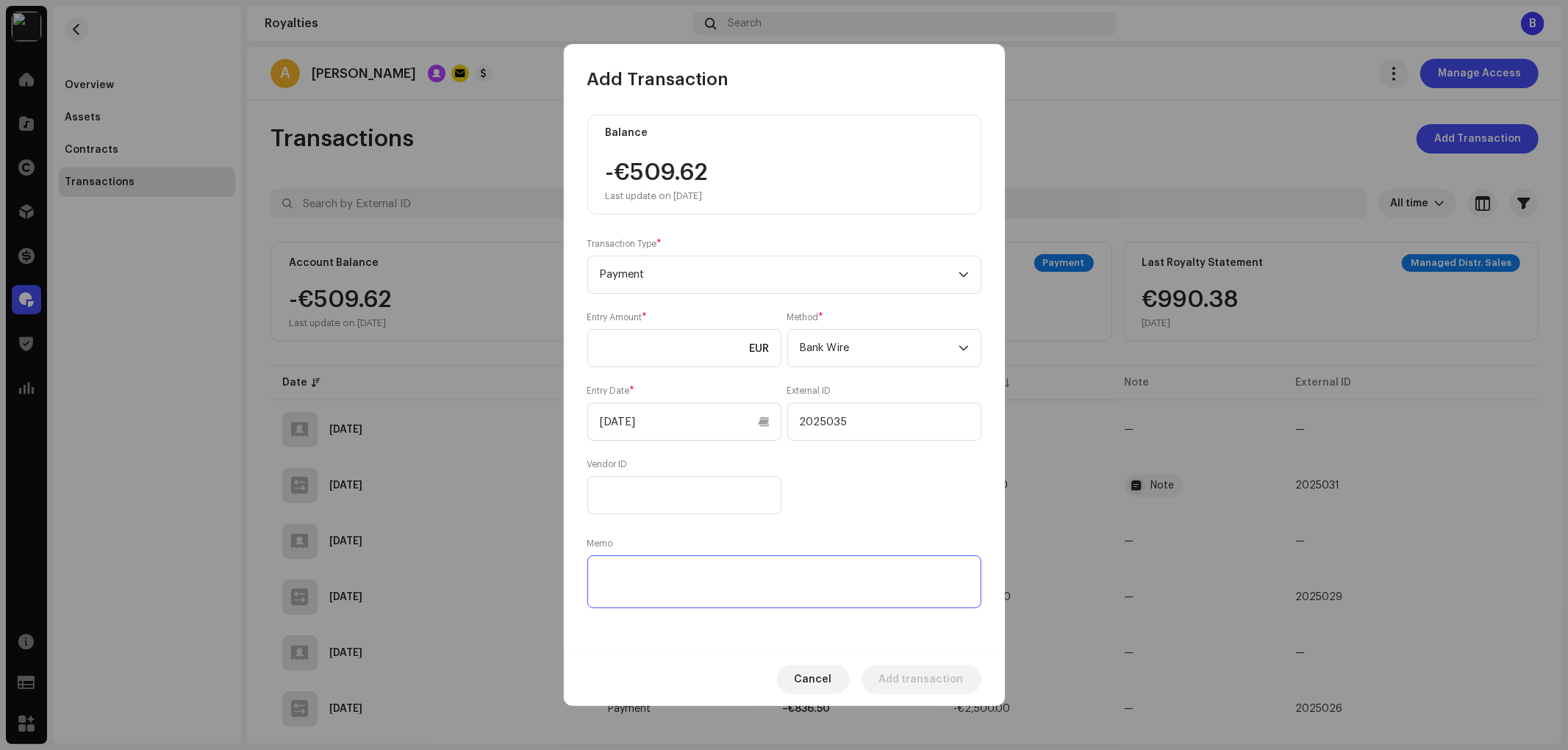
paste textarea "2025035"
type textarea "2025035"
click at [694, 421] on input "[DATE]" at bounding box center [684, 422] width 194 height 38
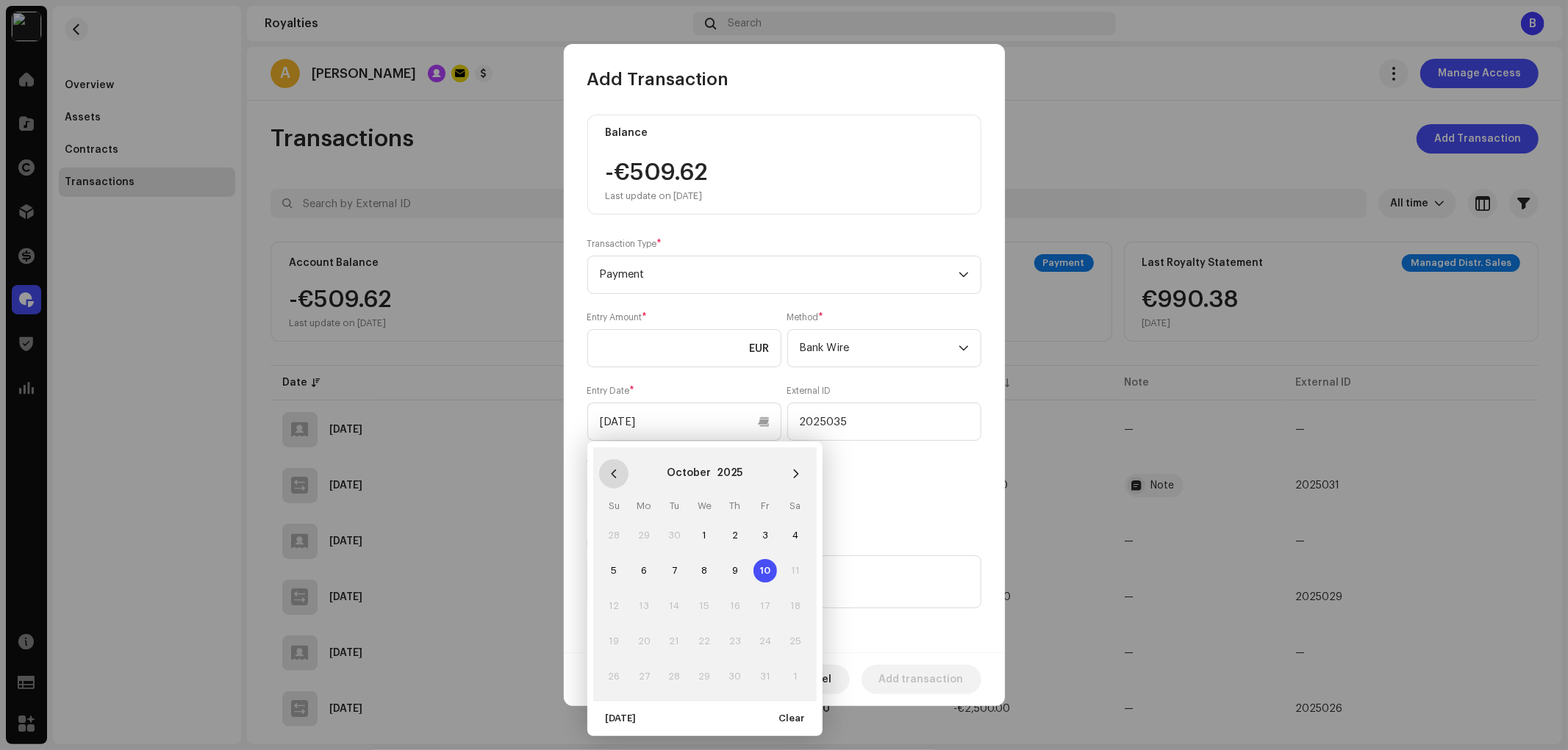
click at [609, 471] on icon "Previous Month" at bounding box center [614, 473] width 11 height 11
click at [762, 604] on span "19" at bounding box center [765, 606] width 24 height 24
type input "[DATE]"
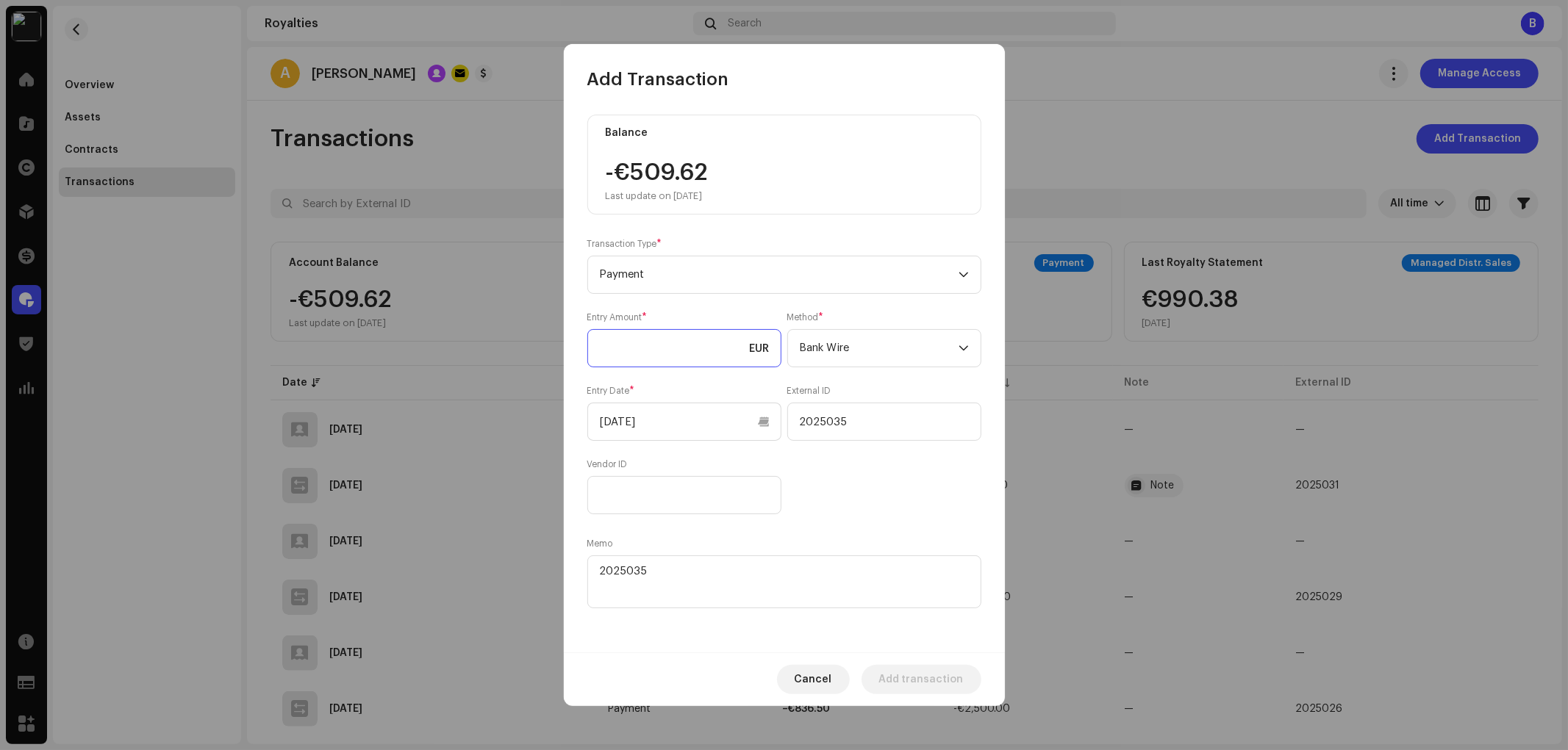
click at [702, 359] on input at bounding box center [684, 348] width 194 height 38
type input "490.38"
click at [918, 504] on div "Entry Amount * 490.38 EUR Method * Bank Wire Entry Date * 09/19/2025 External I…" at bounding box center [784, 413] width 394 height 203
click at [922, 677] on span "Add transaction" at bounding box center [921, 680] width 84 height 29
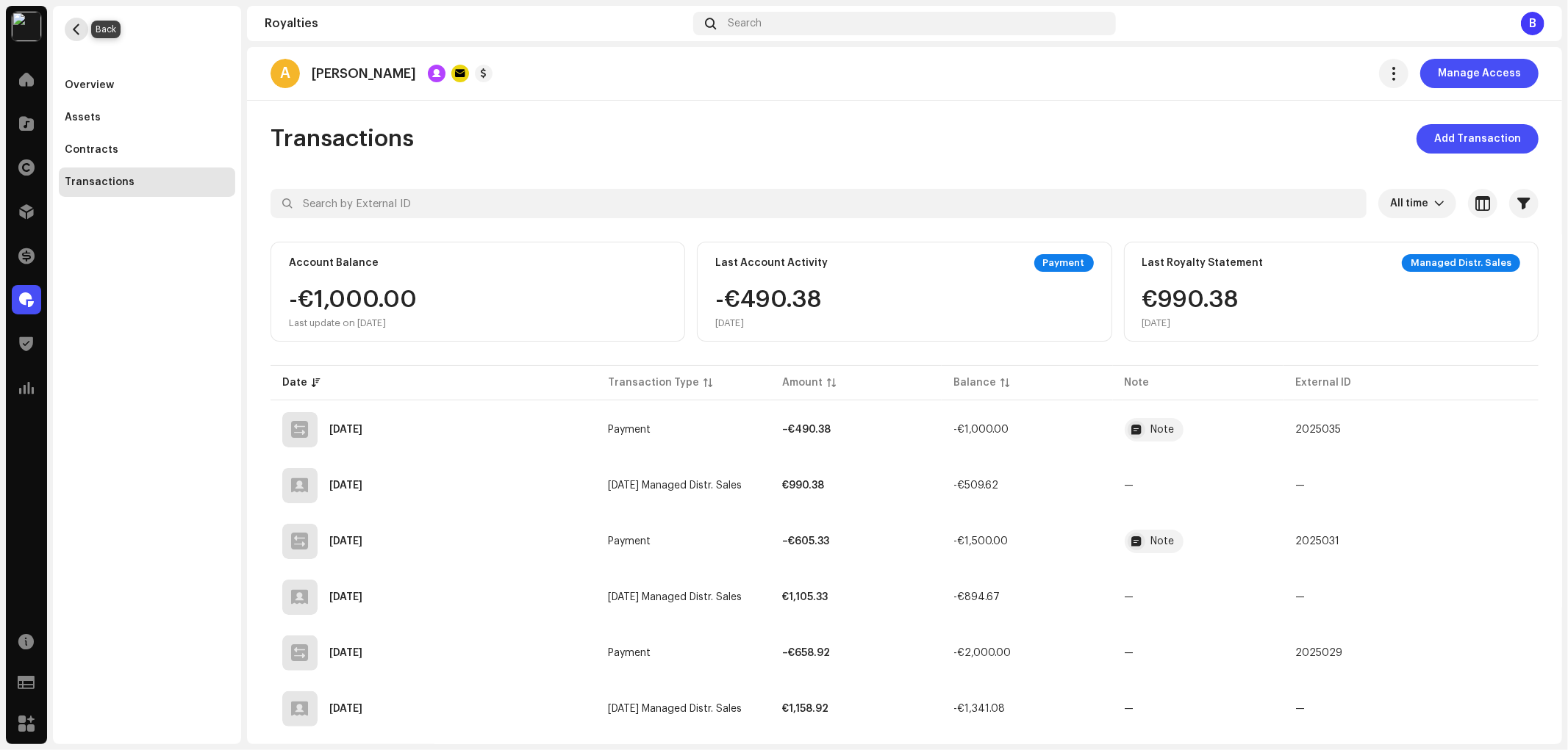
click at [67, 32] on button "button" at bounding box center [76, 29] width 24 height 24
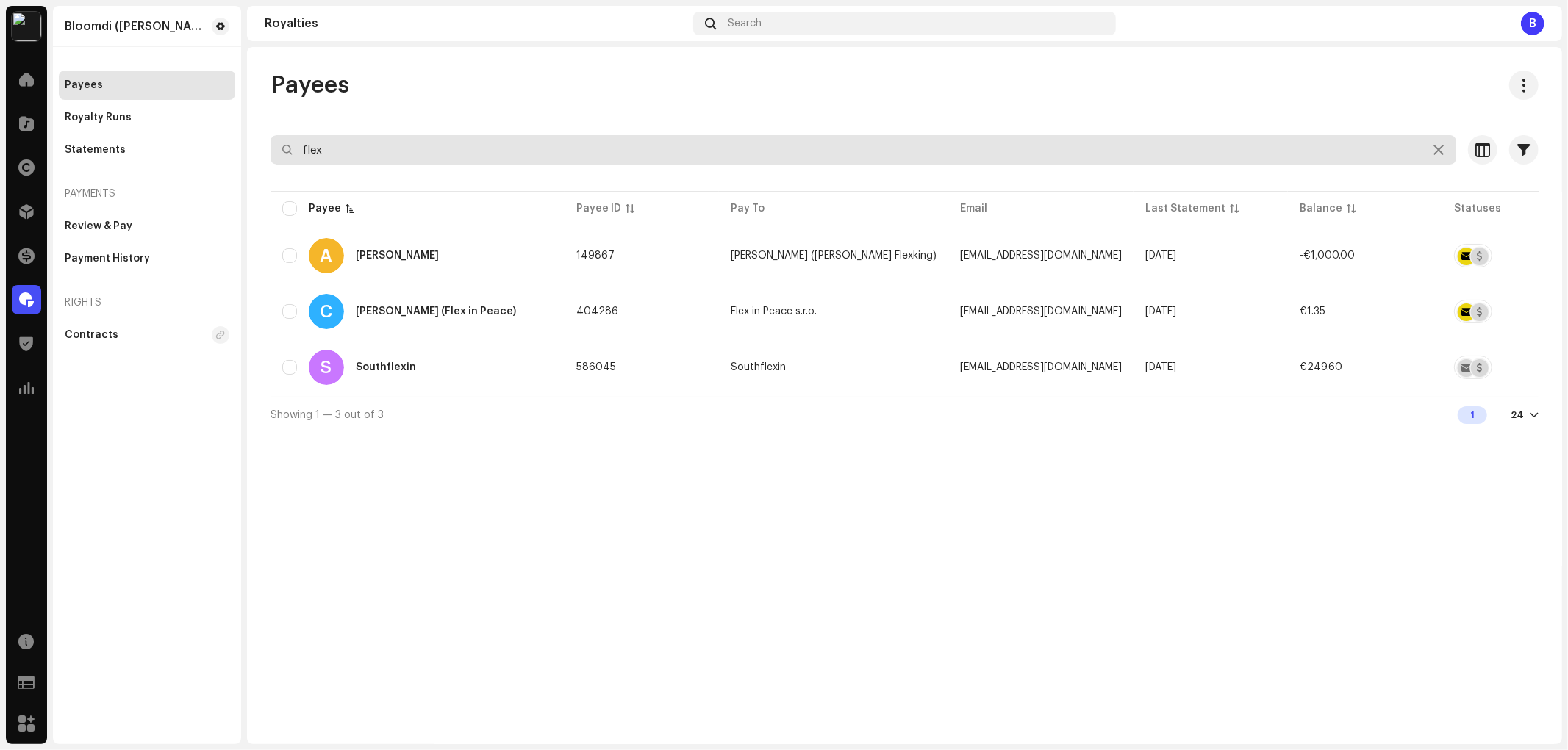
click at [324, 151] on input "flex" at bounding box center [863, 150] width 1185 height 29
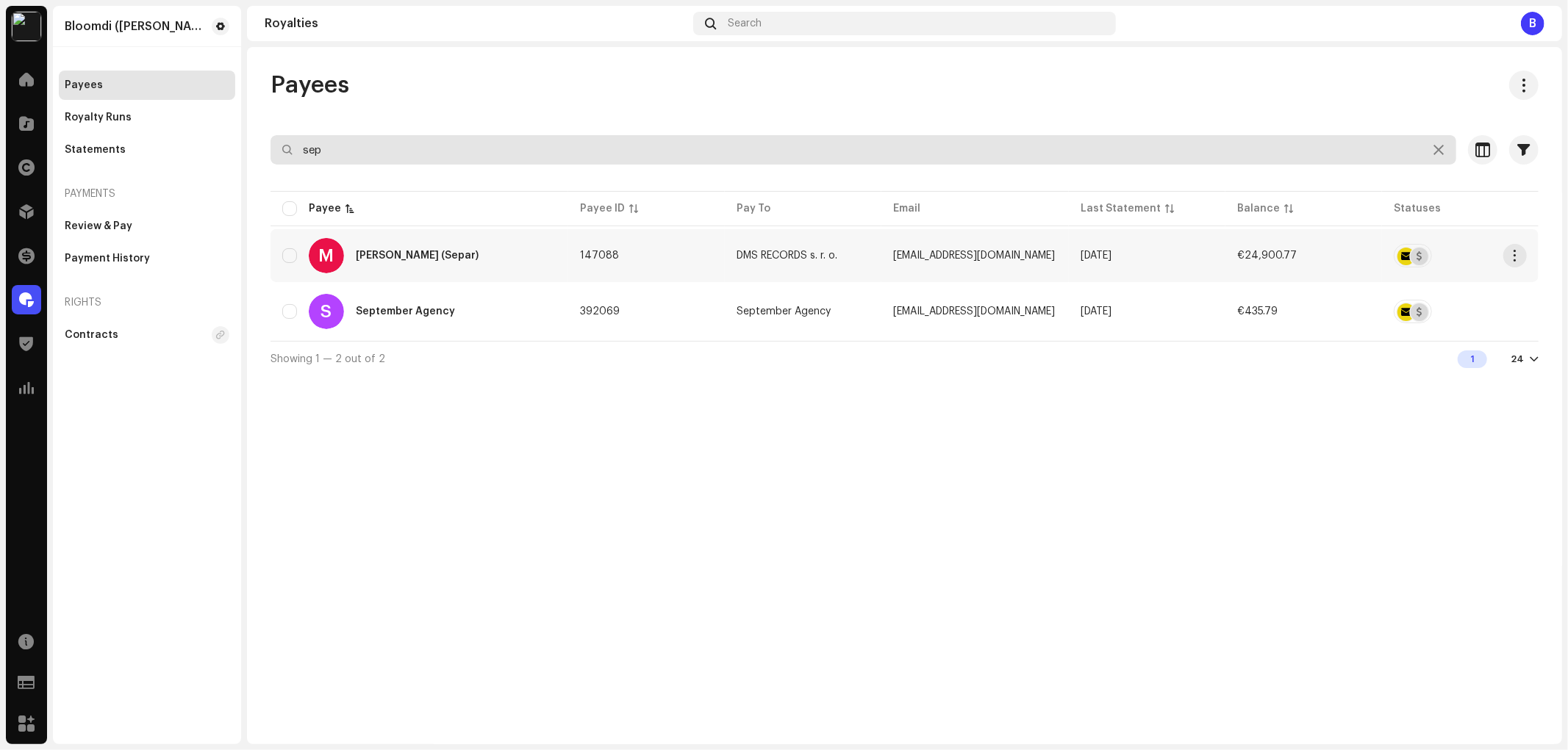
type input "sep"
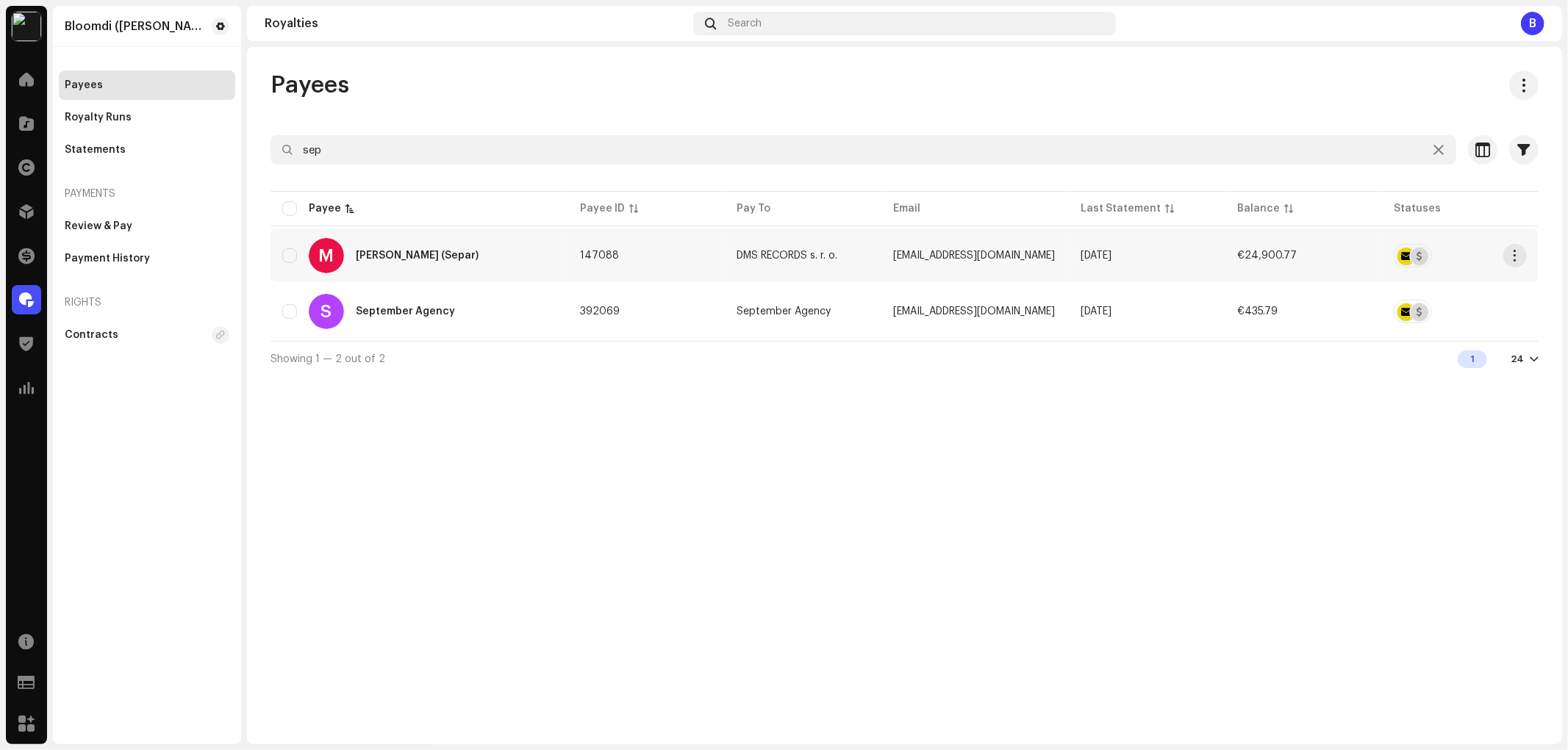
click at [437, 261] on div "M Michael Kmeť (Separ)" at bounding box center [419, 255] width 274 height 35
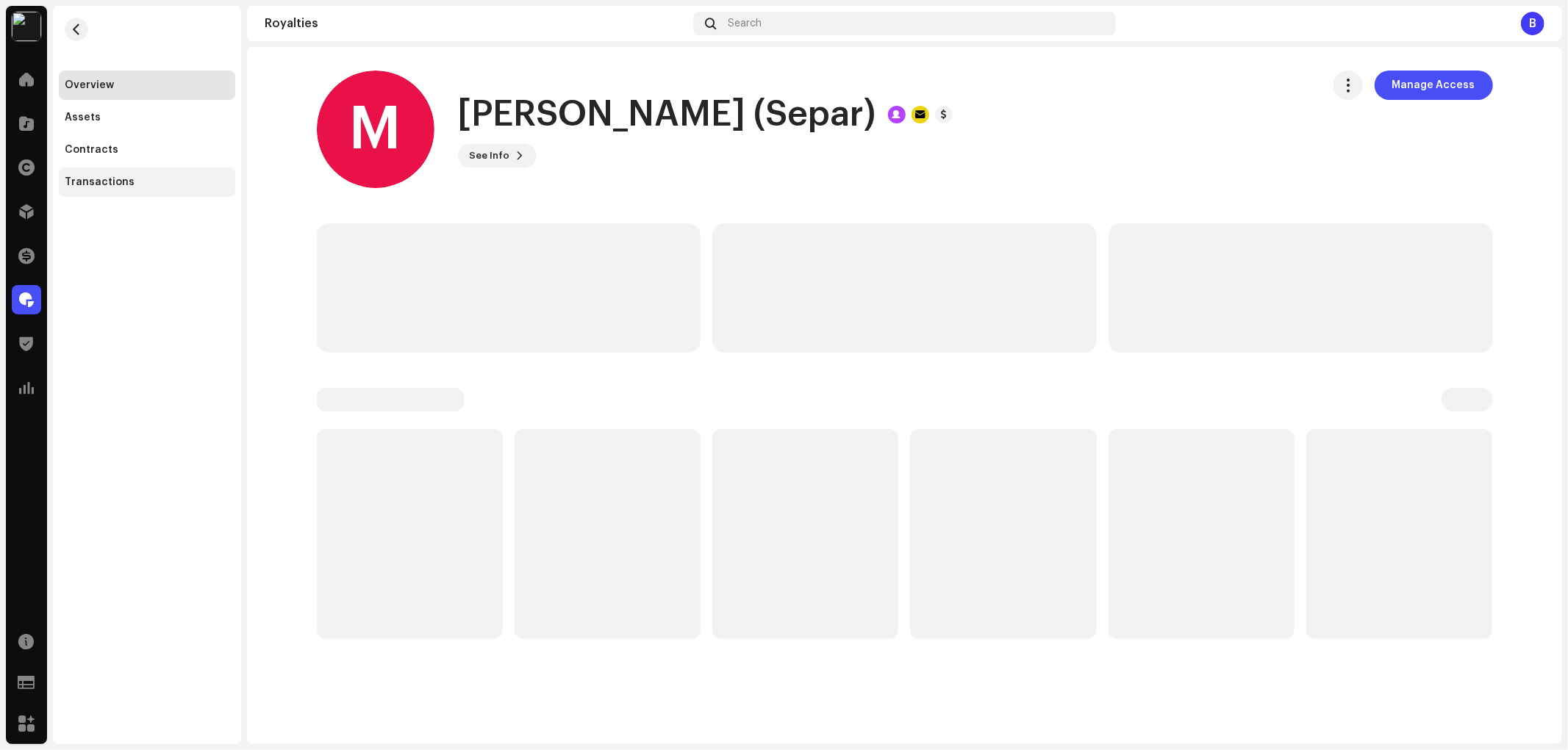
click at [180, 192] on div "Transactions" at bounding box center [147, 183] width 176 height 29
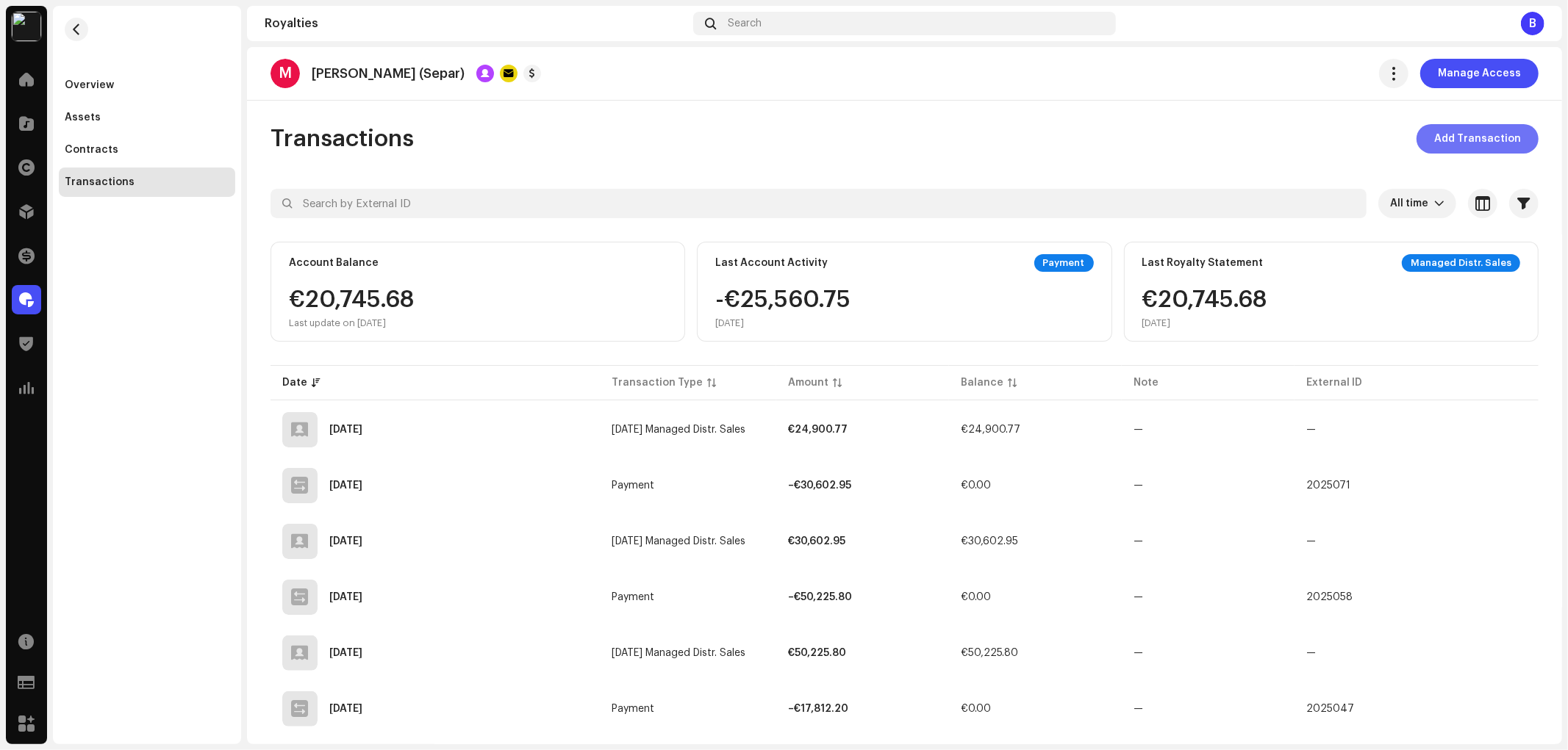
click at [1434, 149] on span "Add Transaction" at bounding box center [1478, 139] width 87 height 29
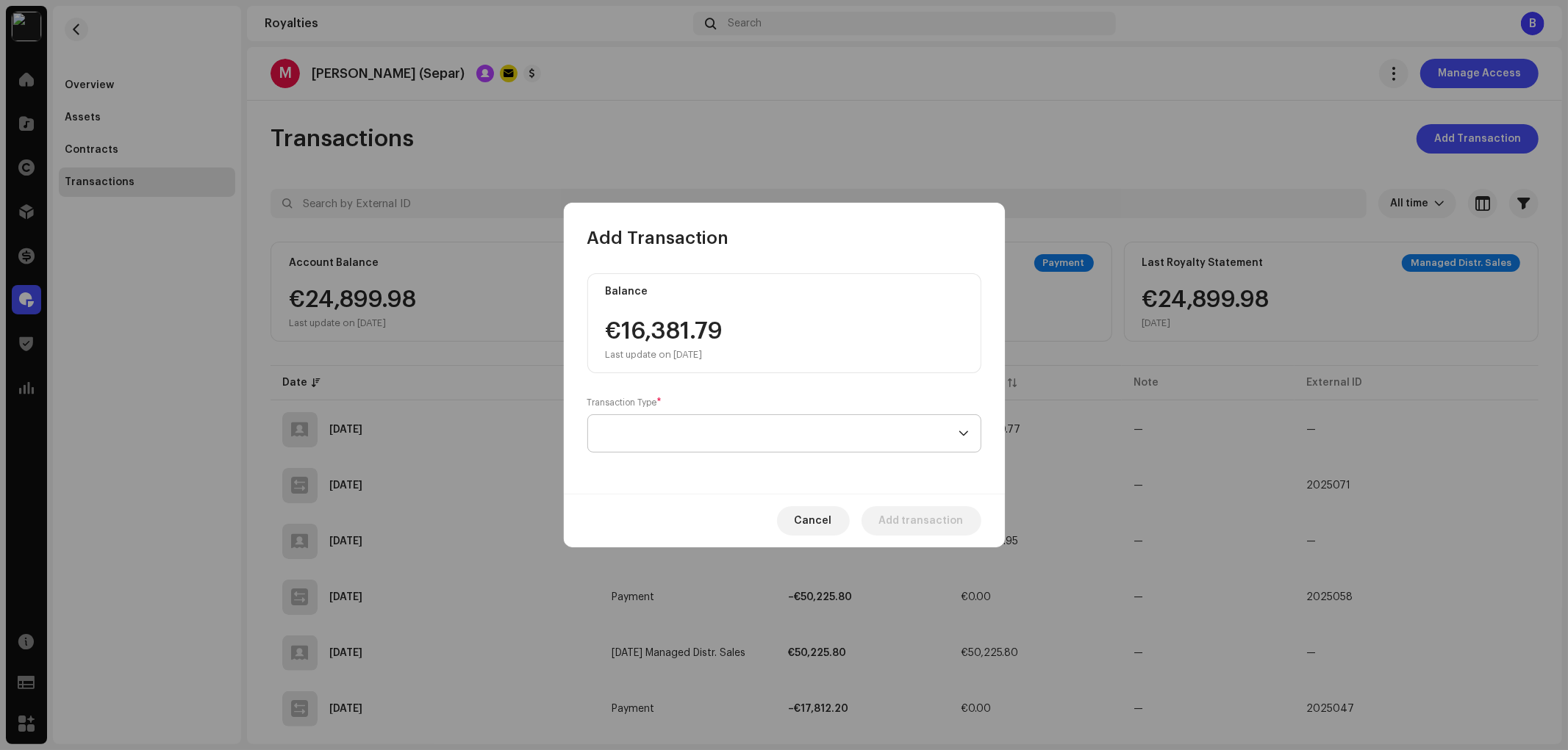
click at [741, 446] on span at bounding box center [779, 433] width 359 height 37
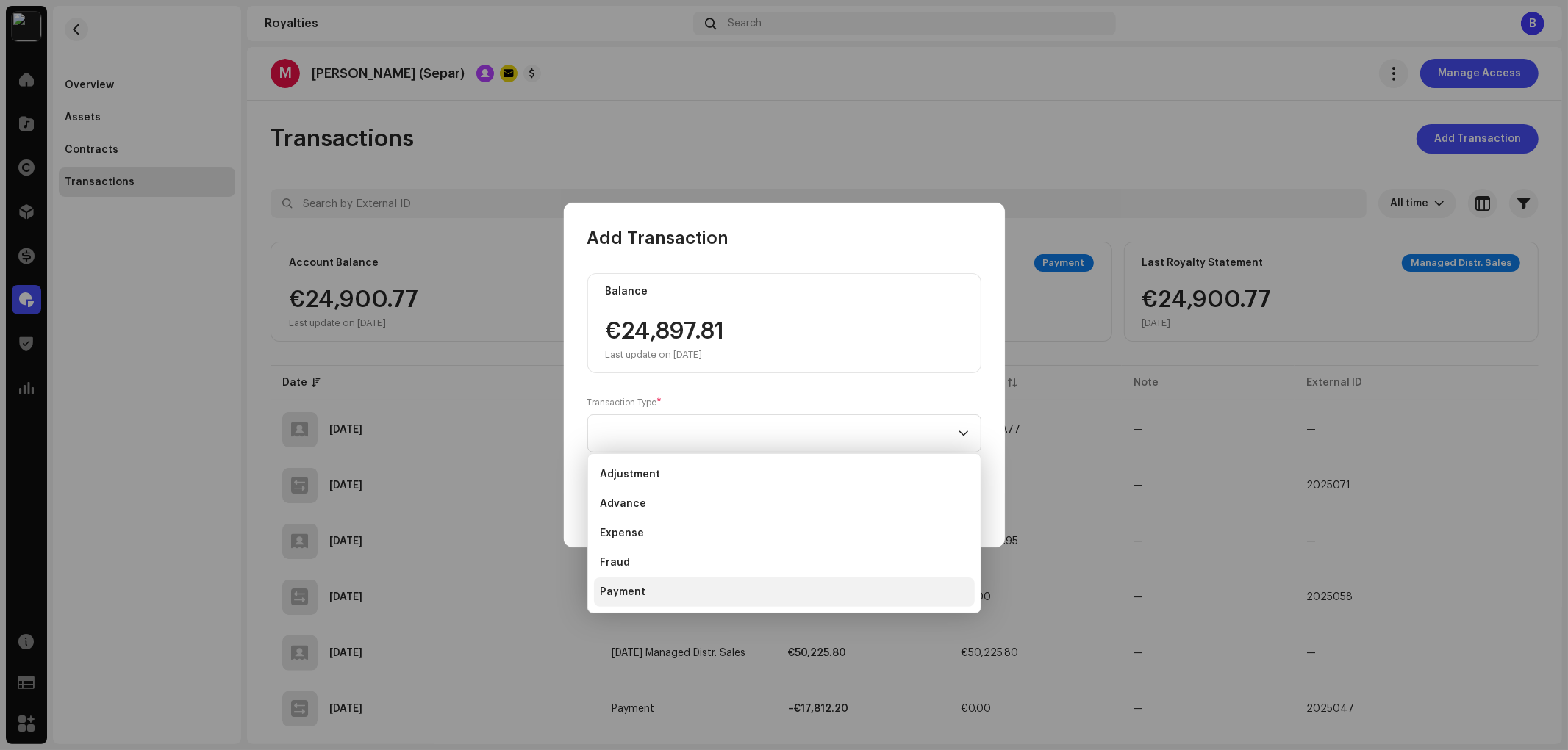
click at [706, 590] on li "Payment" at bounding box center [784, 592] width 381 height 29
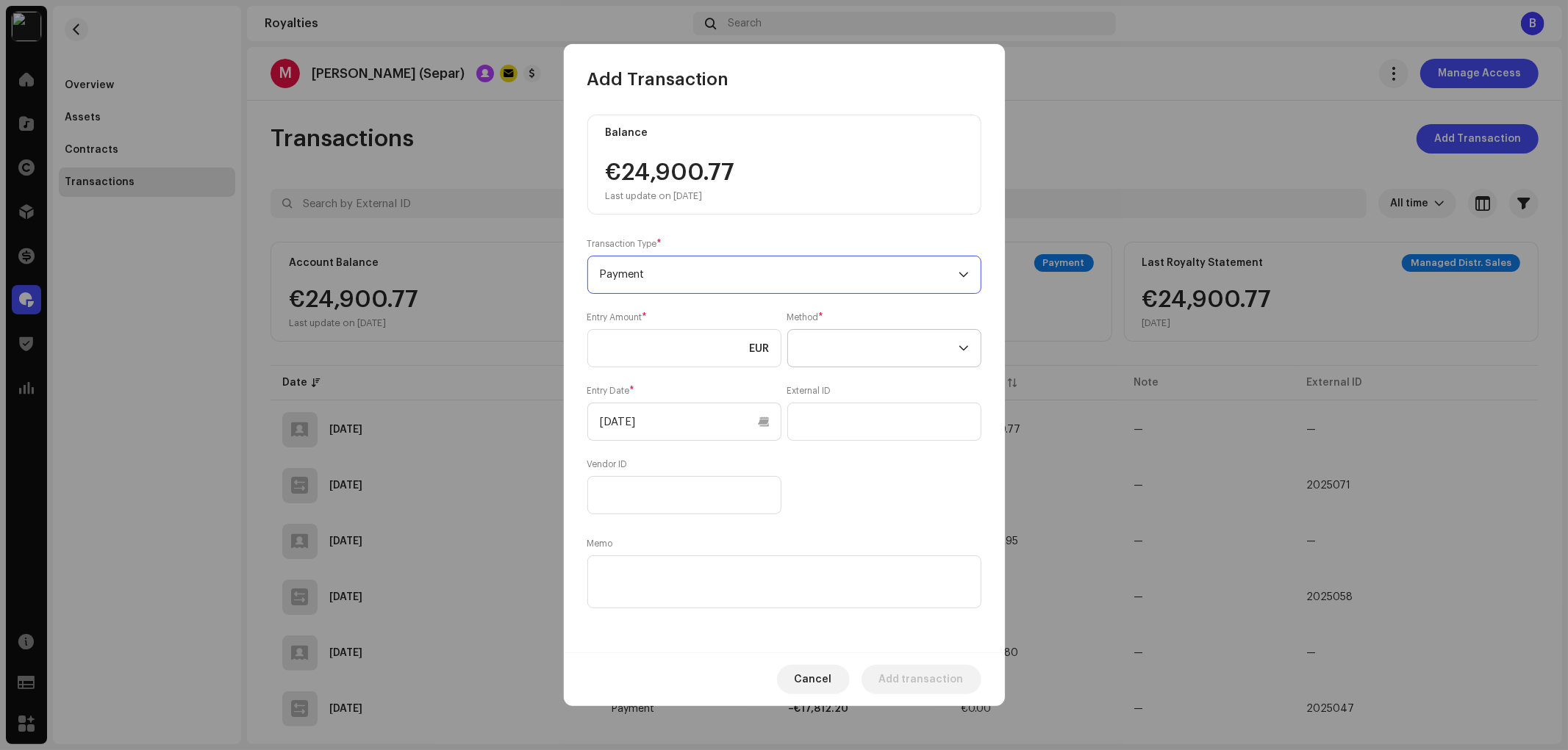
click at [828, 365] on span at bounding box center [879, 348] width 159 height 37
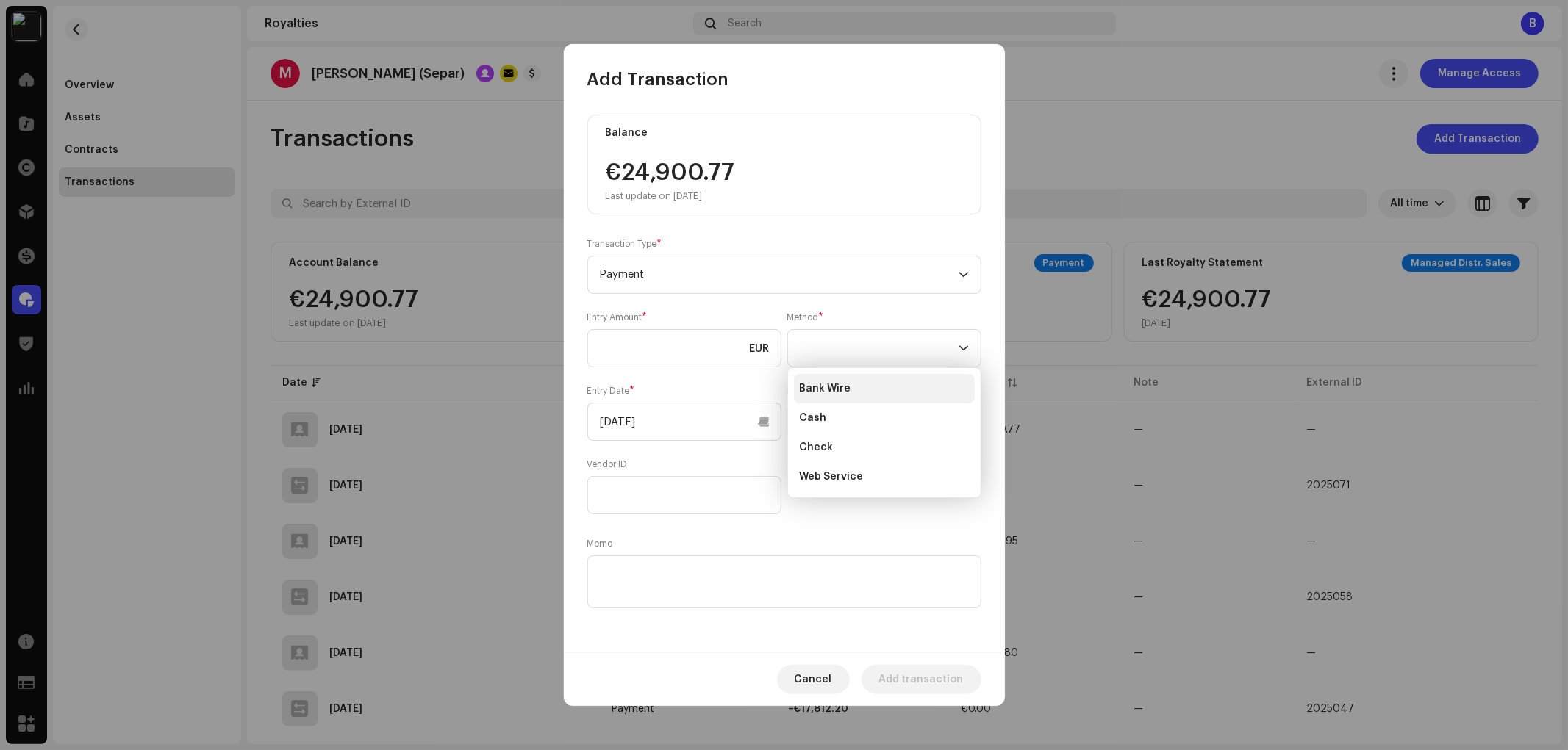
click at [839, 404] on li "Cash" at bounding box center [884, 418] width 181 height 29
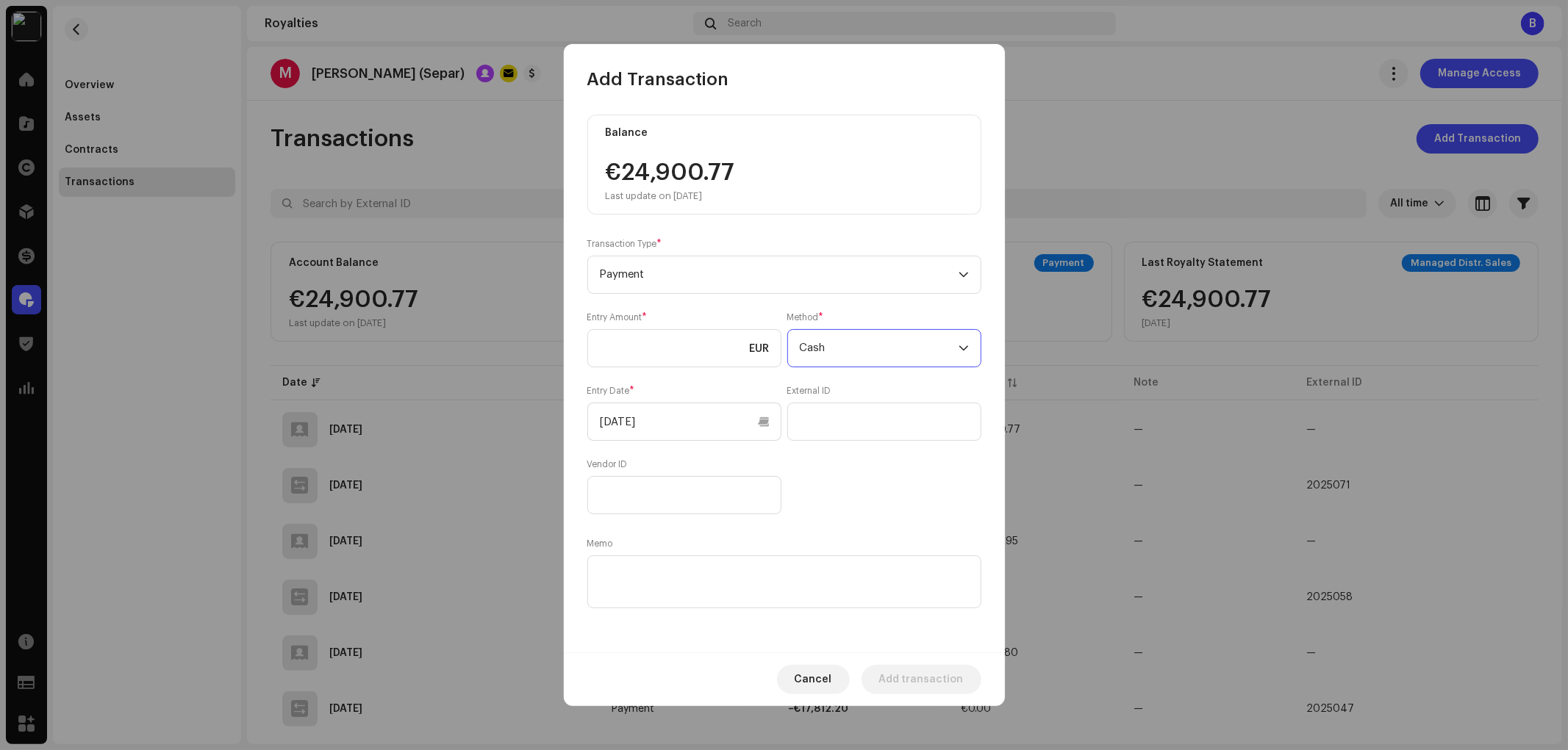
click at [890, 357] on span "Cash" at bounding box center [879, 348] width 159 height 37
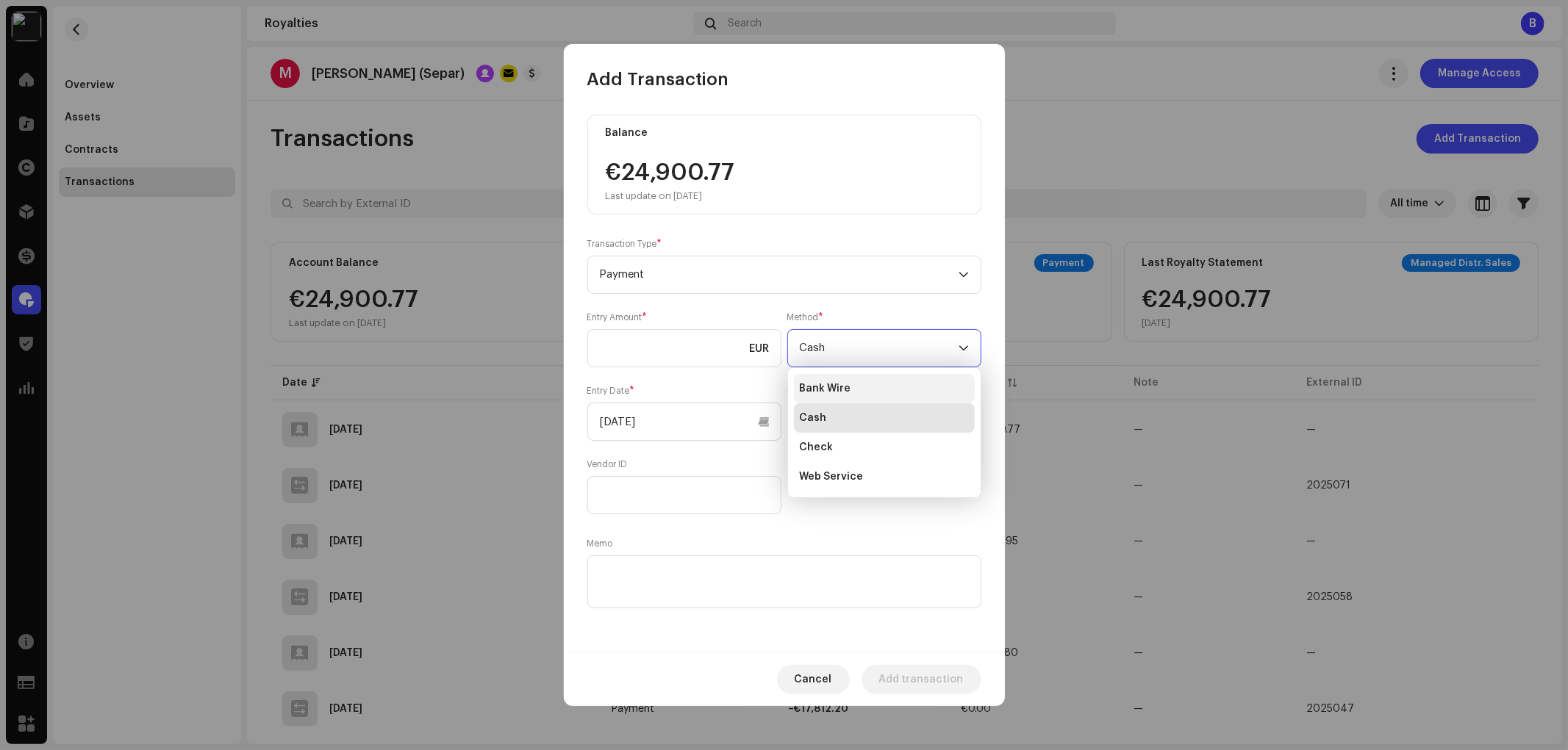
click at [886, 400] on li "Bank Wire" at bounding box center [884, 389] width 181 height 29
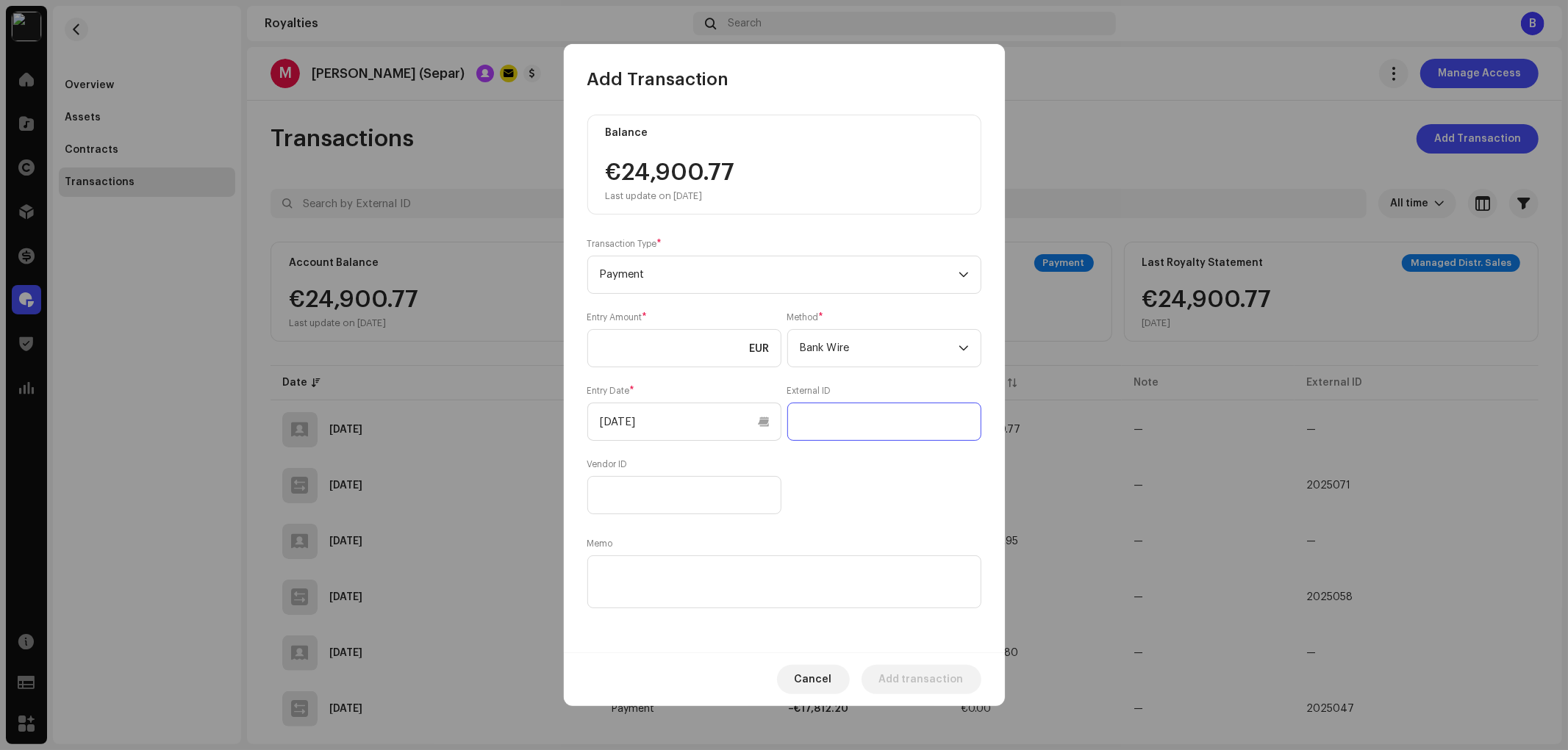
click at [873, 423] on input "text" at bounding box center [884, 422] width 194 height 38
paste input "2025079"
type input "2025079"
click at [769, 569] on textarea at bounding box center [784, 581] width 394 height 53
paste textarea "2025079"
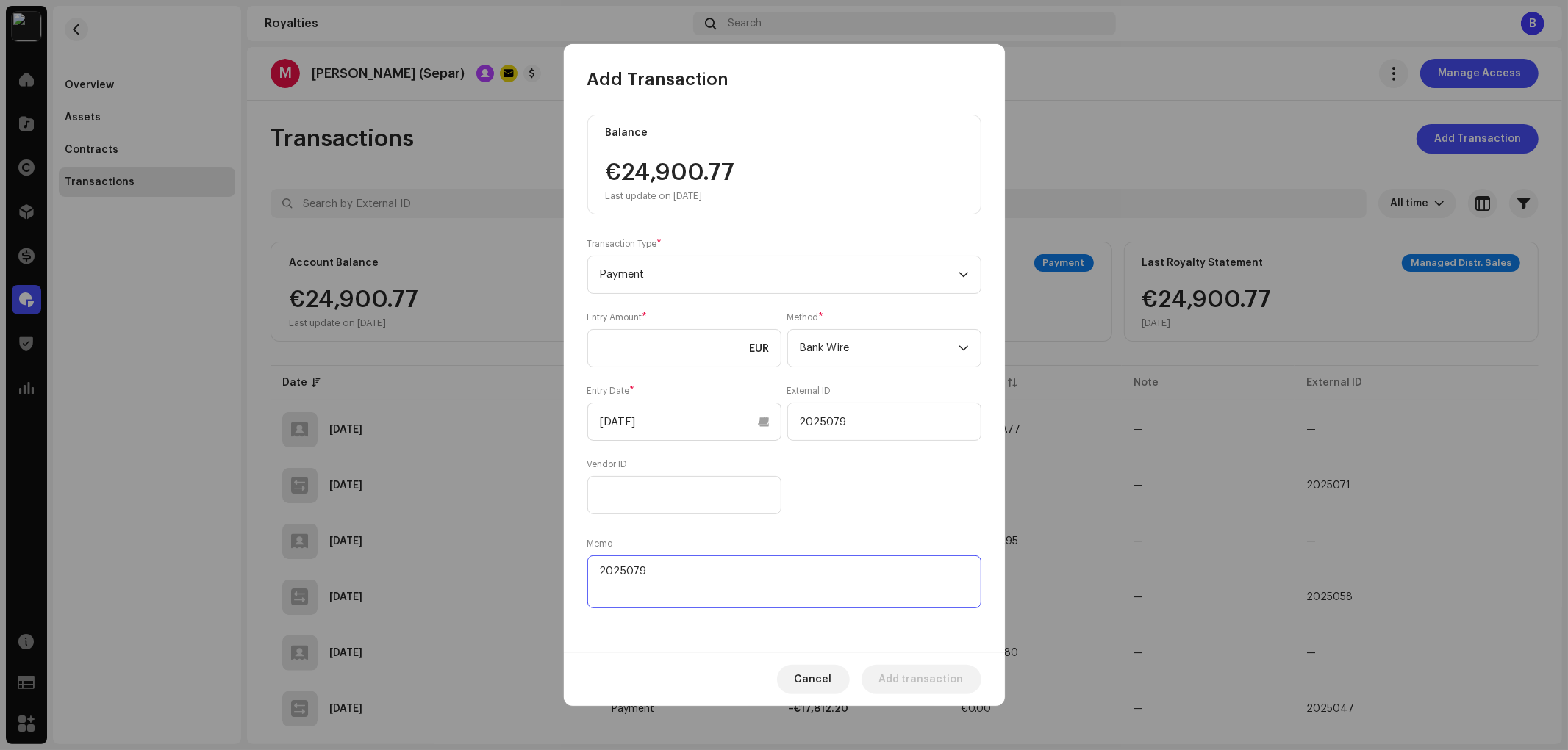
type textarea "2025079"
click at [664, 415] on input "[DATE]" at bounding box center [684, 422] width 194 height 38
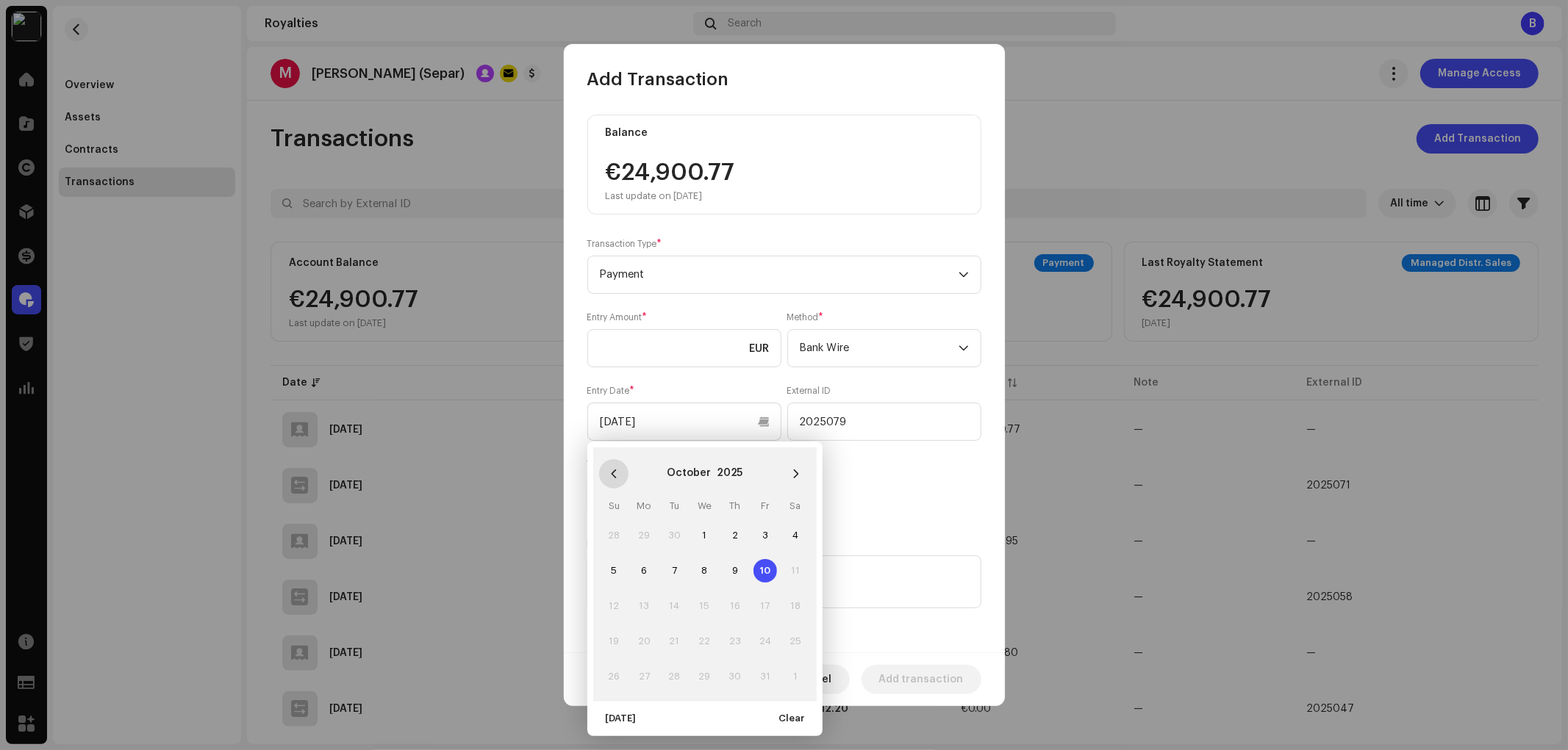
click at [610, 463] on button "Previous Month" at bounding box center [614, 474] width 29 height 29
click at [766, 608] on span "19" at bounding box center [765, 606] width 24 height 24
type input "[DATE]"
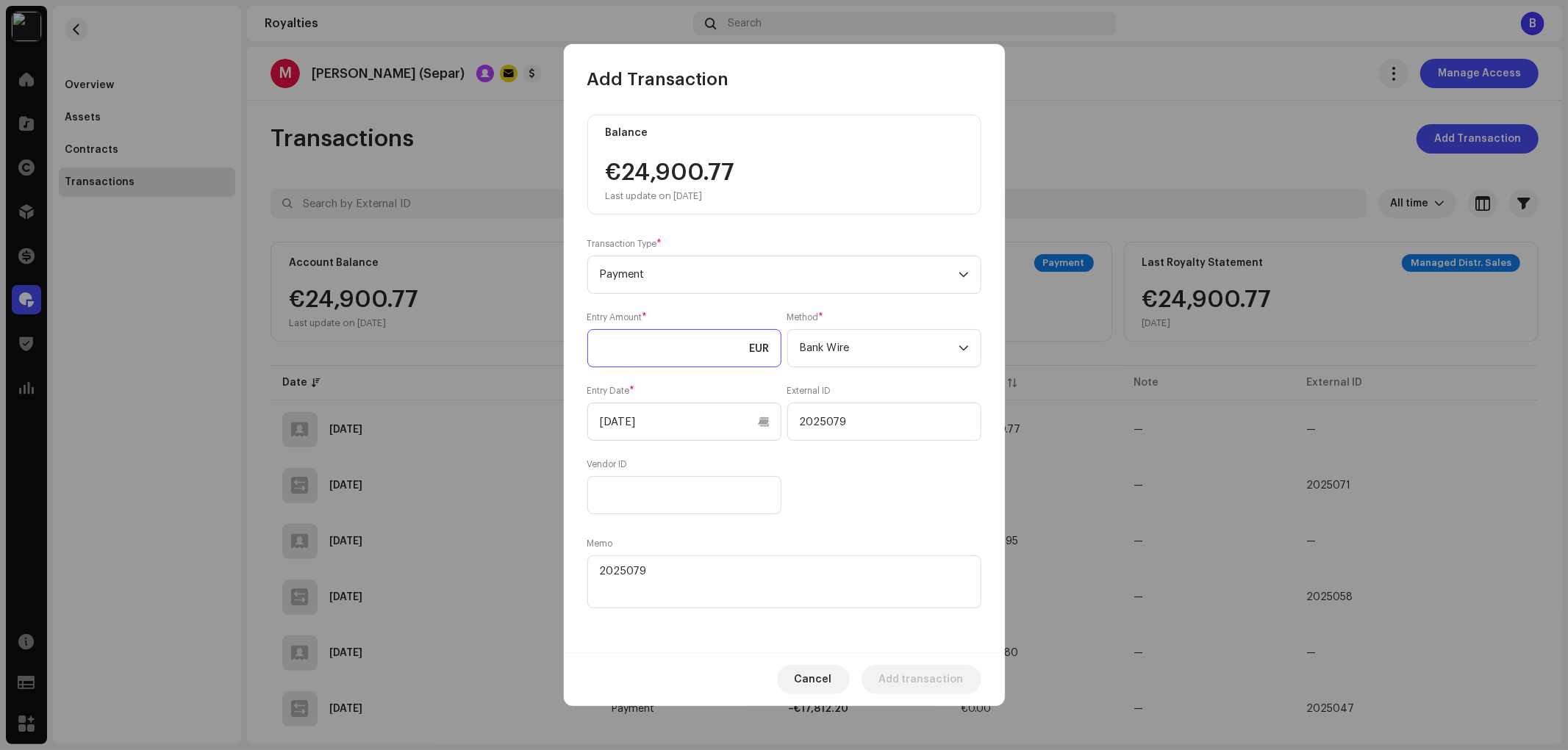
click at [706, 350] on input at bounding box center [684, 348] width 194 height 38
type input "24,900.77"
click at [847, 496] on div "Entry Amount * 24,900.77 EUR Method * Bank Wire Entry Date * 09/19/2025 Externa…" at bounding box center [784, 413] width 394 height 203
click at [886, 495] on div "Entry Amount * 24,900.77 EUR Method * Bank Wire Entry Date * 09/19/2025 Externa…" at bounding box center [784, 413] width 394 height 203
click at [953, 680] on span "Add transaction" at bounding box center [921, 680] width 84 height 29
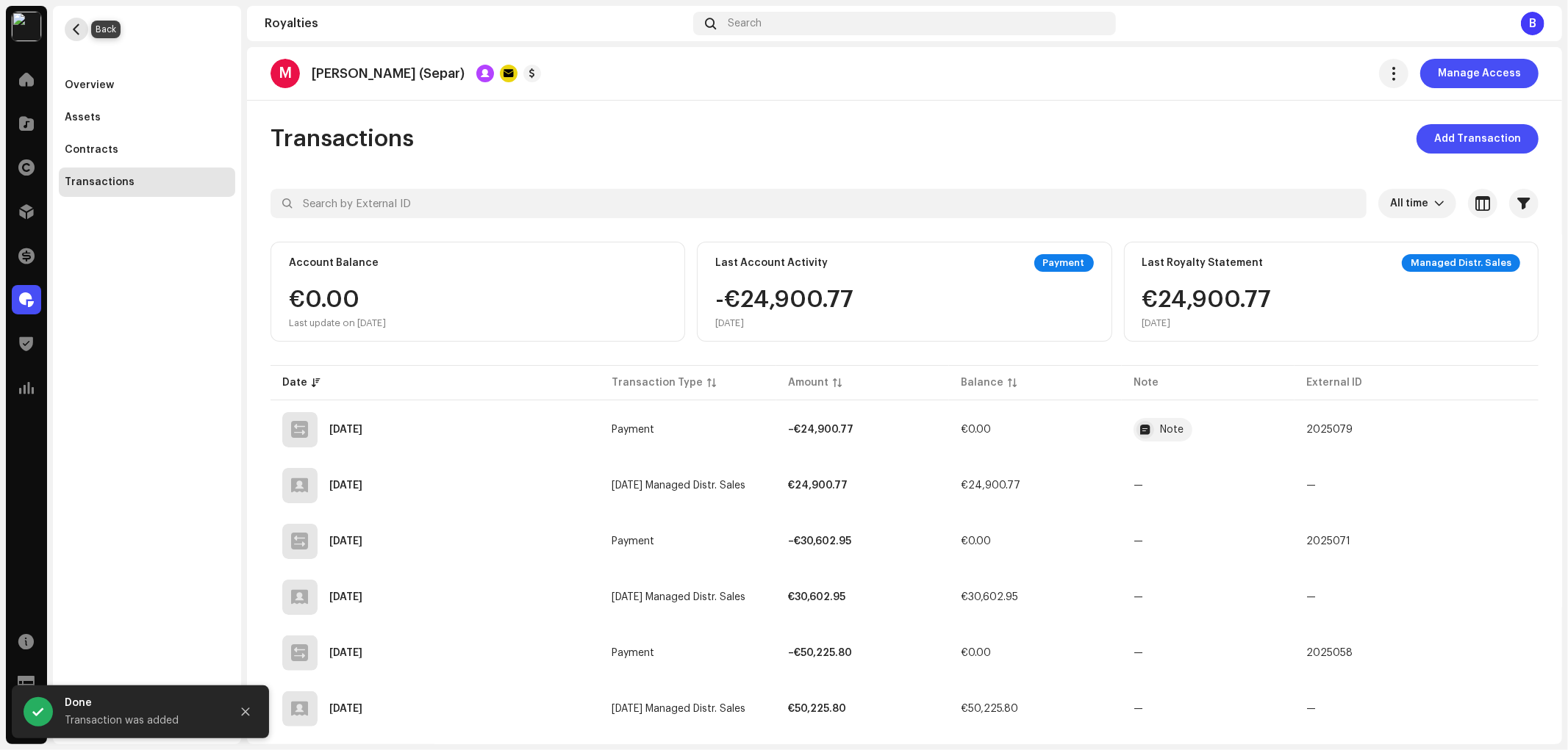
click at [74, 32] on span "button" at bounding box center [76, 29] width 11 height 11
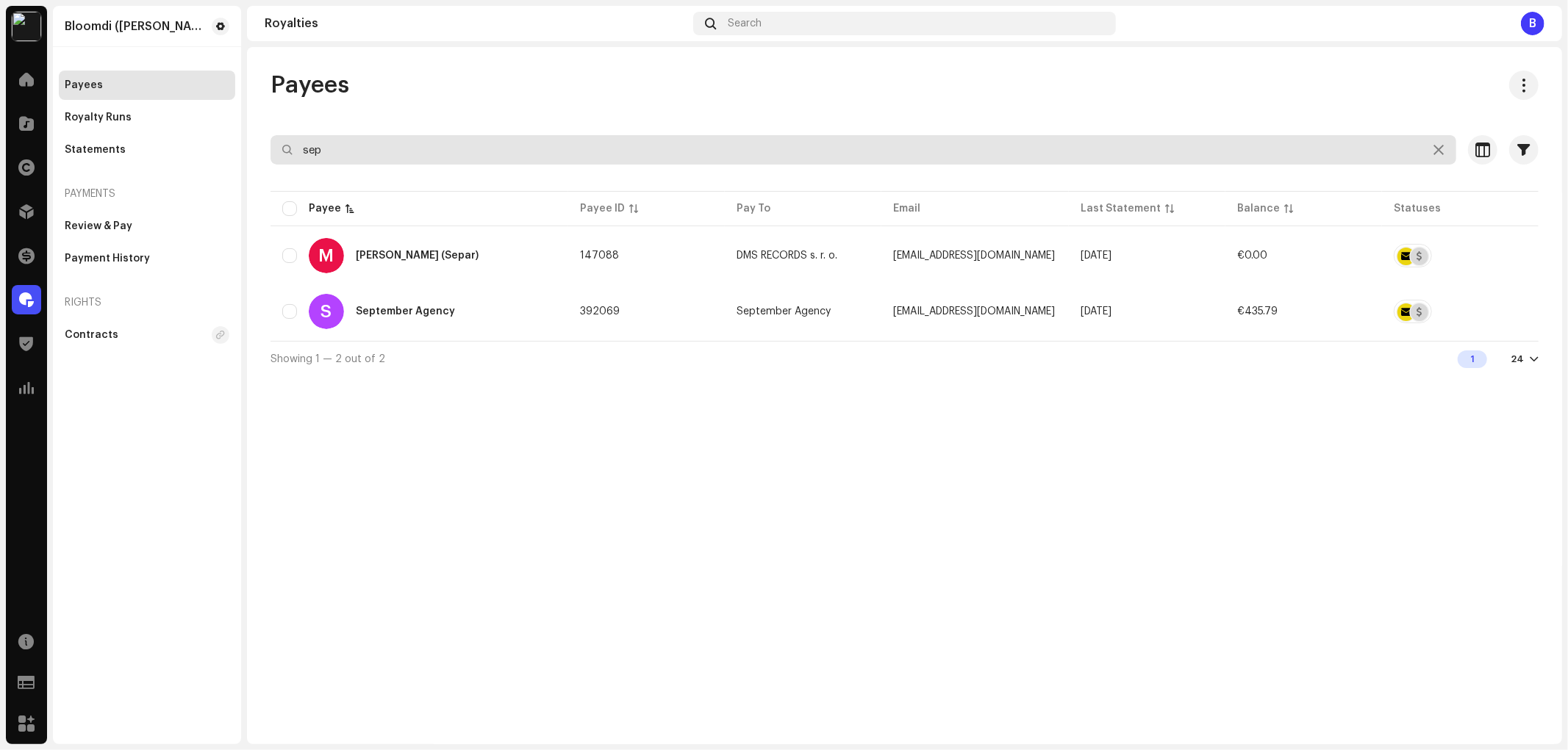
click at [546, 156] on input "sep" at bounding box center [863, 150] width 1185 height 29
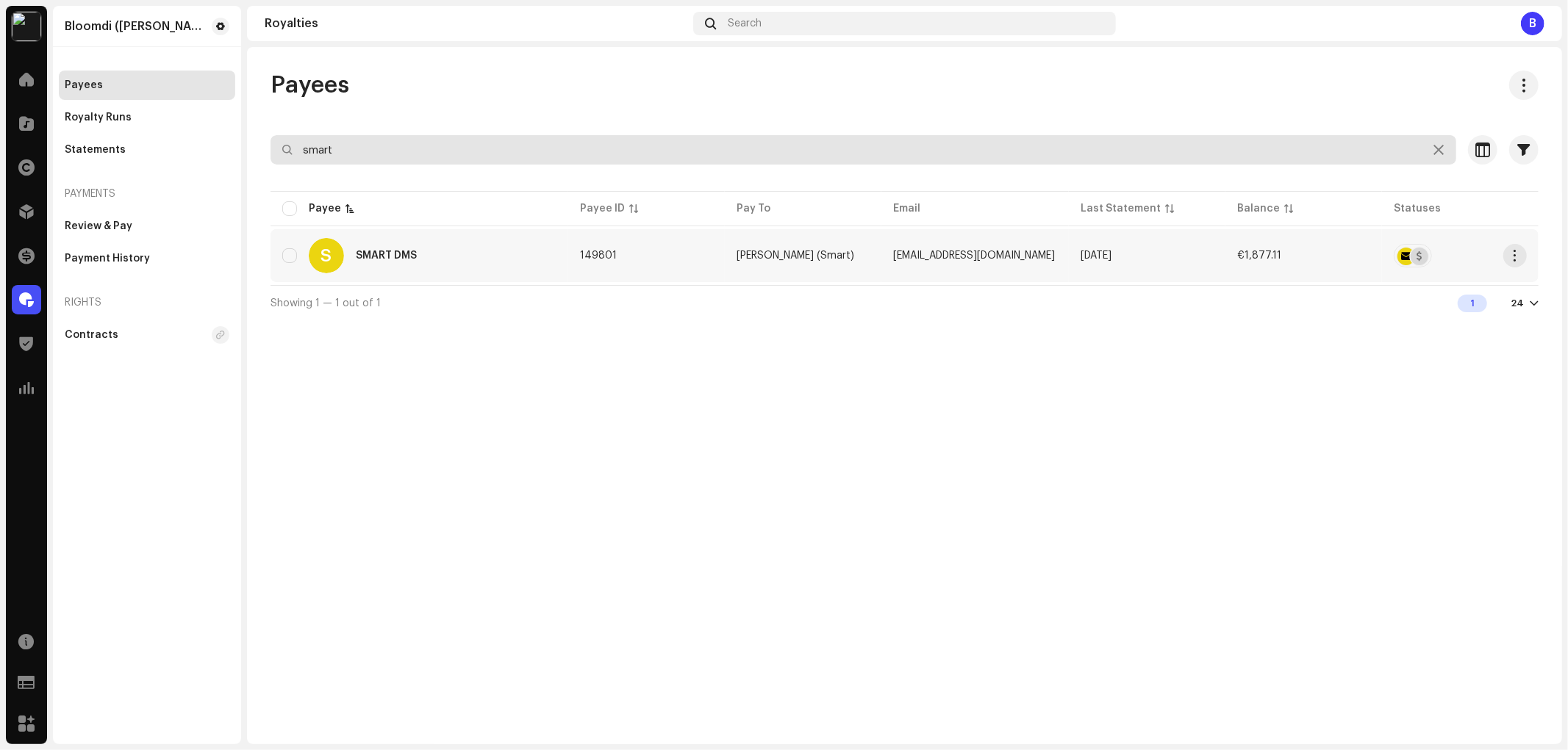
type input "smart"
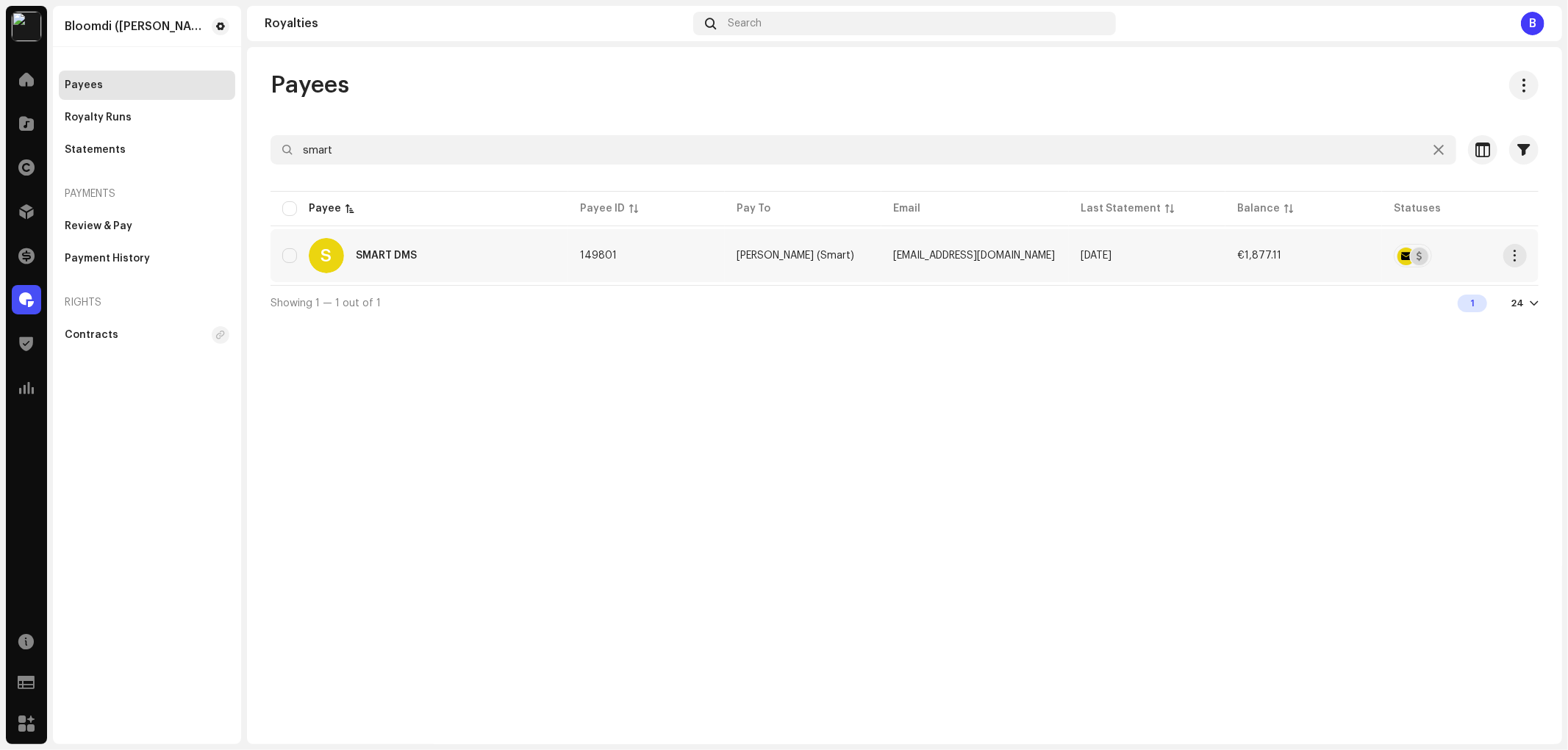
click at [455, 263] on div "S SMART DMS" at bounding box center [419, 255] width 274 height 35
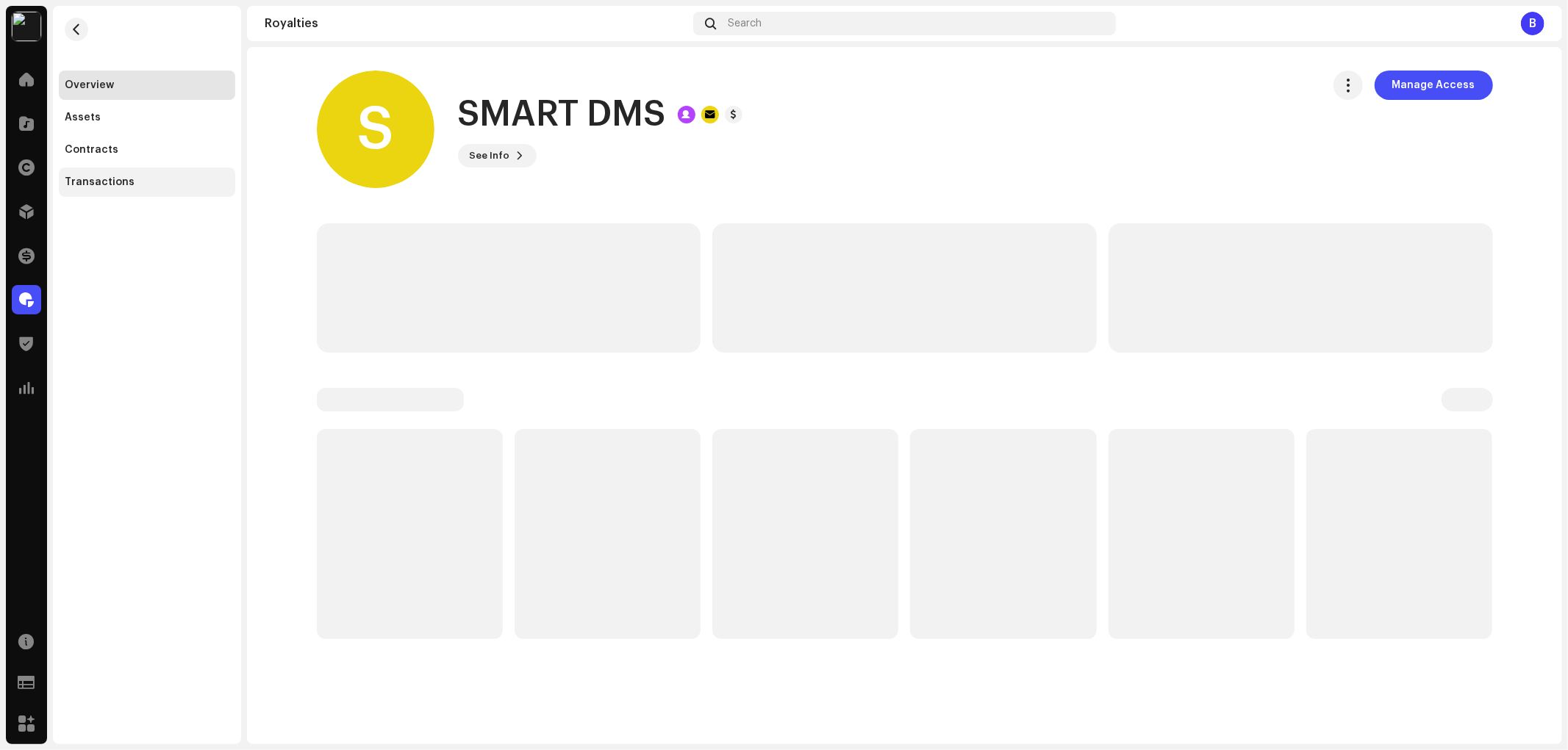
click at [202, 183] on div "Transactions" at bounding box center [147, 182] width 165 height 11
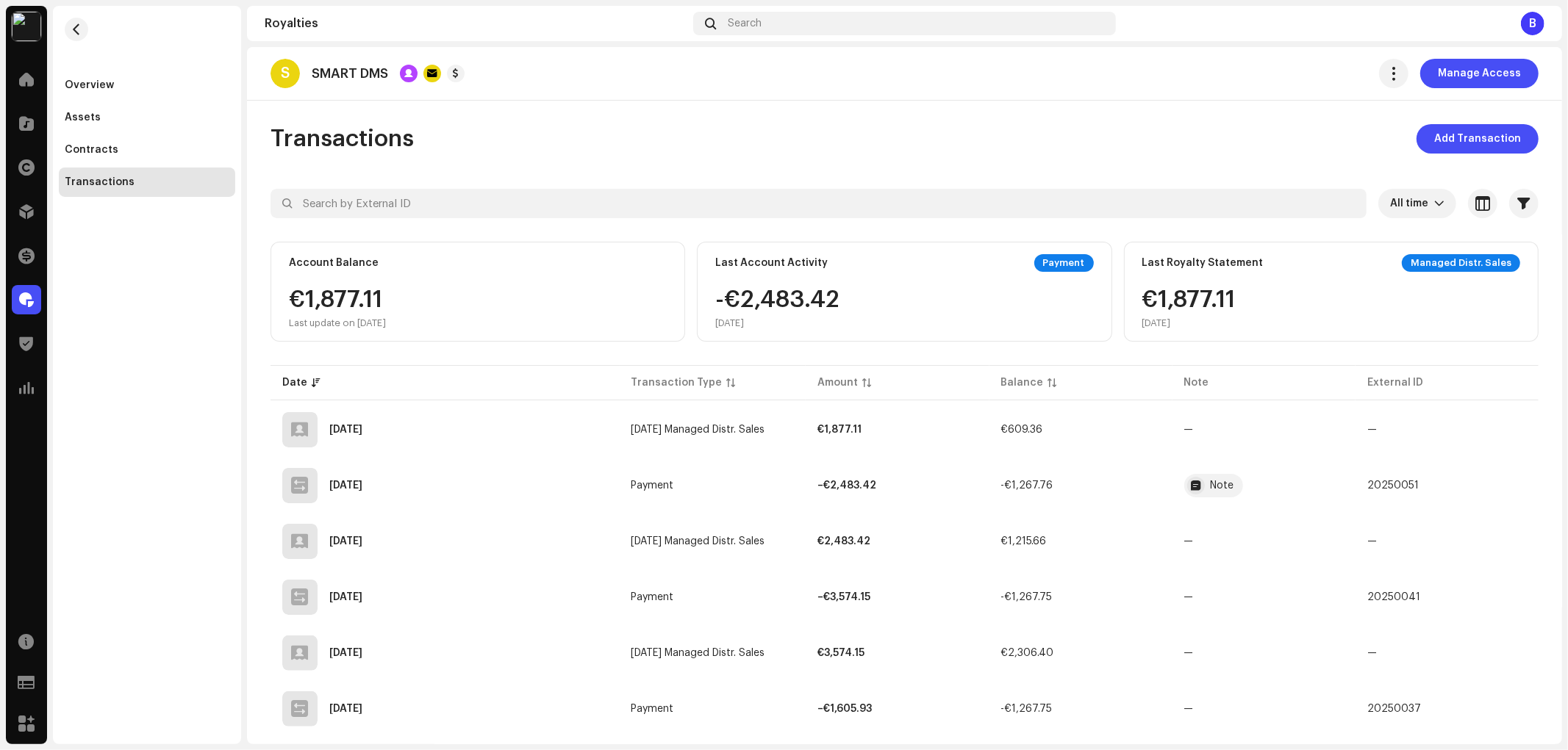
click at [1466, 147] on span "Add Transaction" at bounding box center [1478, 139] width 87 height 29
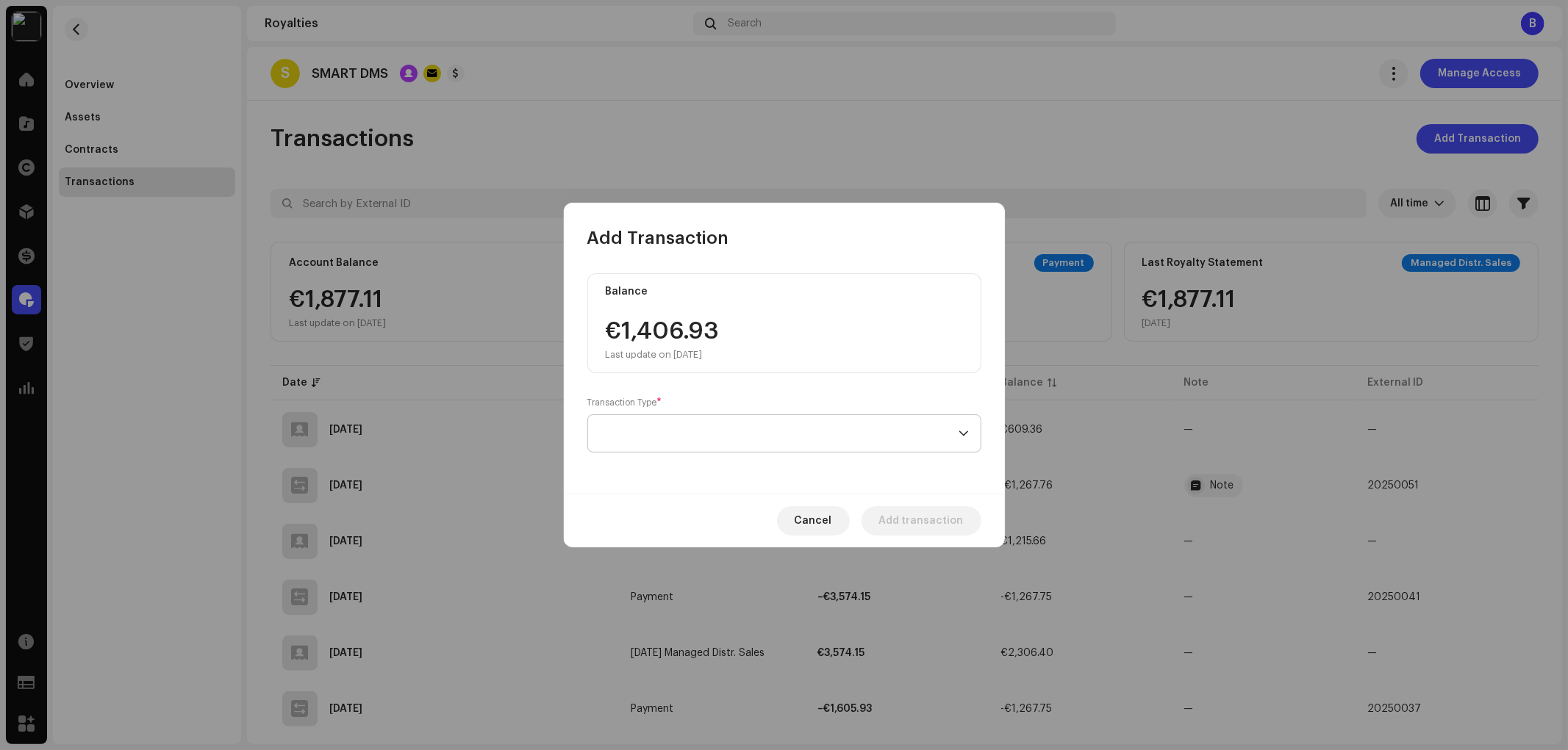
click at [707, 441] on span at bounding box center [779, 433] width 359 height 37
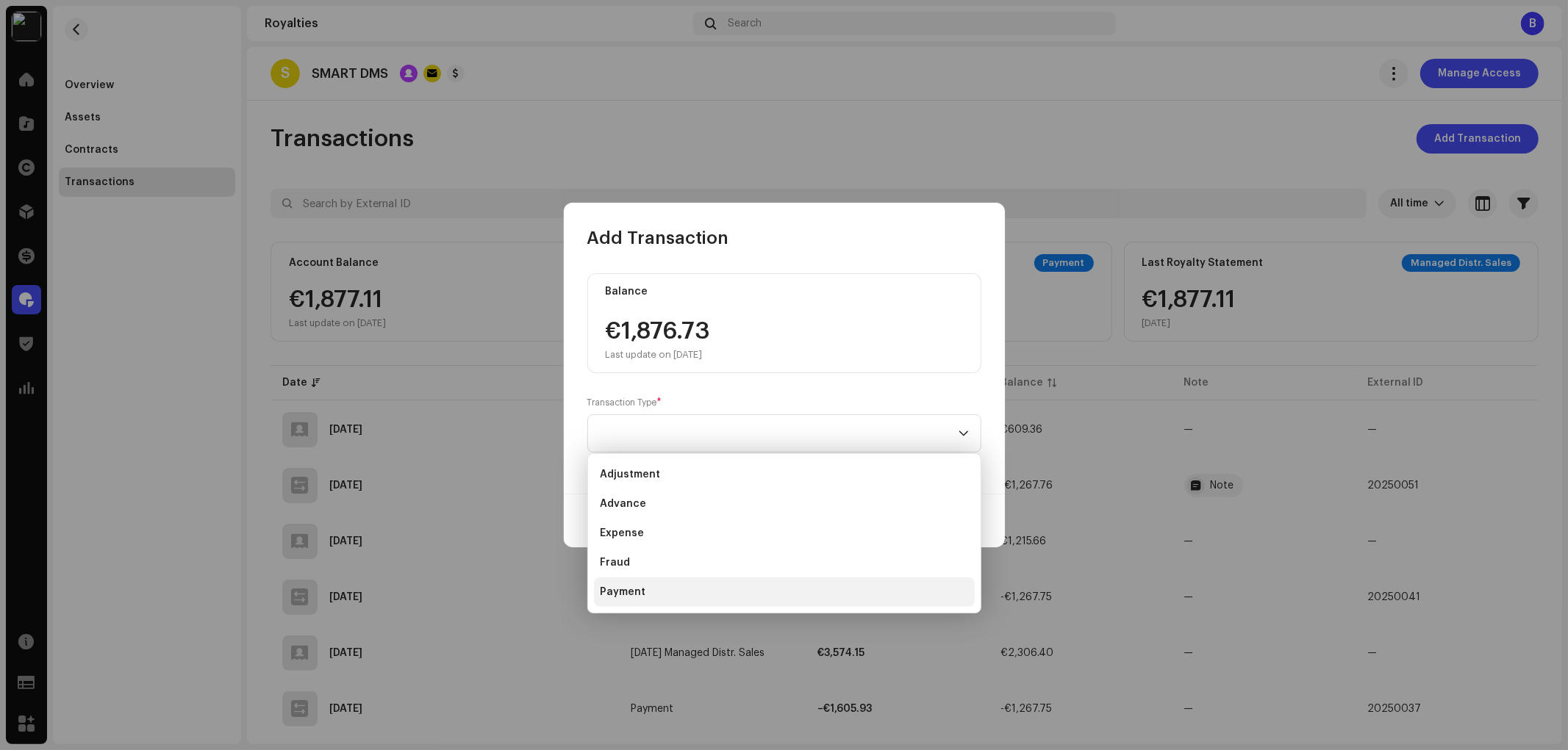
click at [712, 588] on li "Payment" at bounding box center [784, 592] width 381 height 29
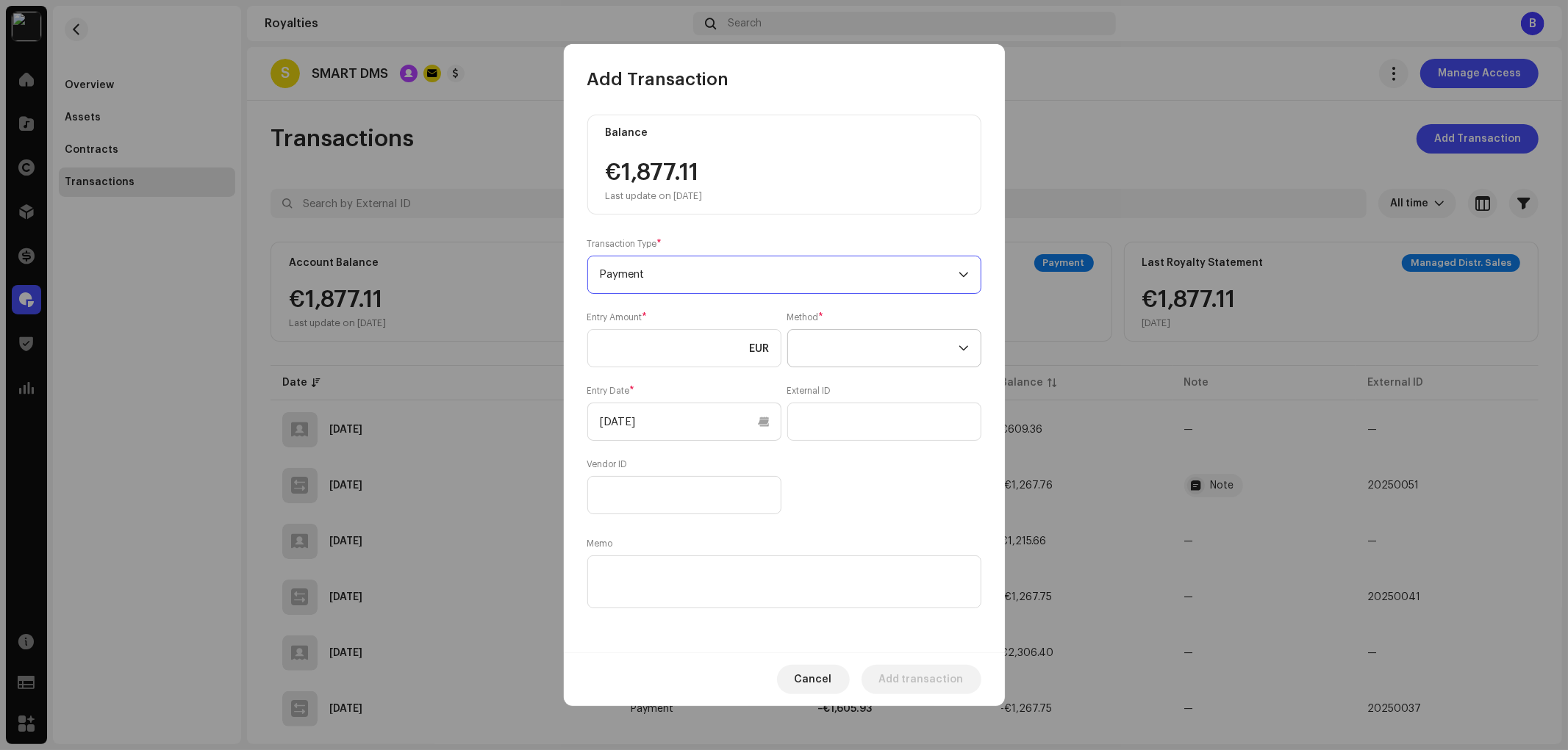
click at [834, 342] on span at bounding box center [879, 348] width 159 height 37
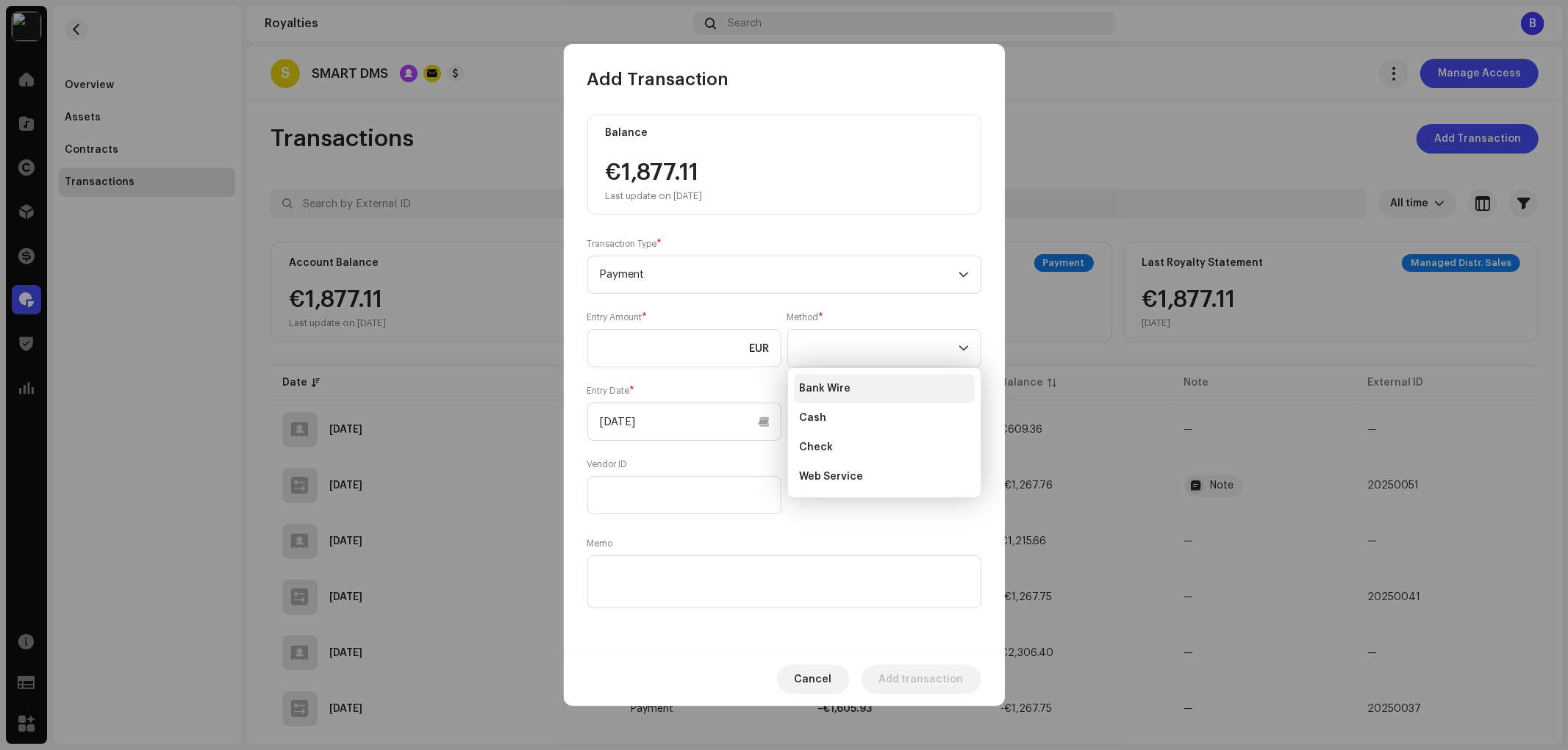
click at [848, 390] on span "Bank Wire" at bounding box center [825, 389] width 52 height 15
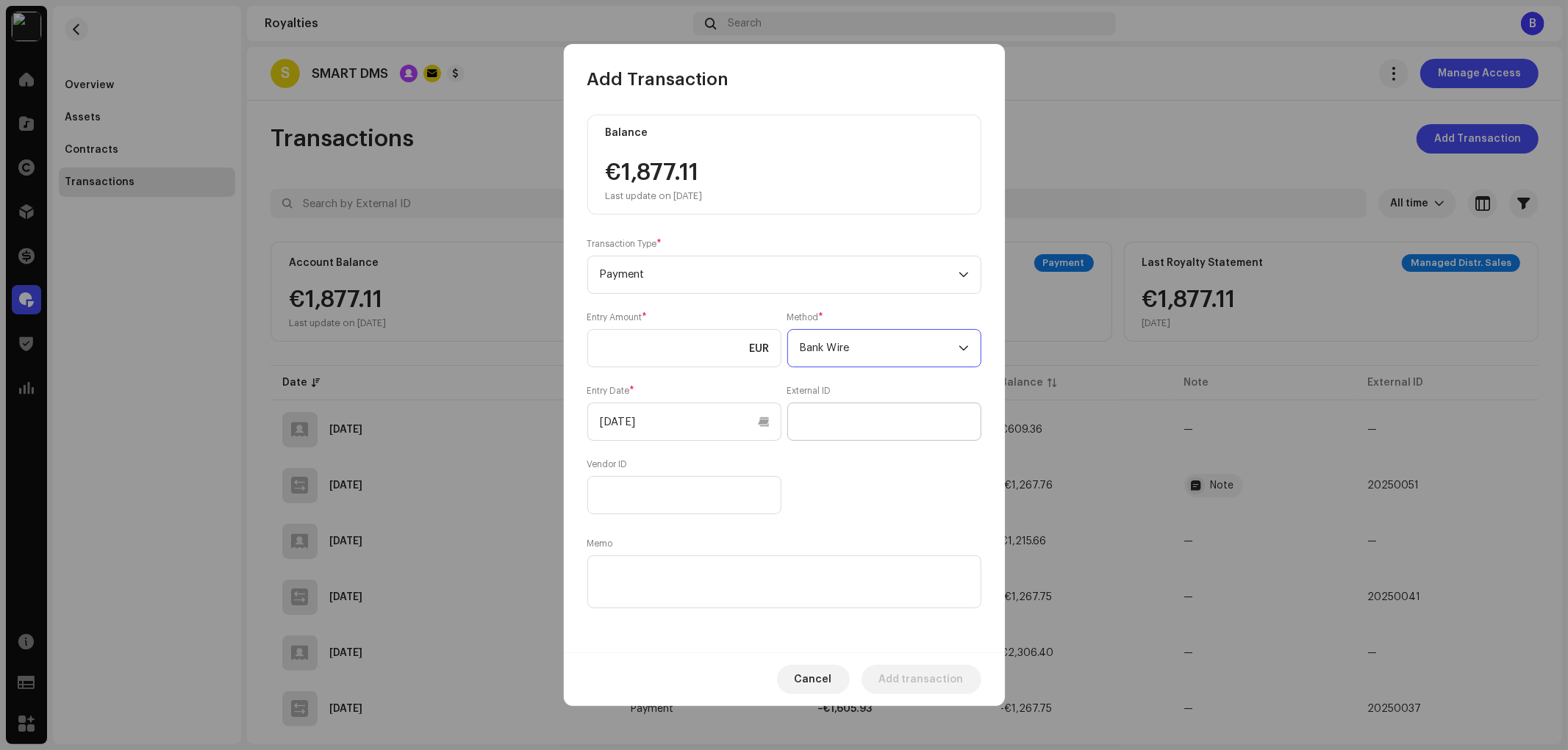
drag, startPoint x: 906, startPoint y: 405, endPoint x: 886, endPoint y: 418, distance: 23.9
click at [905, 405] on div "External ID" at bounding box center [884, 413] width 194 height 56
click at [875, 425] on input "text" at bounding box center [884, 422] width 194 height 38
paste input "20250058"
type input "20250058"
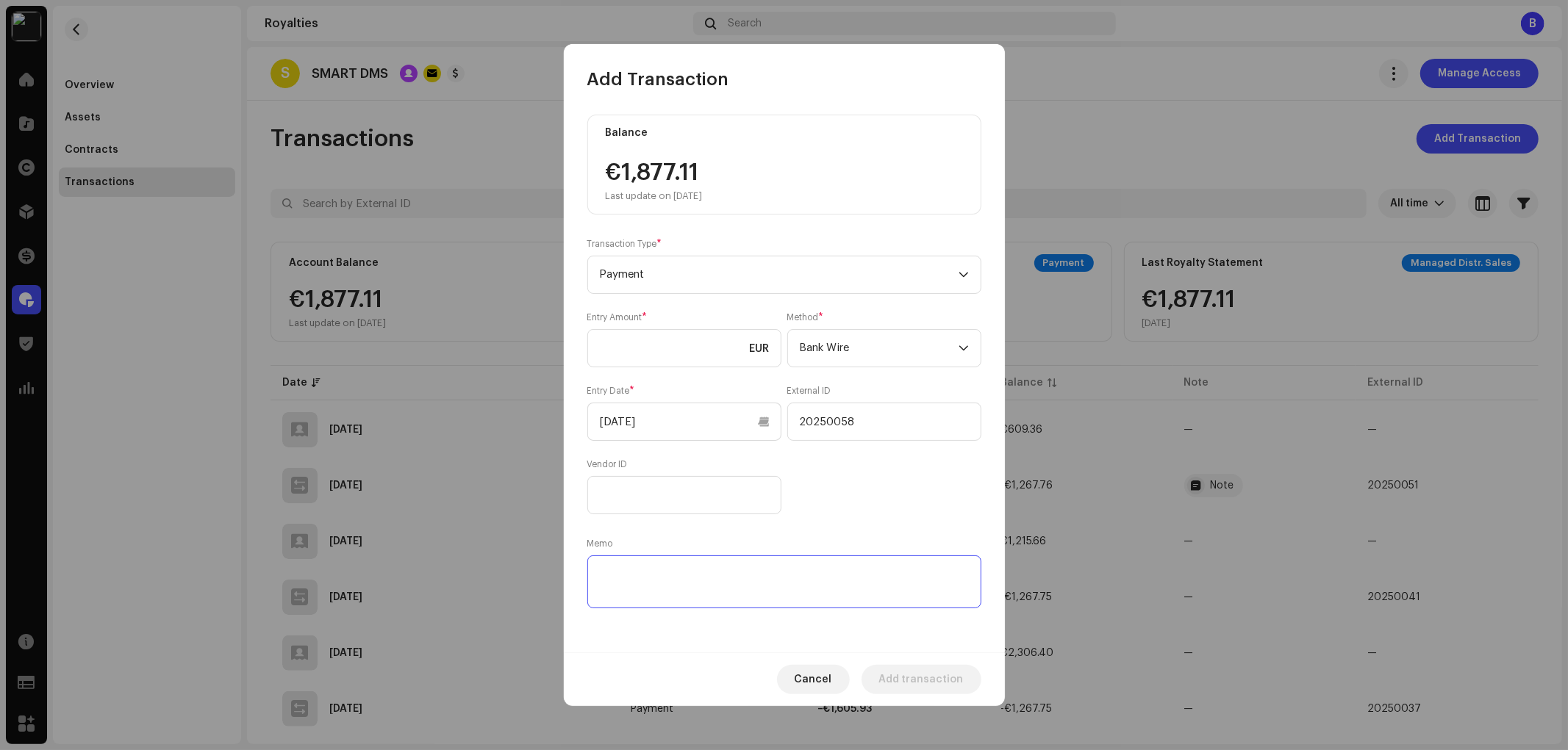
paste textarea "20250058"
click at [770, 577] on textarea at bounding box center [784, 581] width 394 height 53
type textarea "20250058"
click at [689, 353] on input at bounding box center [684, 348] width 194 height 38
type input "1,877.11"
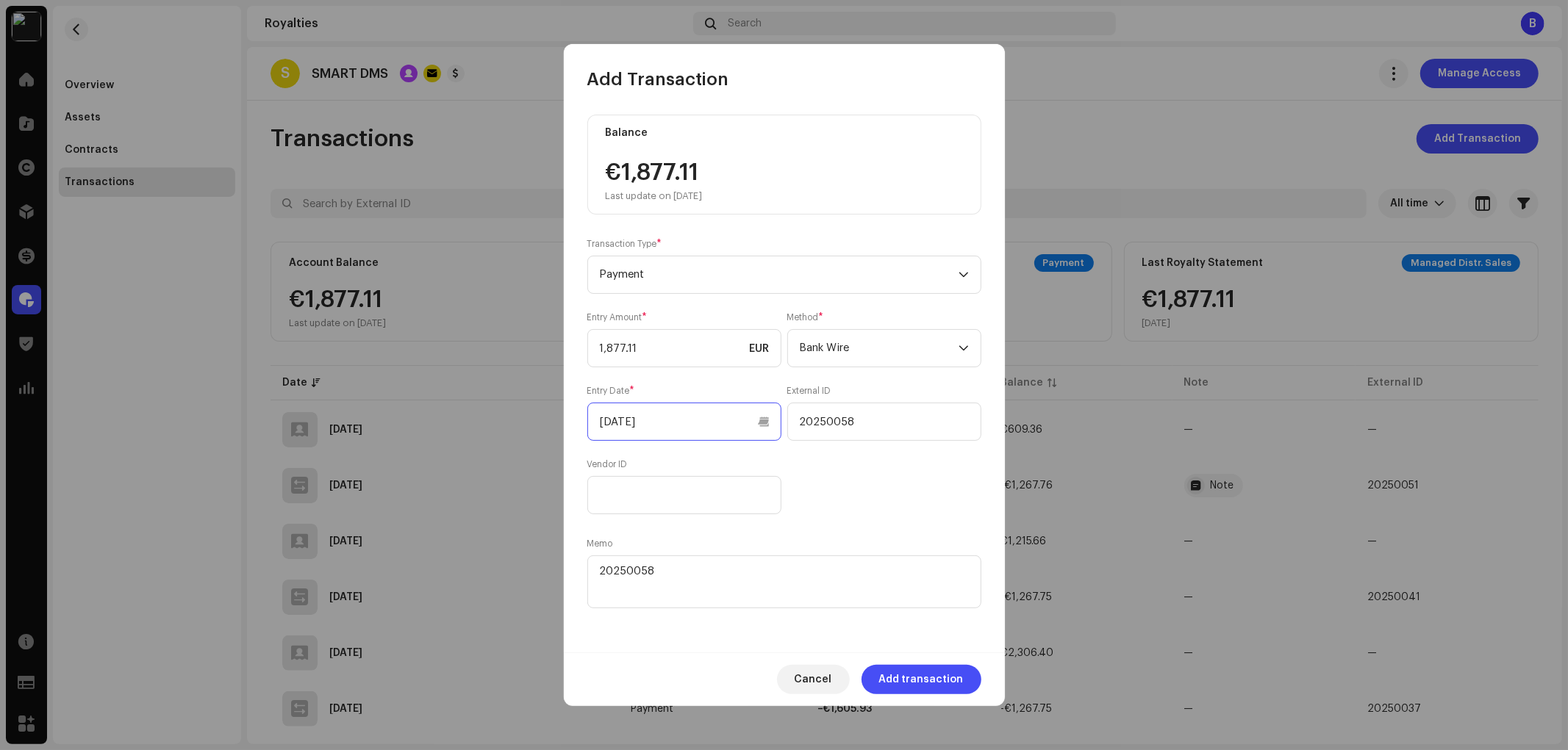
click at [717, 422] on input "[DATE]" at bounding box center [684, 422] width 194 height 38
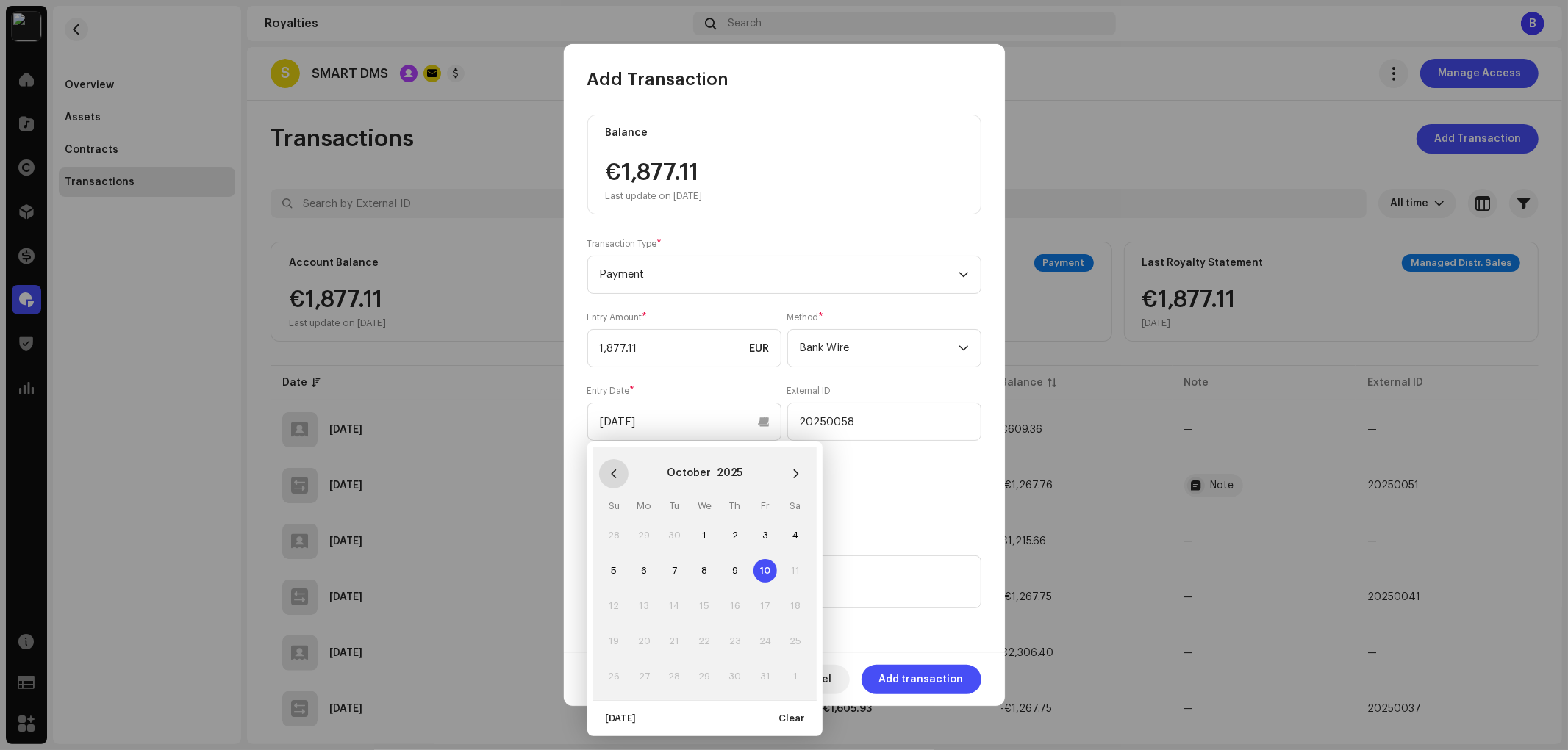
click at [613, 473] on icon "Previous Month" at bounding box center [614, 473] width 11 height 11
click at [762, 605] on span "19" at bounding box center [765, 606] width 24 height 24
type input "[DATE]"
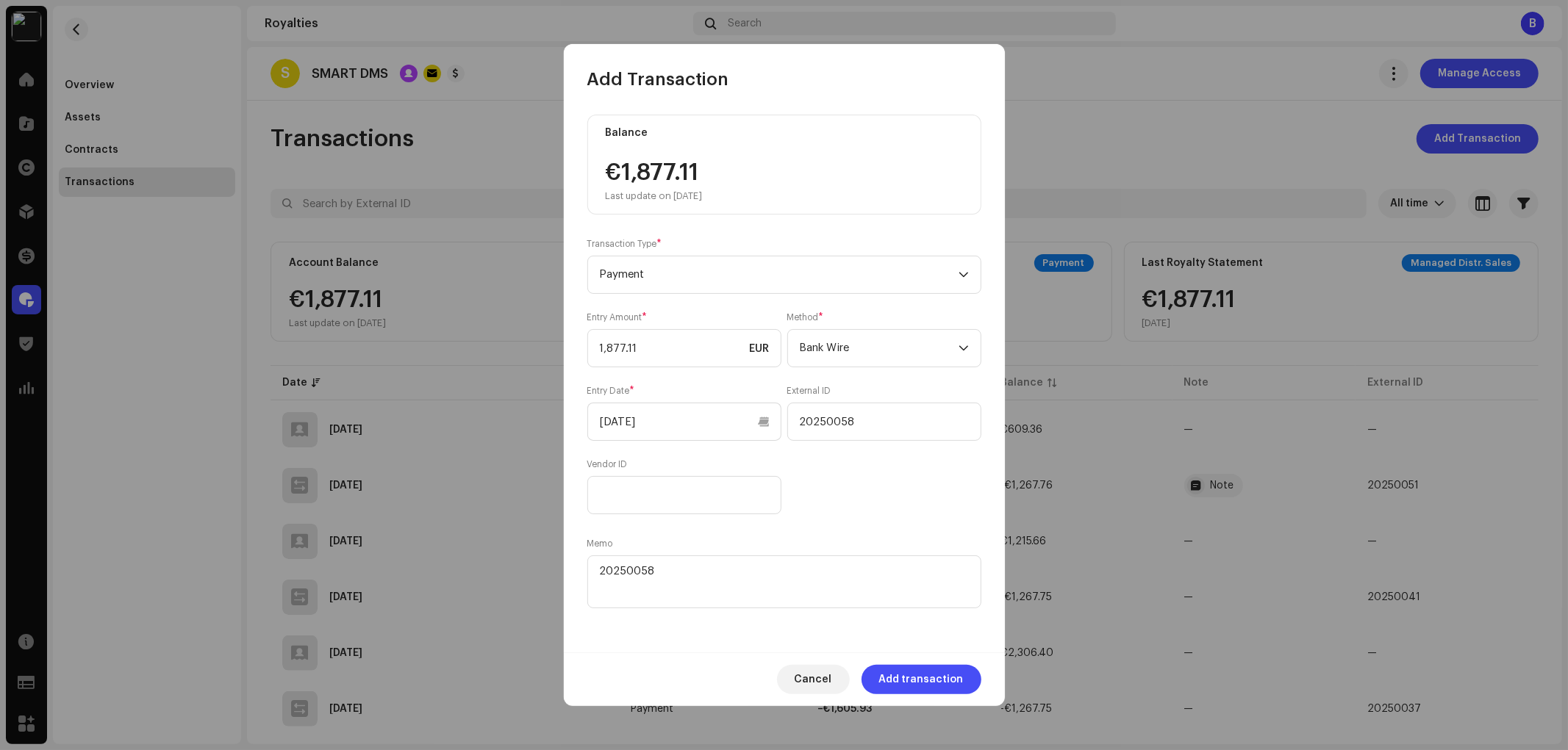
click at [899, 482] on div "Entry Amount * 1,877.11 EUR Method * Bank Wire Entry Date * 09/19/2025 External…" at bounding box center [784, 413] width 394 height 203
drag, startPoint x: 853, startPoint y: 476, endPoint x: 922, endPoint y: 549, distance: 100.4
click at [855, 478] on div "Entry Amount * 1,877.11 EUR Method * Bank Wire Entry Date * 09/19/2025 External…" at bounding box center [784, 413] width 394 height 203
click at [951, 684] on span "Add transaction" at bounding box center [921, 680] width 84 height 29
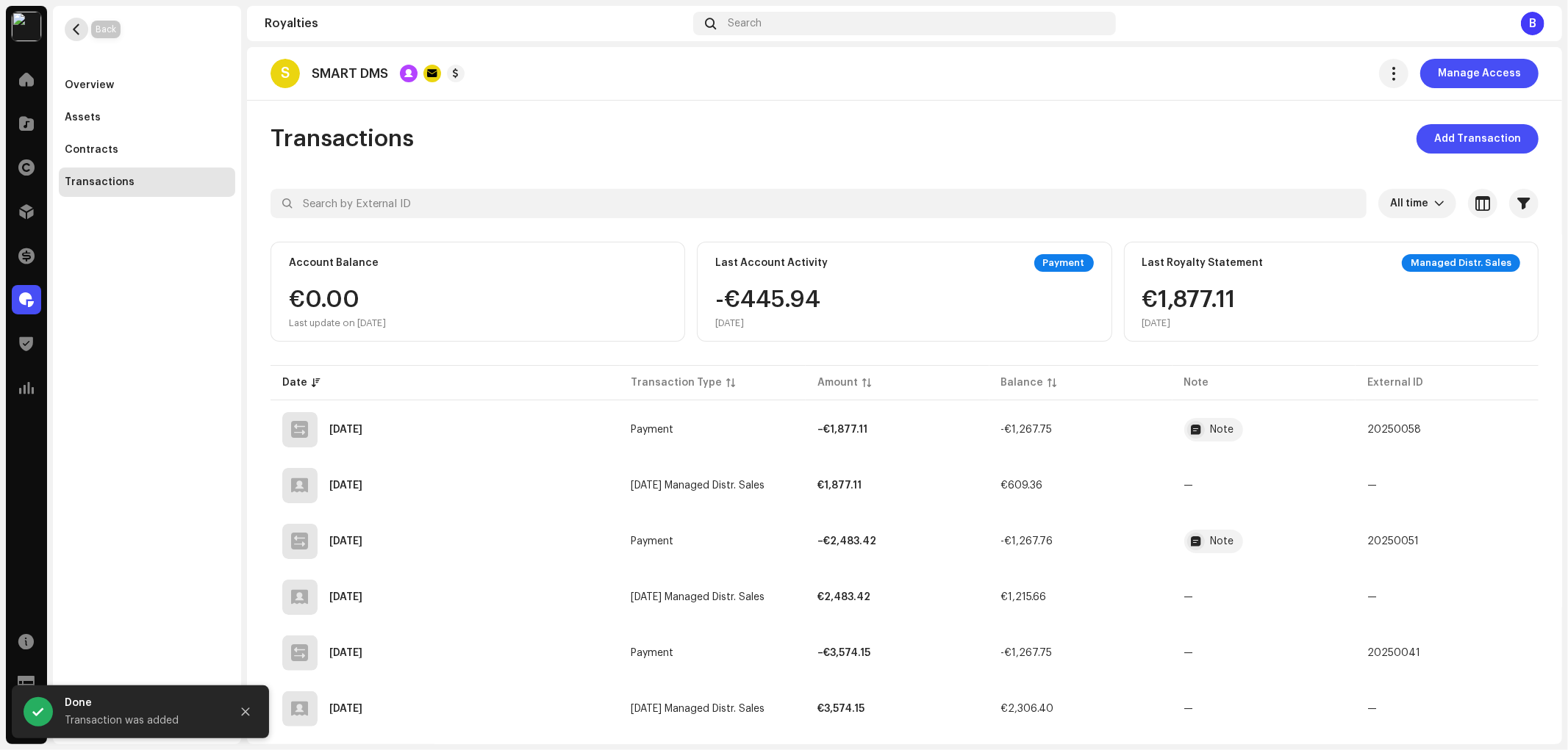
click at [78, 32] on span "button" at bounding box center [76, 29] width 11 height 11
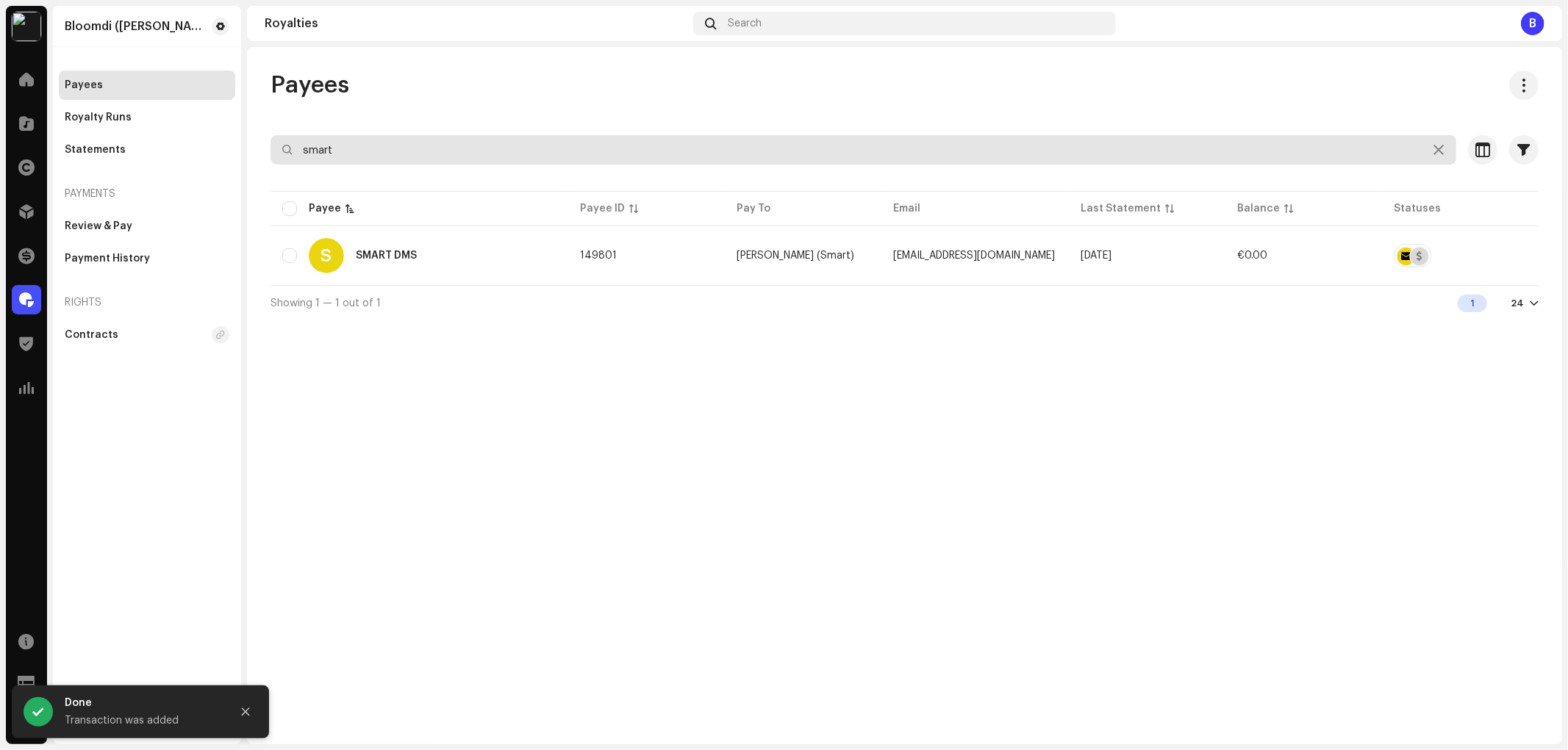
click at [409, 149] on input "smart" at bounding box center [863, 150] width 1185 height 29
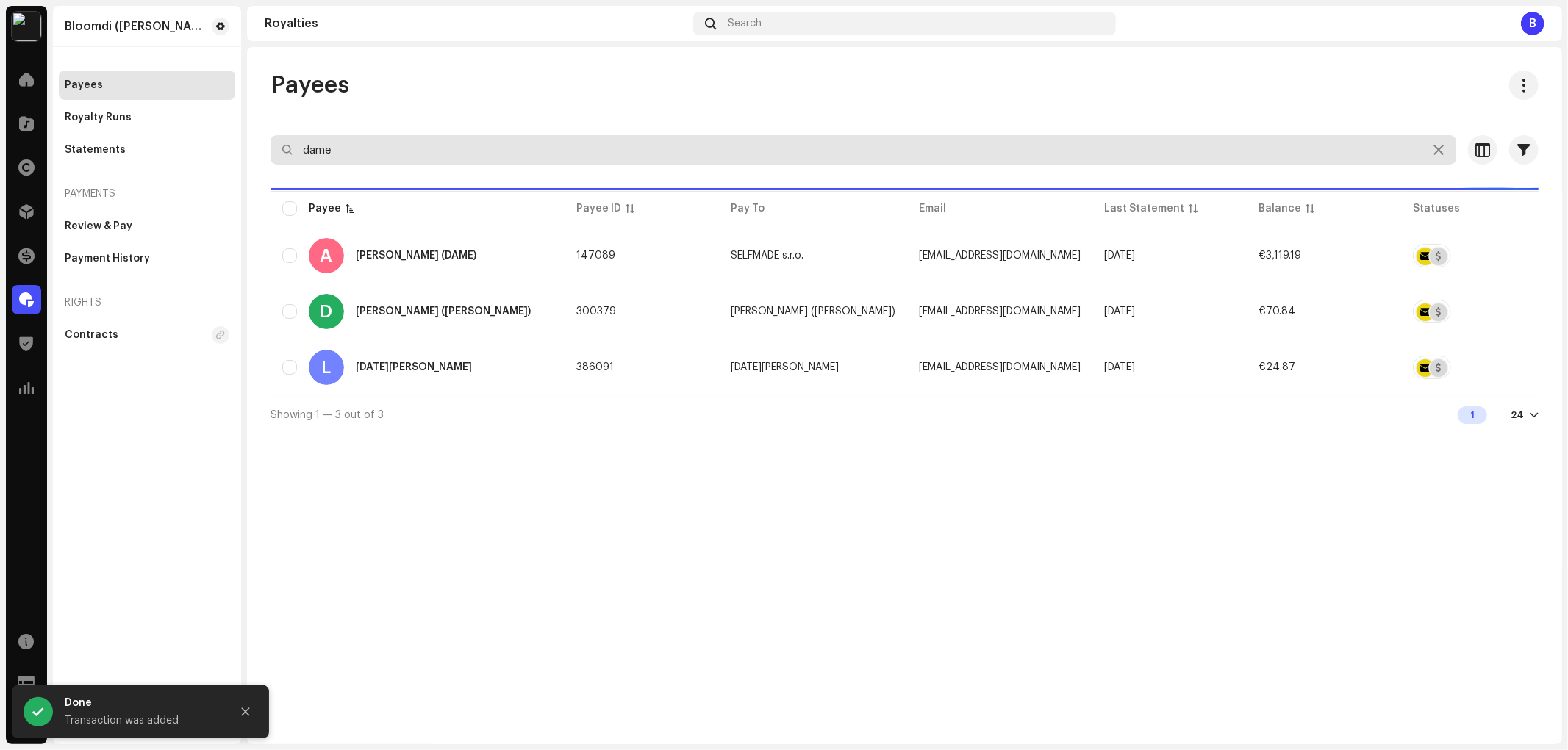
type input "dame"
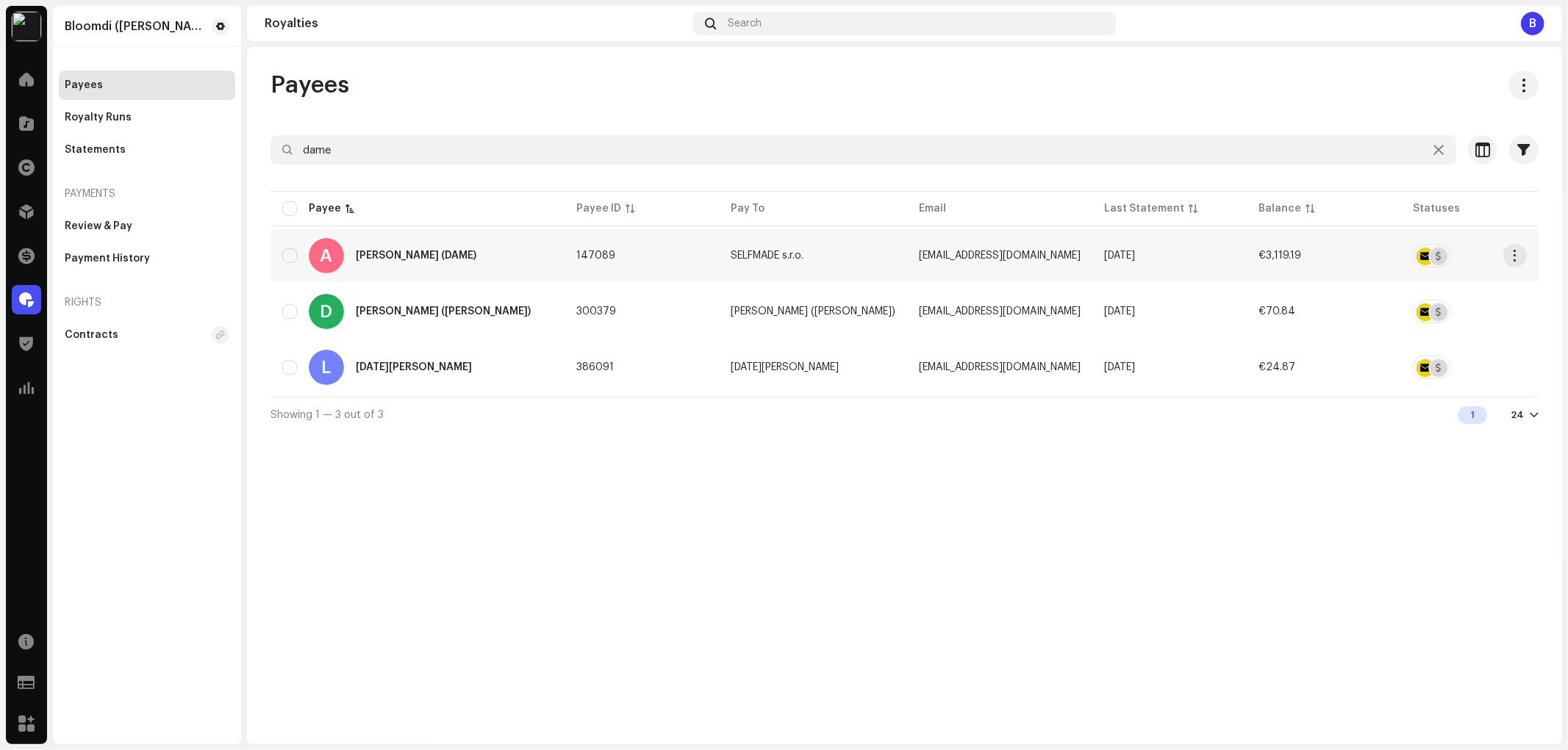
click at [541, 262] on div "A [PERSON_NAME] (DAME)" at bounding box center [418, 255] width 270 height 35
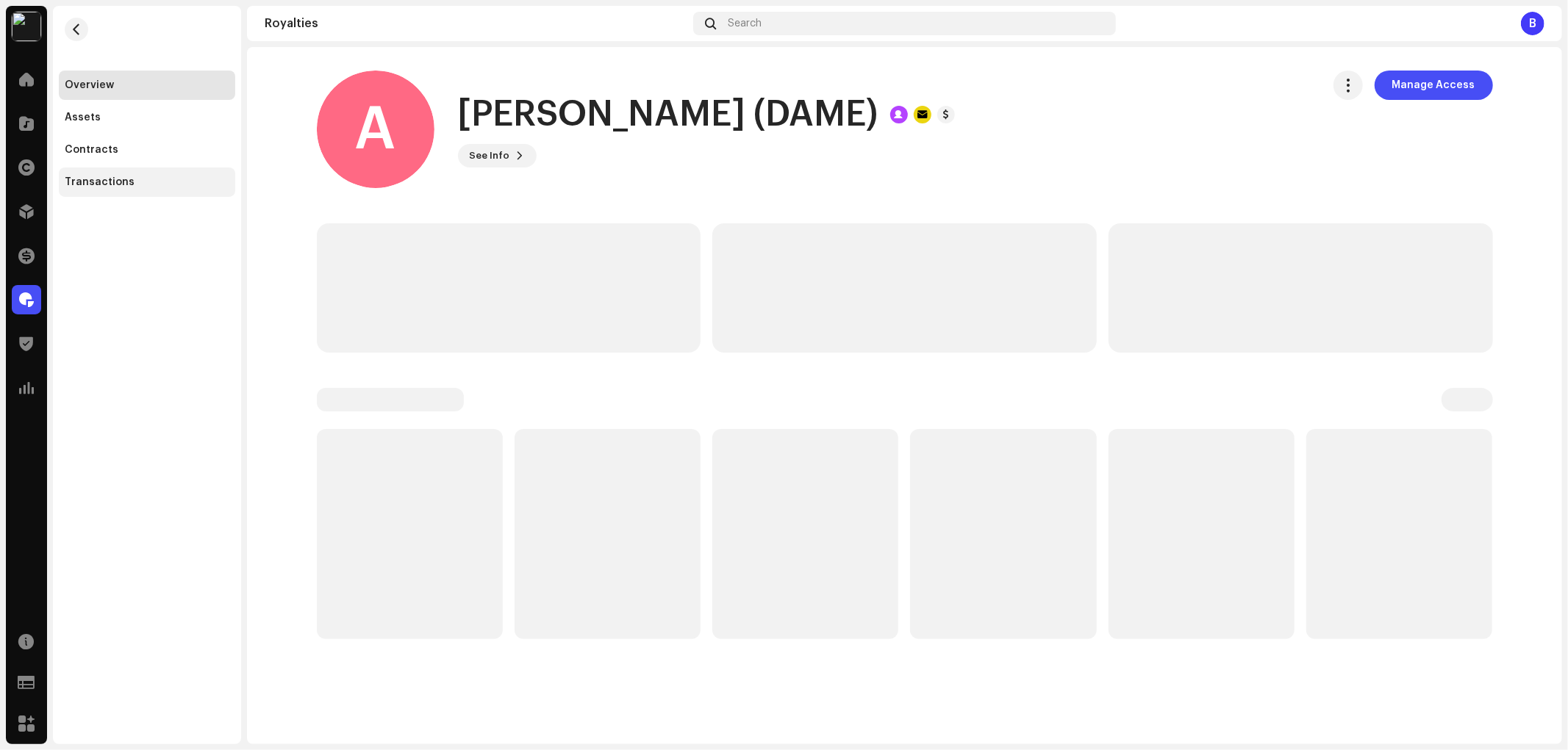
click at [179, 181] on div "Transactions" at bounding box center [147, 182] width 165 height 11
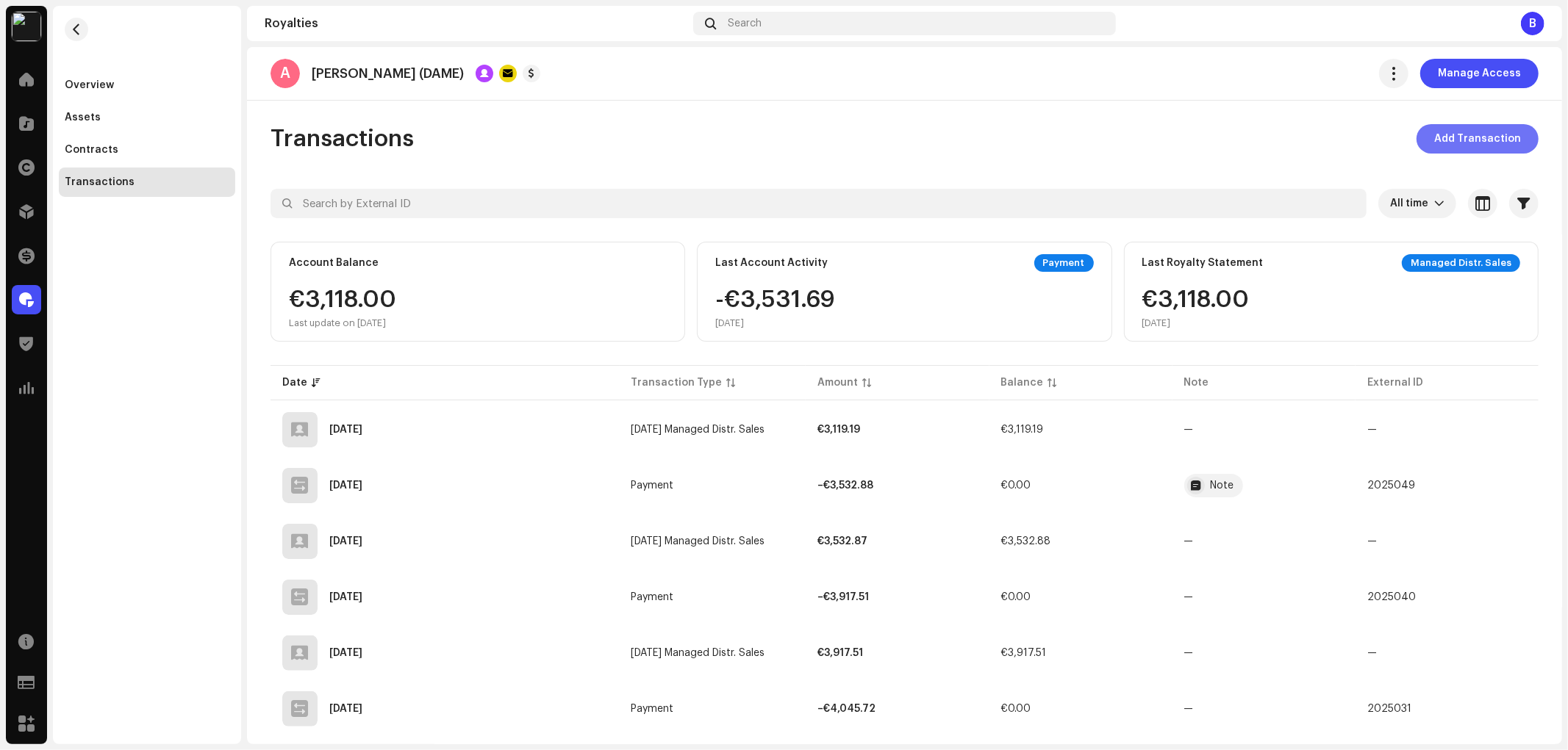
click at [1448, 142] on span "Add Transaction" at bounding box center [1478, 139] width 87 height 29
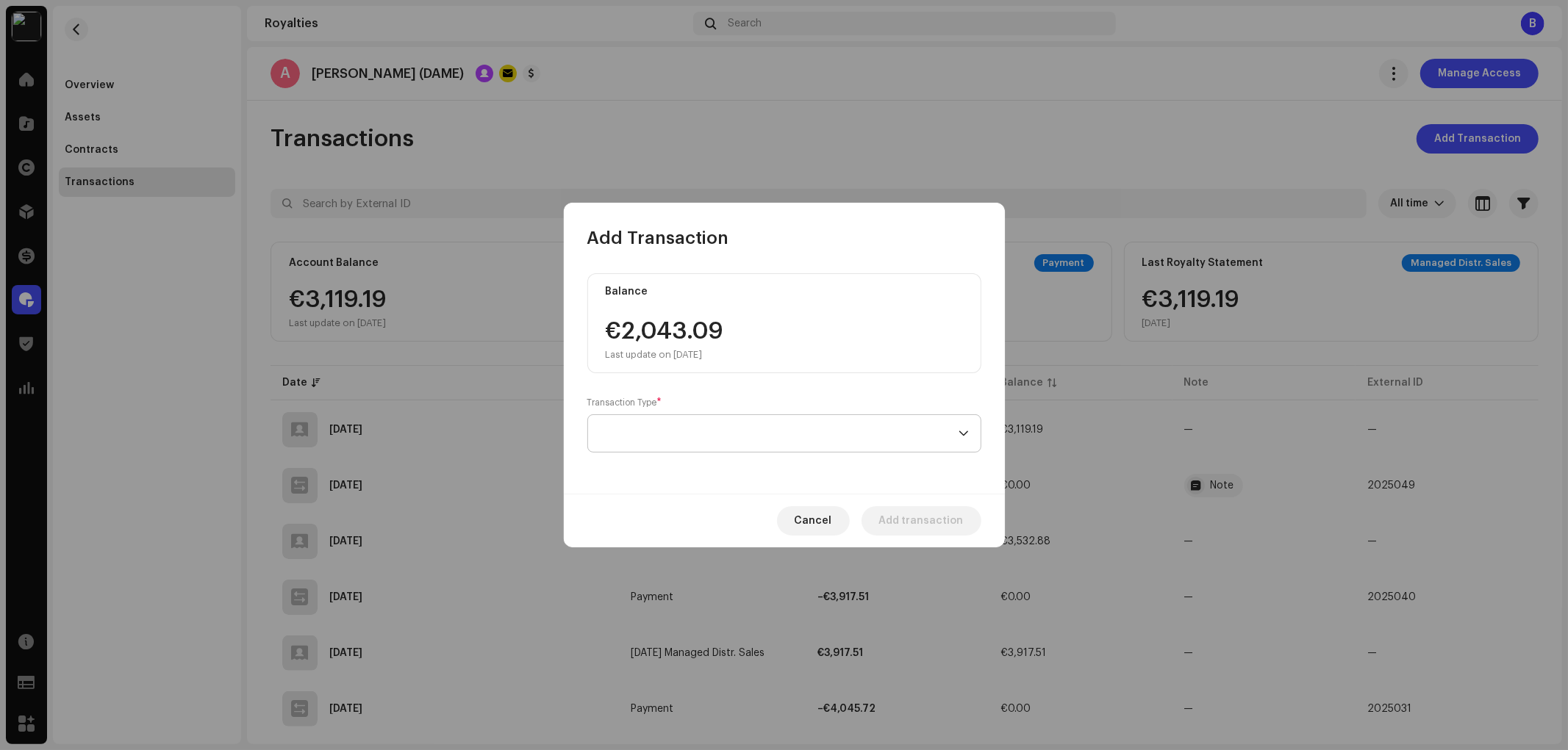
click at [759, 429] on span at bounding box center [779, 433] width 359 height 37
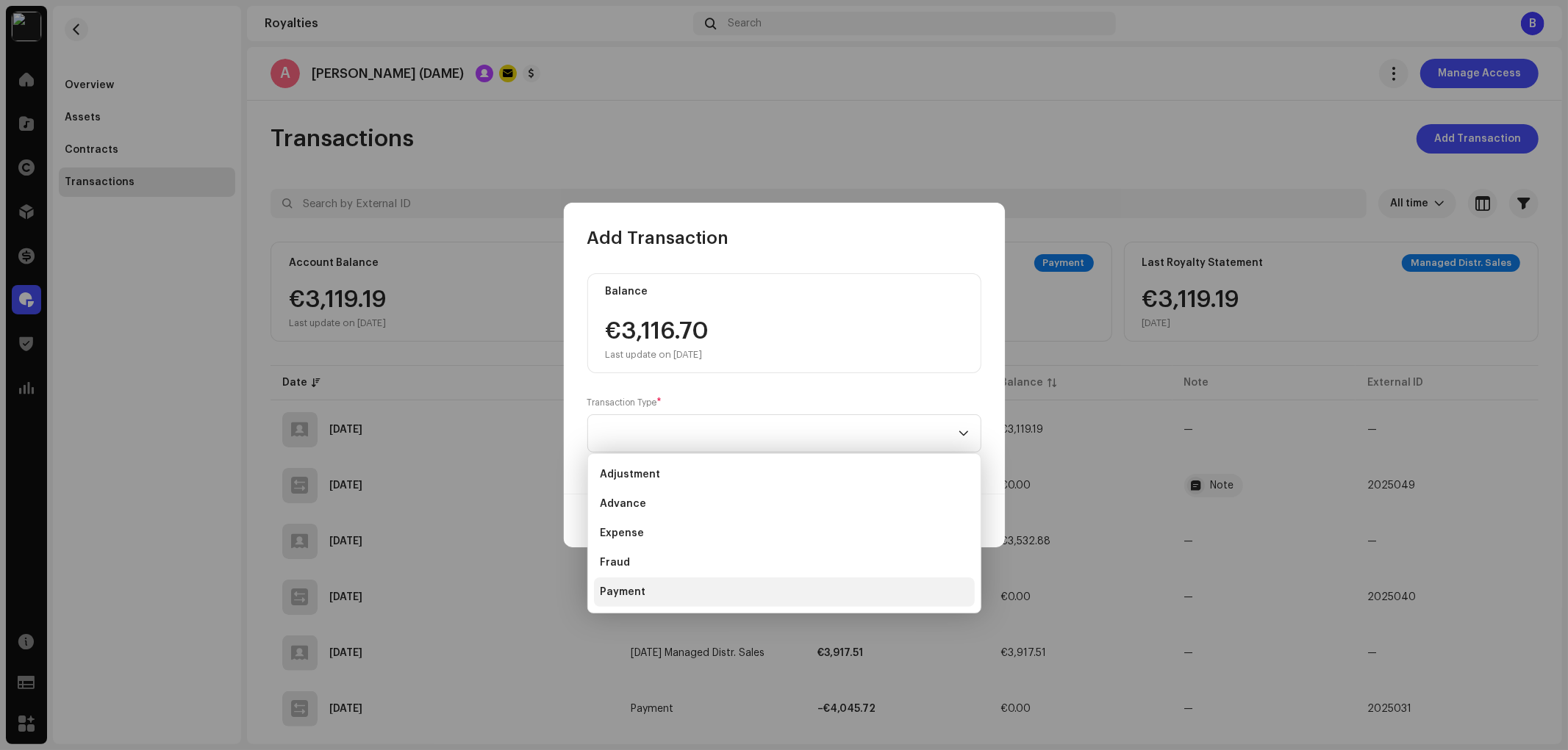
click at [693, 586] on li "Payment" at bounding box center [784, 592] width 381 height 29
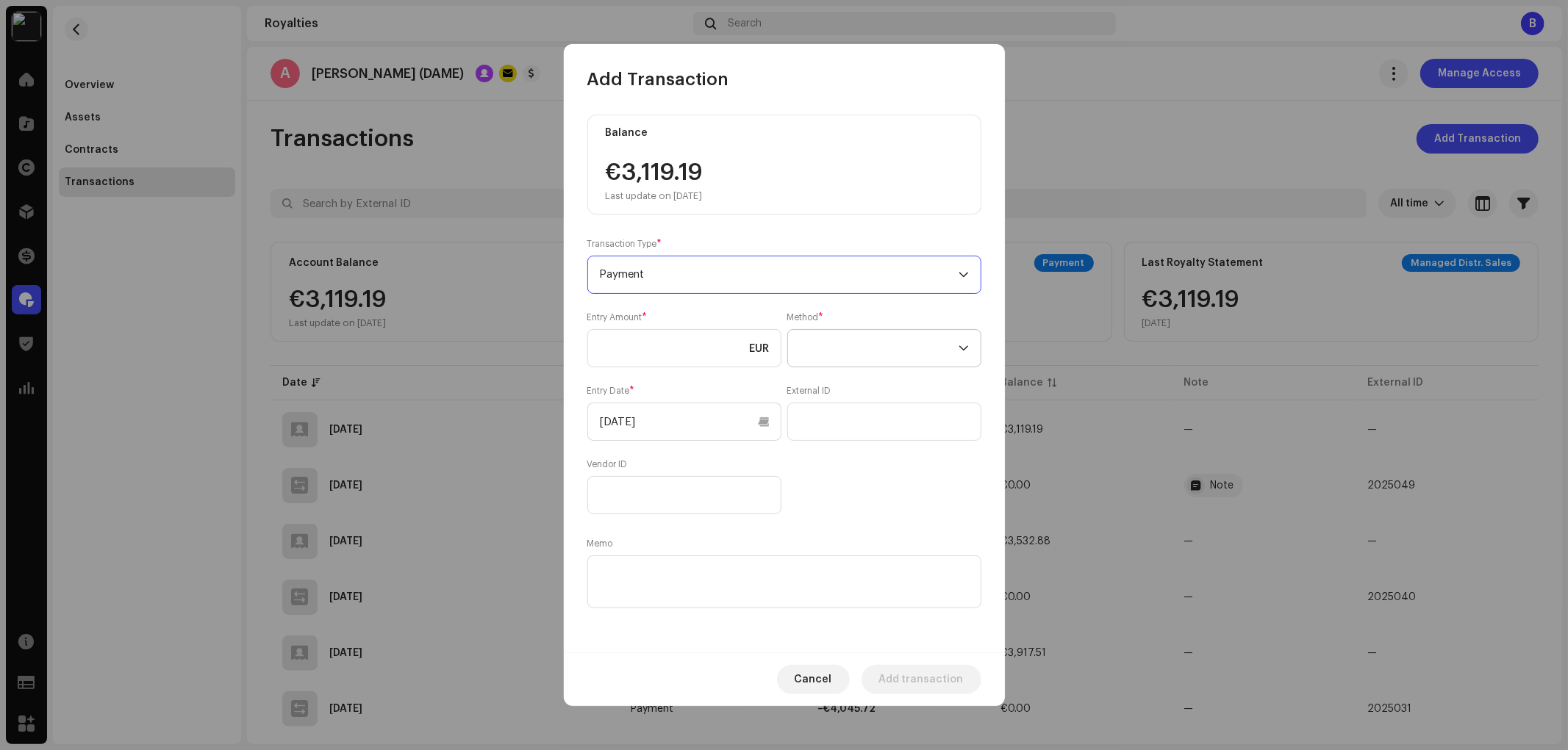
click at [818, 346] on span at bounding box center [879, 348] width 159 height 37
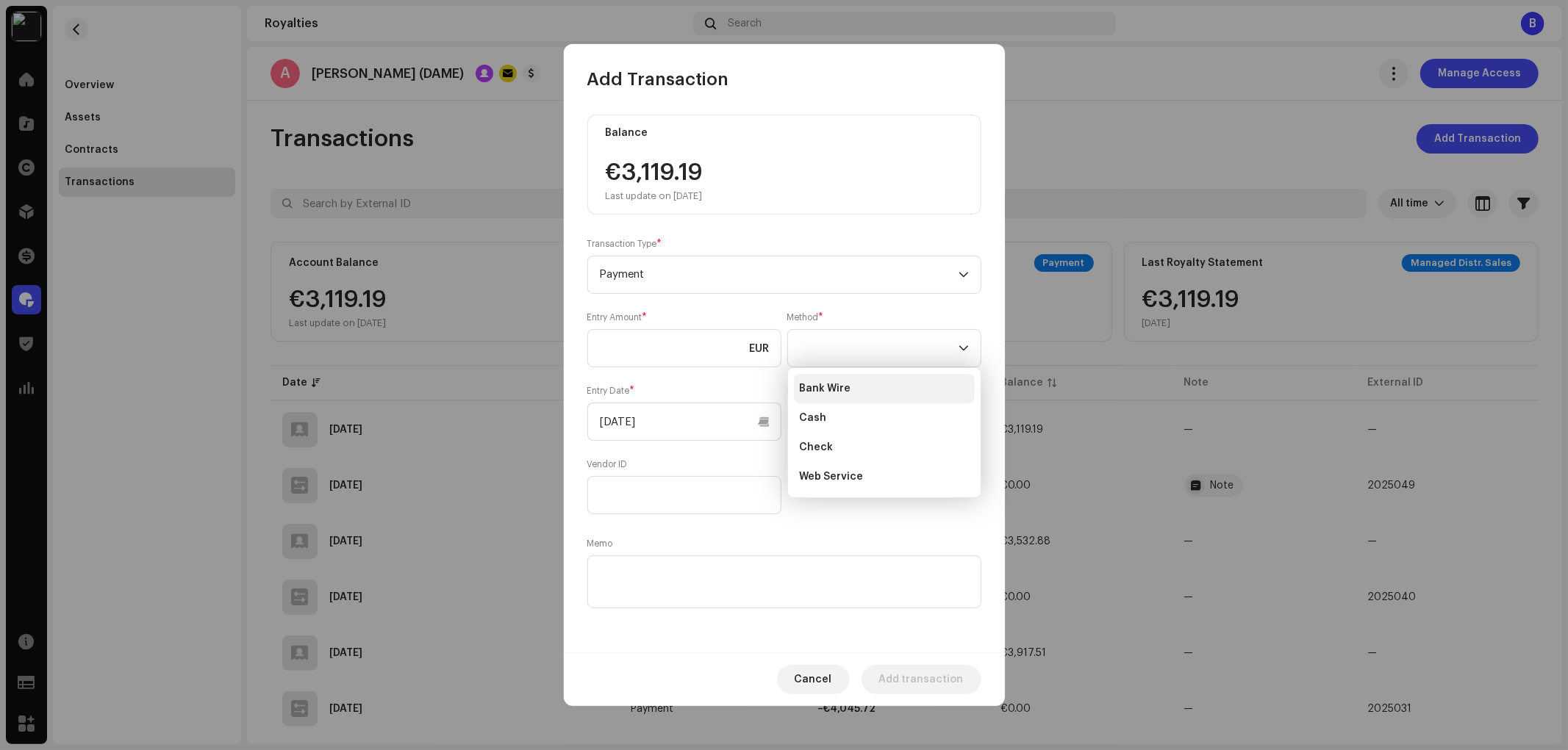
click at [848, 392] on span "Bank Wire" at bounding box center [825, 389] width 52 height 15
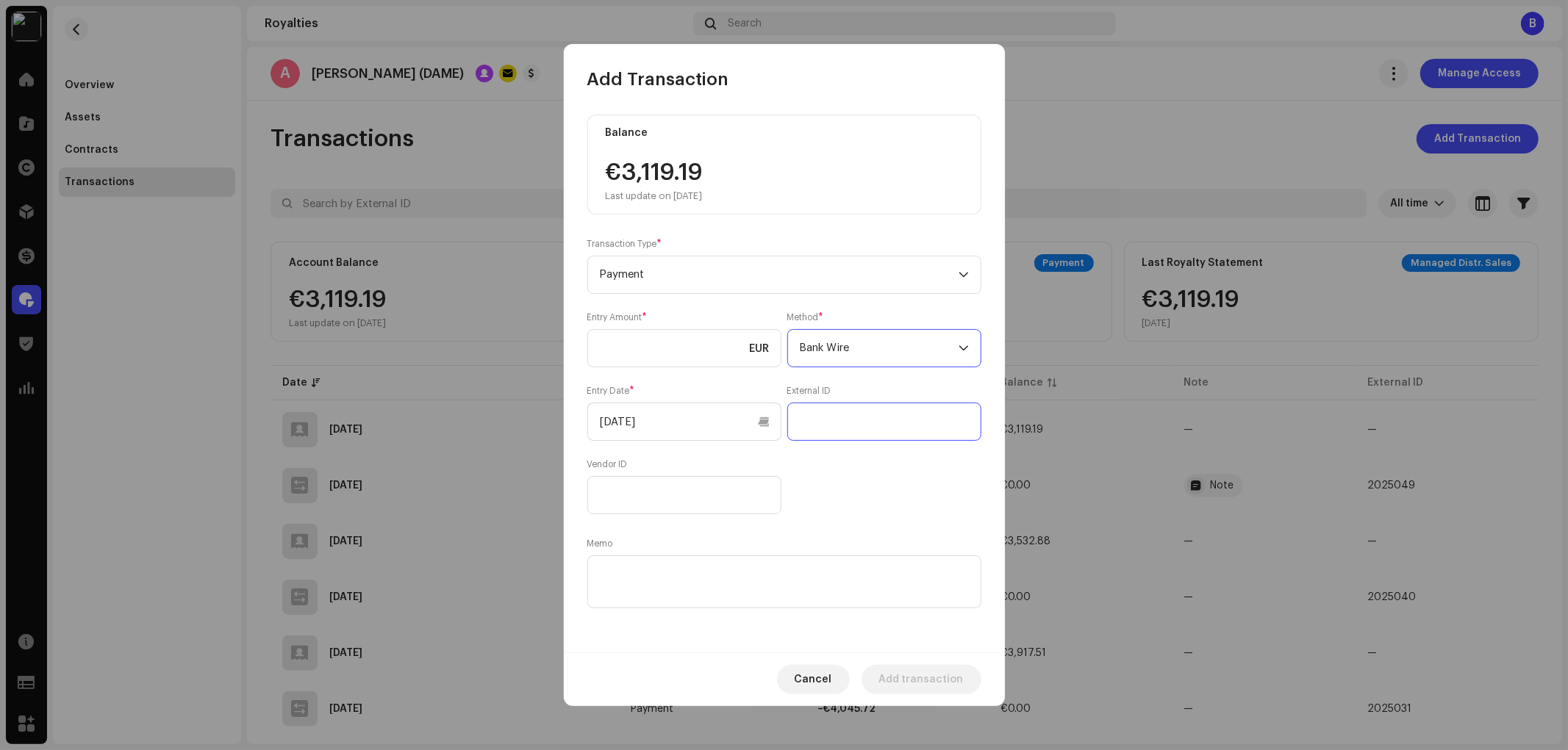
click at [842, 415] on input "text" at bounding box center [884, 422] width 194 height 38
paste input "2025055"
type input "2025055"
click at [791, 558] on textarea at bounding box center [784, 581] width 394 height 53
paste textarea "2025055"
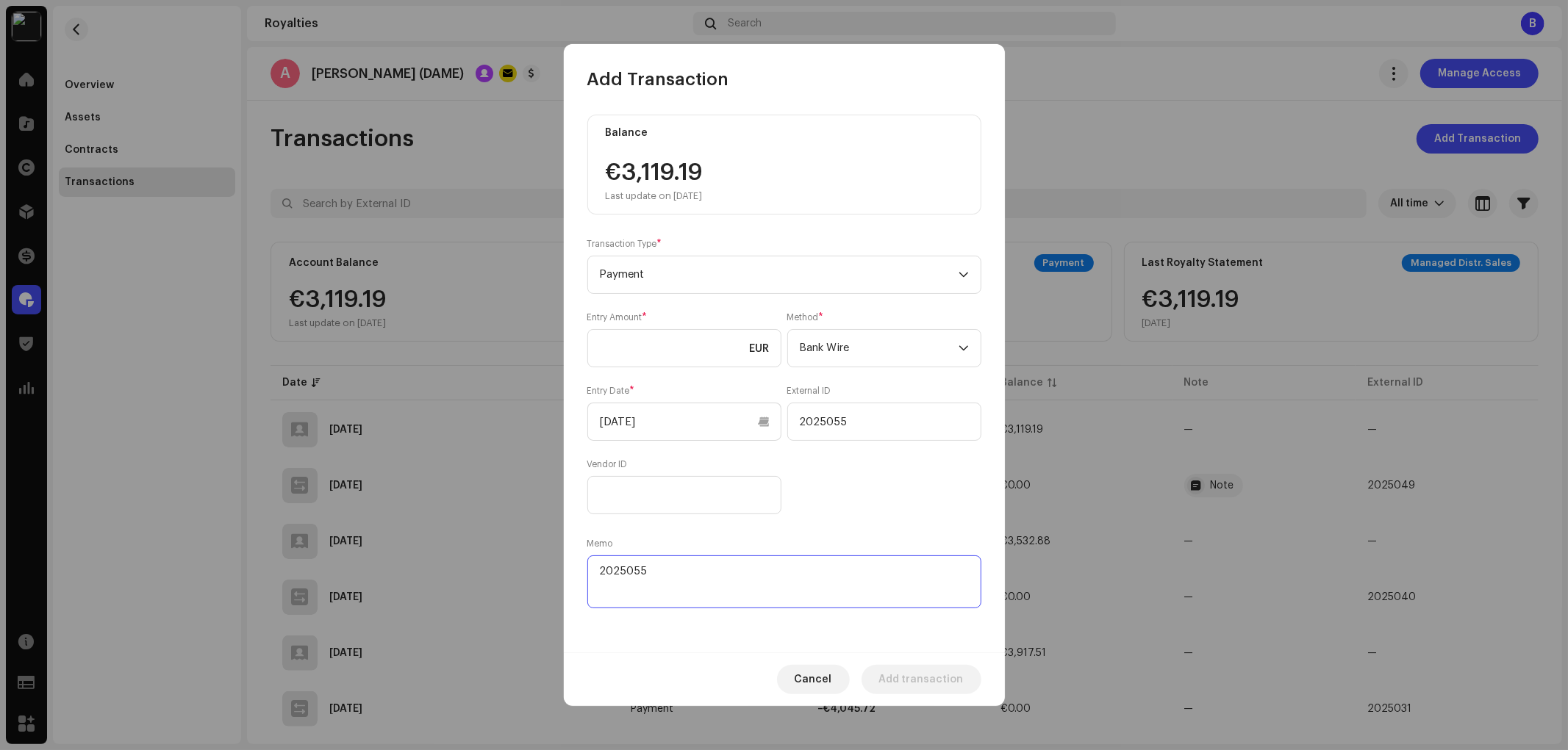
type textarea "2025055"
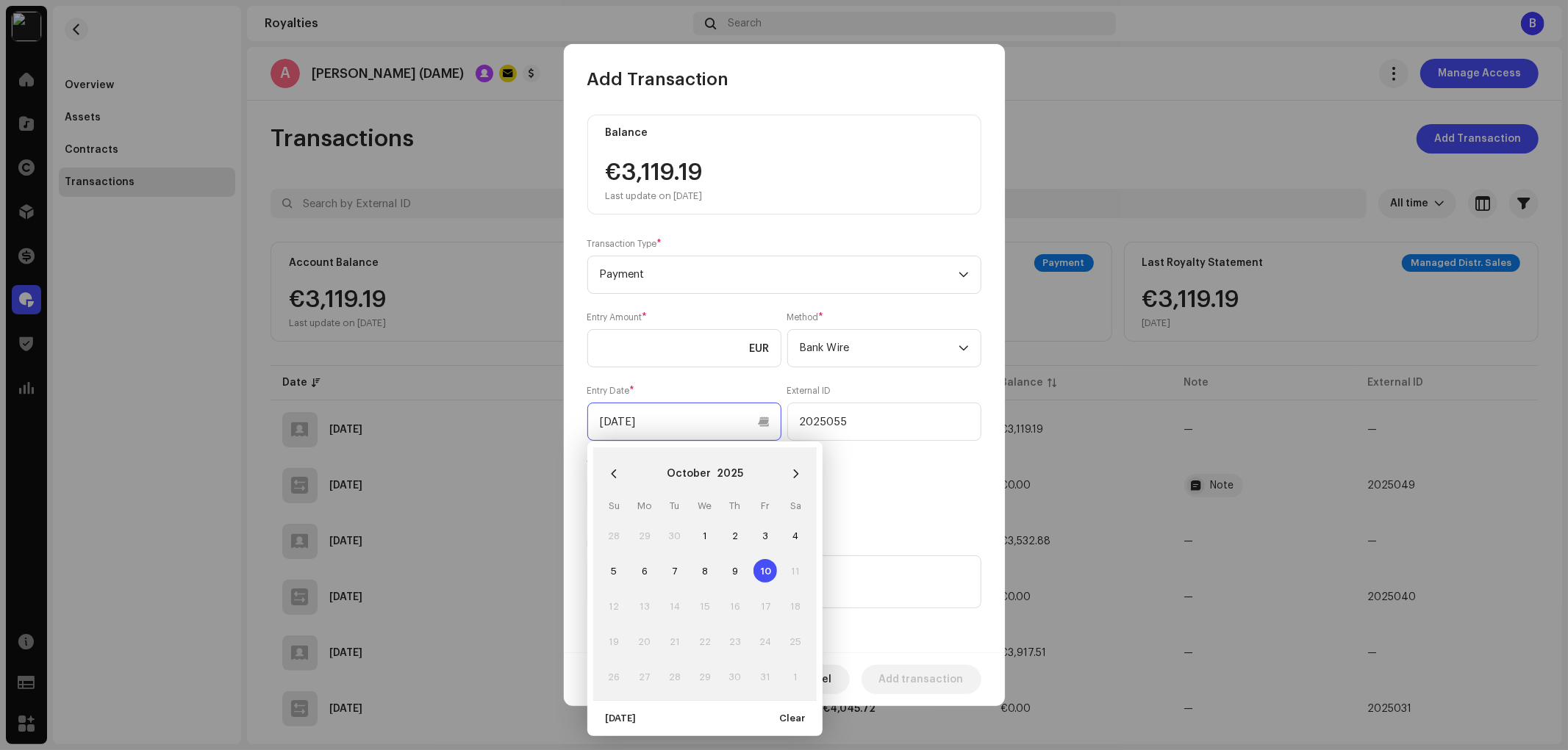
click at [659, 426] on input "[DATE]" at bounding box center [684, 422] width 194 height 38
click at [614, 466] on button "Previous Month" at bounding box center [614, 474] width 29 height 29
click at [762, 607] on span "19" at bounding box center [765, 606] width 24 height 24
type input "[DATE]"
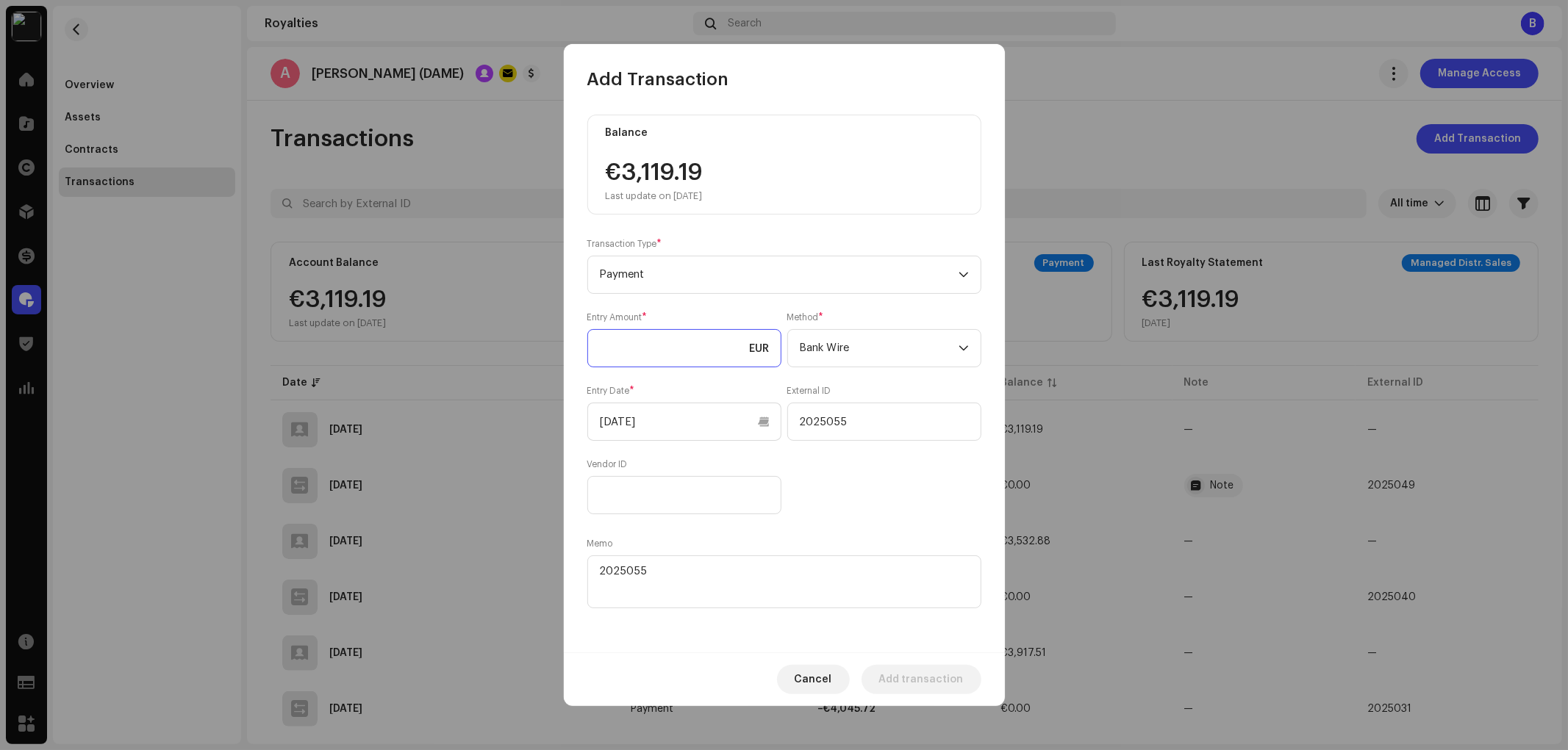
click at [665, 359] on input at bounding box center [684, 348] width 194 height 38
type input "3,119.19"
click at [919, 512] on div "Entry Amount * 3,119.19 EUR Method * Bank Wire Entry Date * [DATE] External ID …" at bounding box center [784, 413] width 394 height 203
click at [906, 510] on div "Entry Amount * 3,119.19 EUR Method * Bank Wire Entry Date * [DATE] External ID …" at bounding box center [784, 413] width 394 height 203
click at [952, 677] on span "Add transaction" at bounding box center [921, 680] width 84 height 29
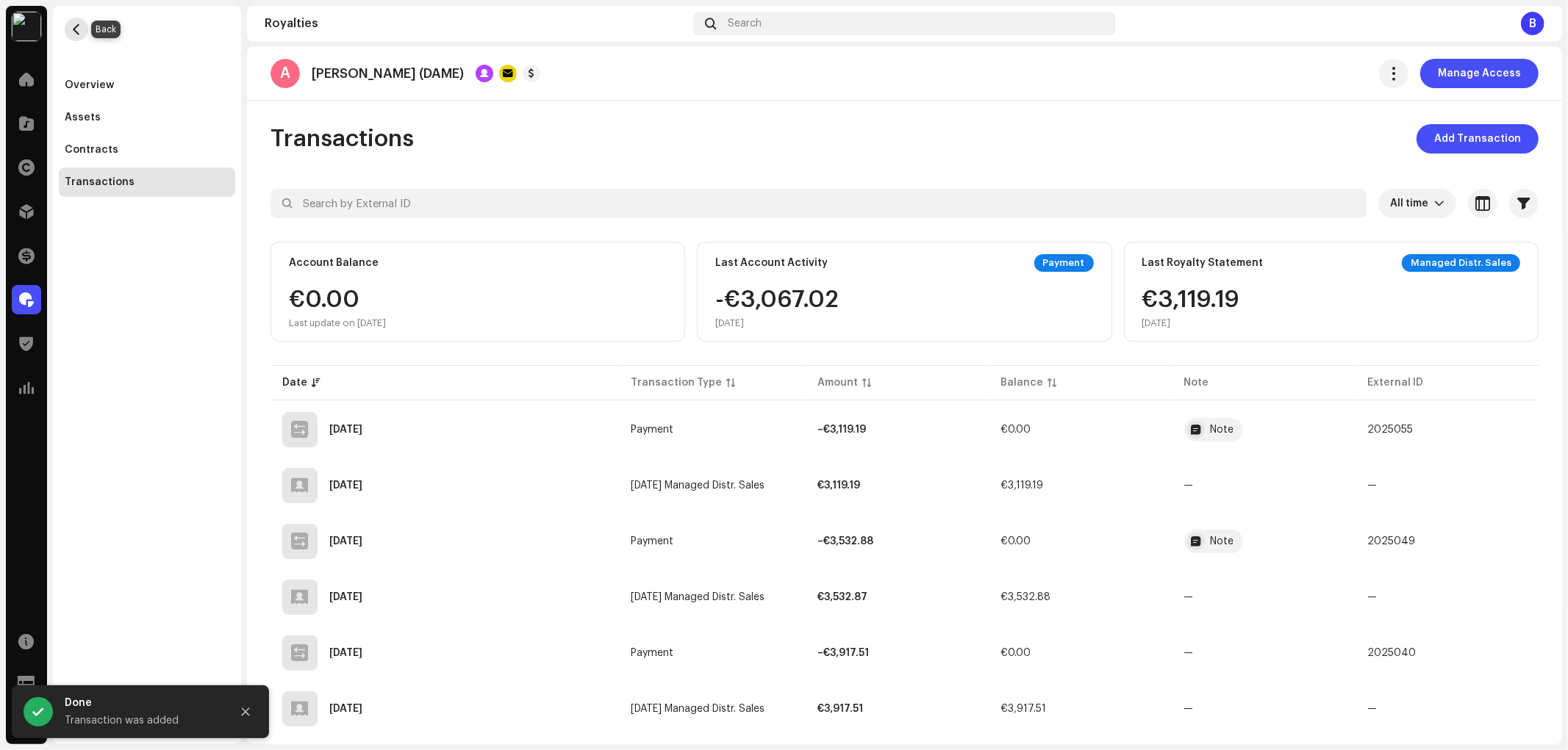
click at [77, 33] on span "button" at bounding box center [76, 29] width 11 height 11
